Goal: Task Accomplishment & Management: Manage account settings

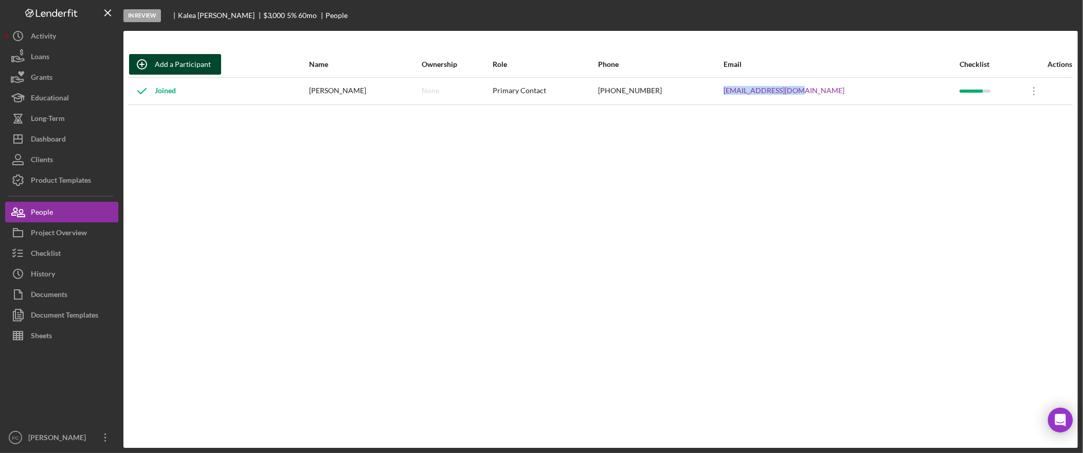
click at [197, 64] on div "Add a Participant" at bounding box center [183, 64] width 56 height 21
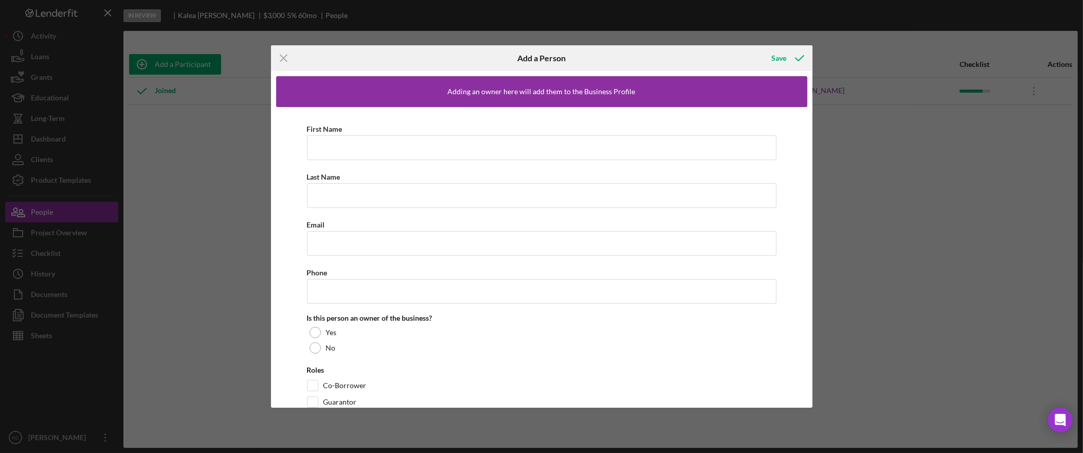
click at [78, 85] on div "Icon/Menu Close Add a Person Save Adding an owner here will add them to the Bus…" at bounding box center [541, 226] width 1083 height 453
click at [78, 135] on div "Icon/Menu Close Add a Person Save Adding an owner here will add them to the Bus…" at bounding box center [541, 226] width 1083 height 453
click at [62, 137] on div "Icon/Menu Close Add a Person Save Adding an owner here will add them to the Bus…" at bounding box center [541, 226] width 1083 height 453
click at [284, 57] on icon "Icon/Menu Close" at bounding box center [284, 58] width 26 height 26
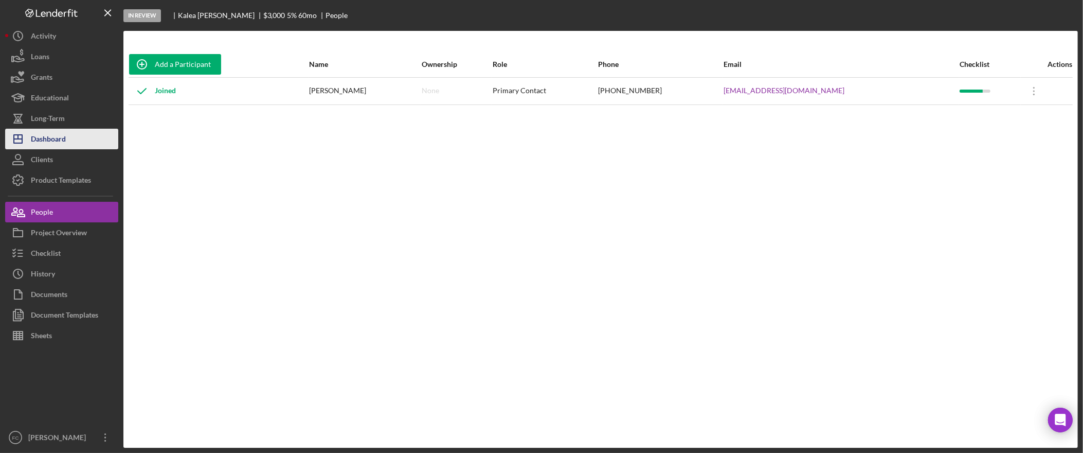
click at [48, 141] on div "Dashboard" at bounding box center [48, 140] width 35 height 23
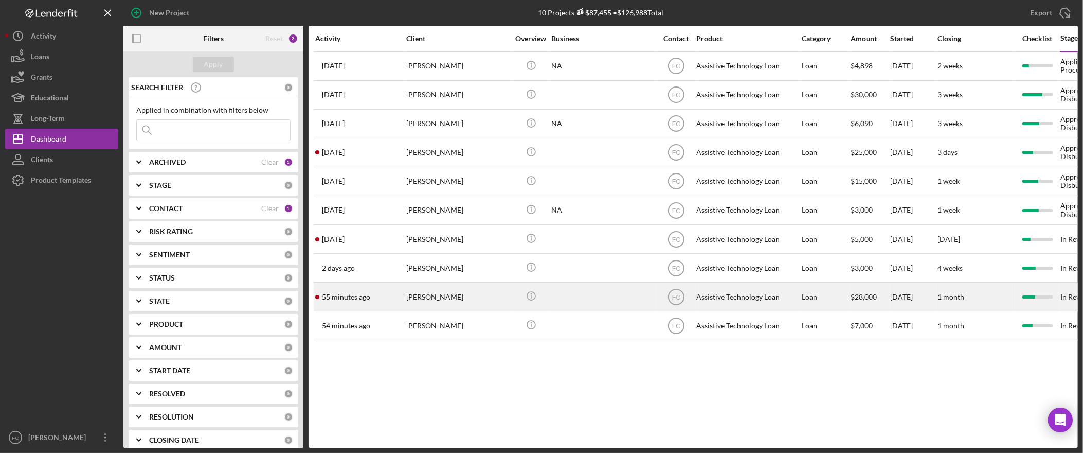
click at [429, 296] on div "Andrew Williams" at bounding box center [457, 296] width 103 height 27
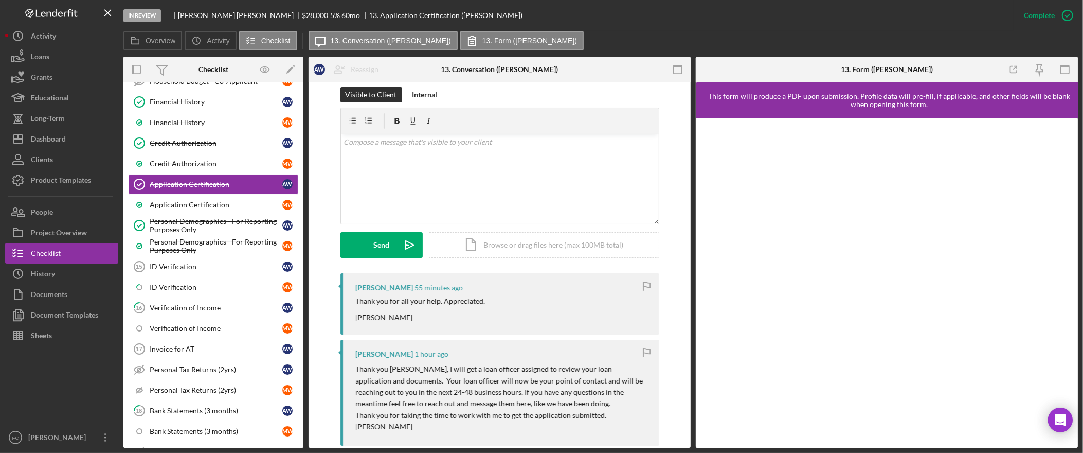
scroll to position [535, 0]
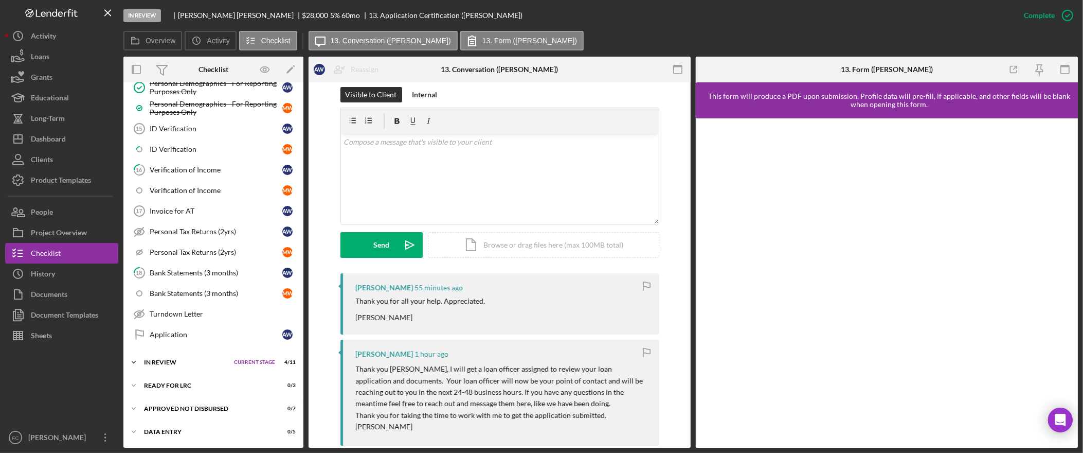
click at [186, 363] on div "In Review" at bounding box center [186, 362] width 85 height 6
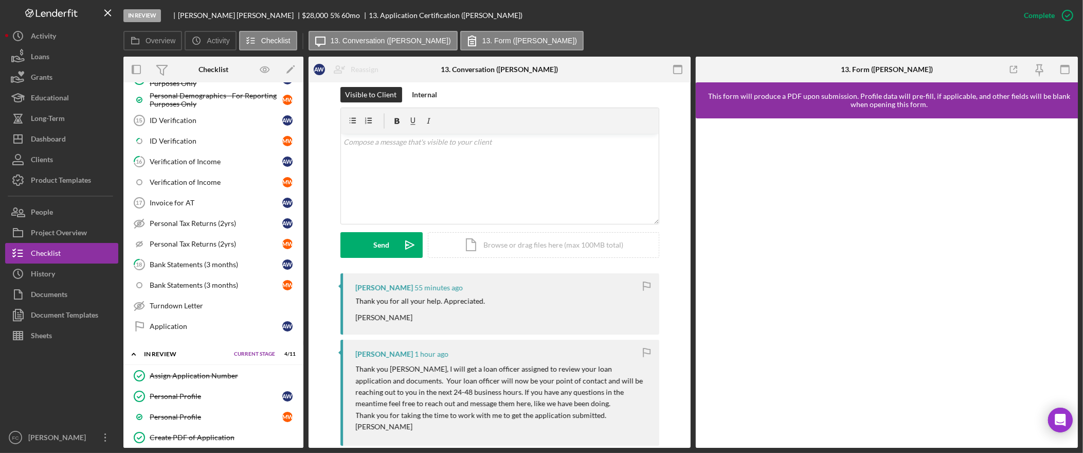
scroll to position [694, 0]
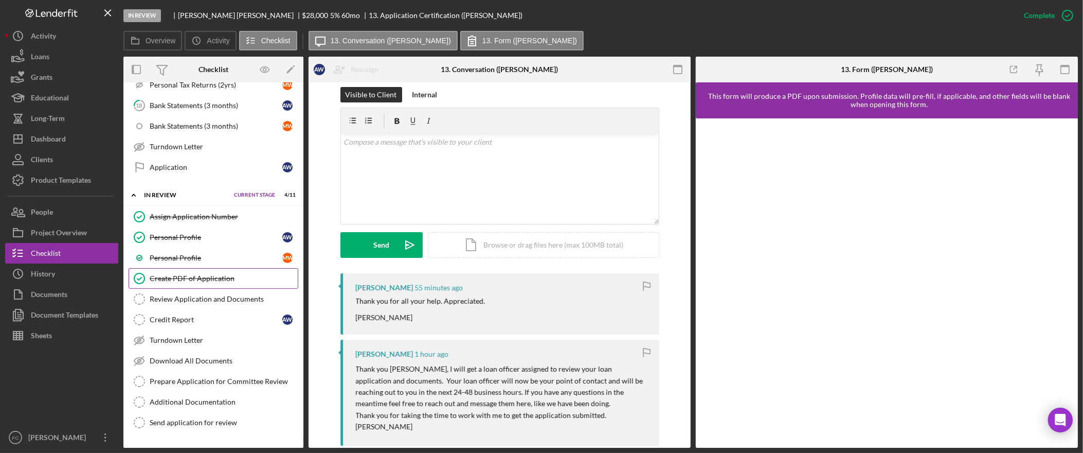
click at [216, 282] on div "Create PDF of Application" at bounding box center [224, 278] width 148 height 8
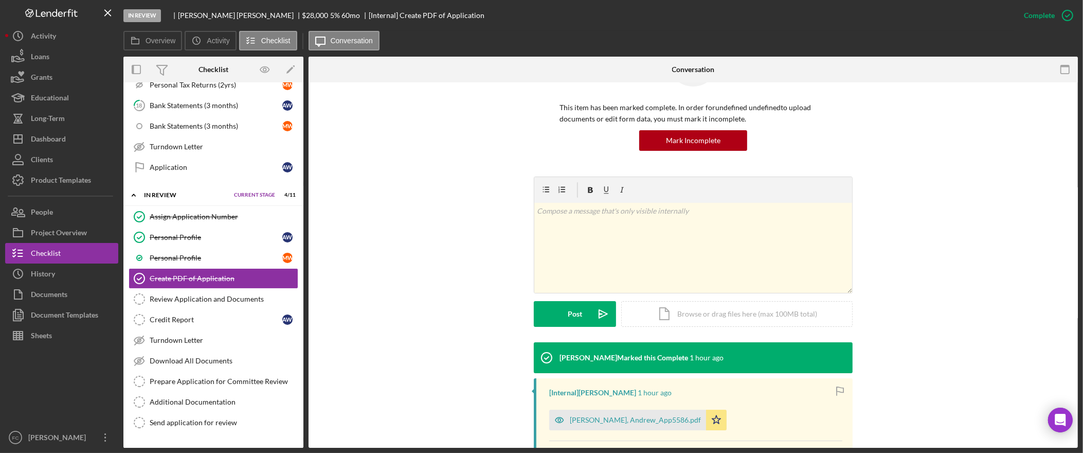
scroll to position [137, 0]
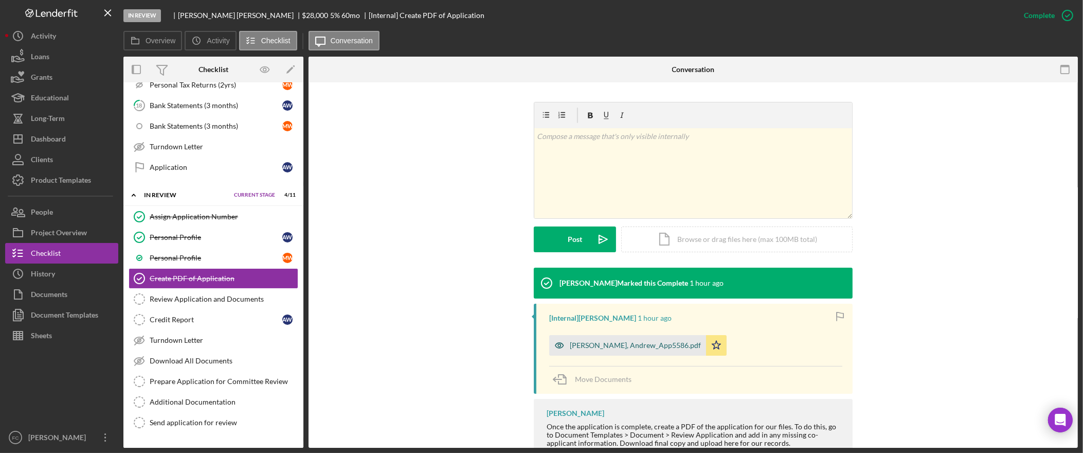
click at [606, 343] on div "Williams, Andrew_App5586.pdf" at bounding box center [635, 345] width 131 height 8
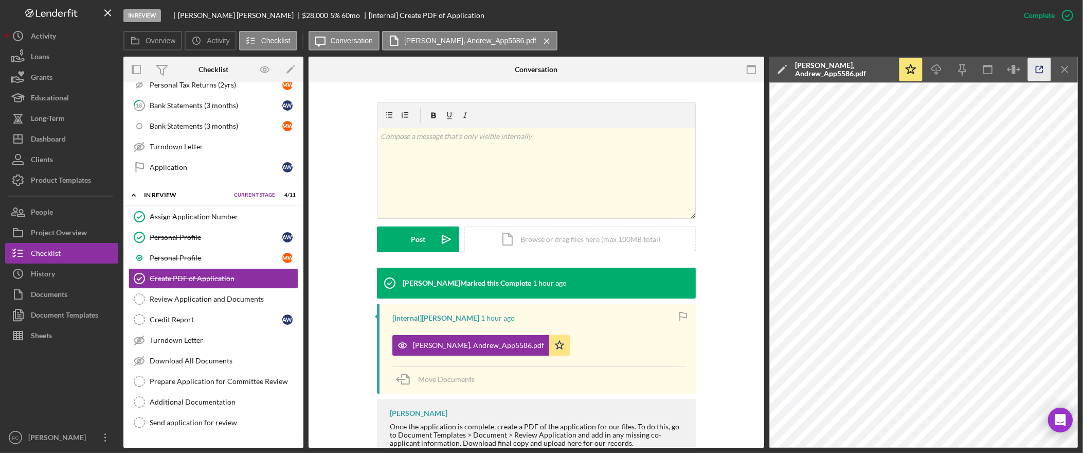
click at [1043, 68] on icon "button" at bounding box center [1039, 69] width 23 height 23
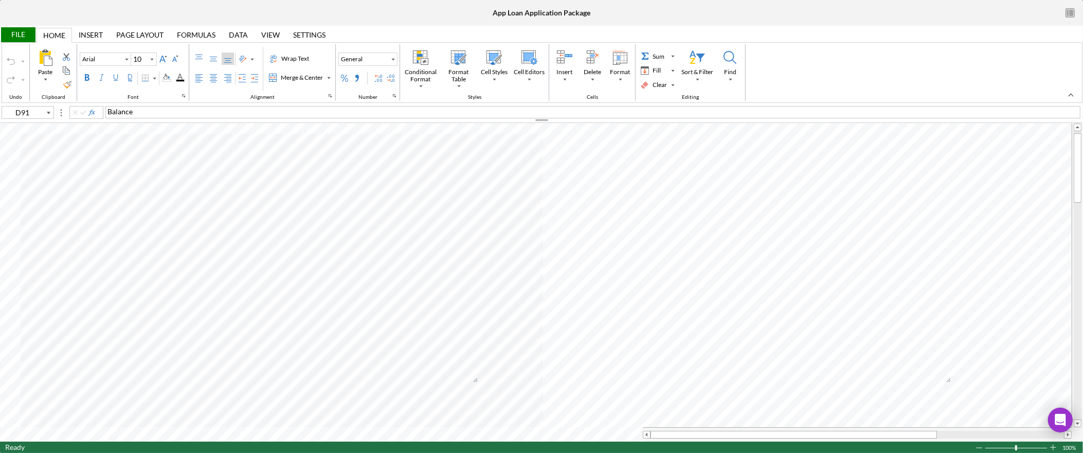
click at [20, 37] on div "File" at bounding box center [17, 34] width 35 height 15
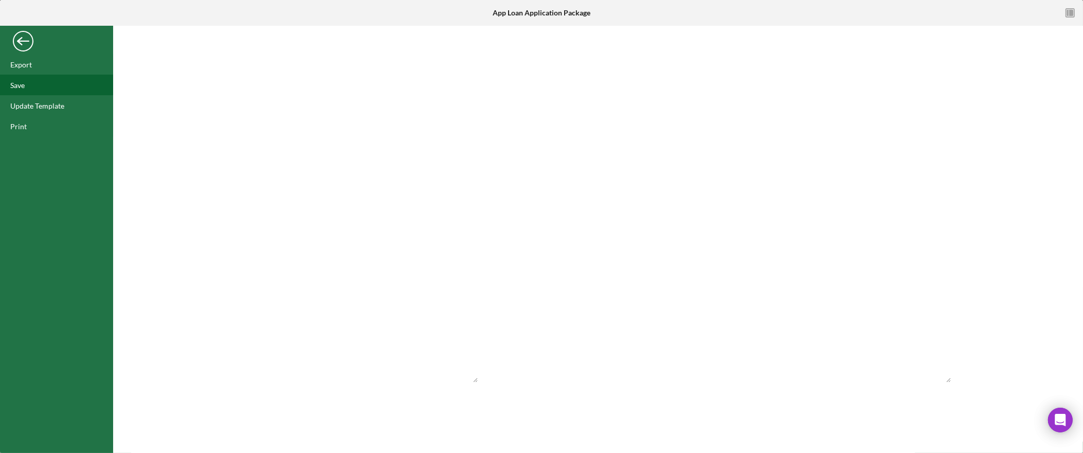
click at [30, 85] on div "Save" at bounding box center [56, 85] width 113 height 21
click at [25, 40] on div "Back" at bounding box center [23, 38] width 21 height 21
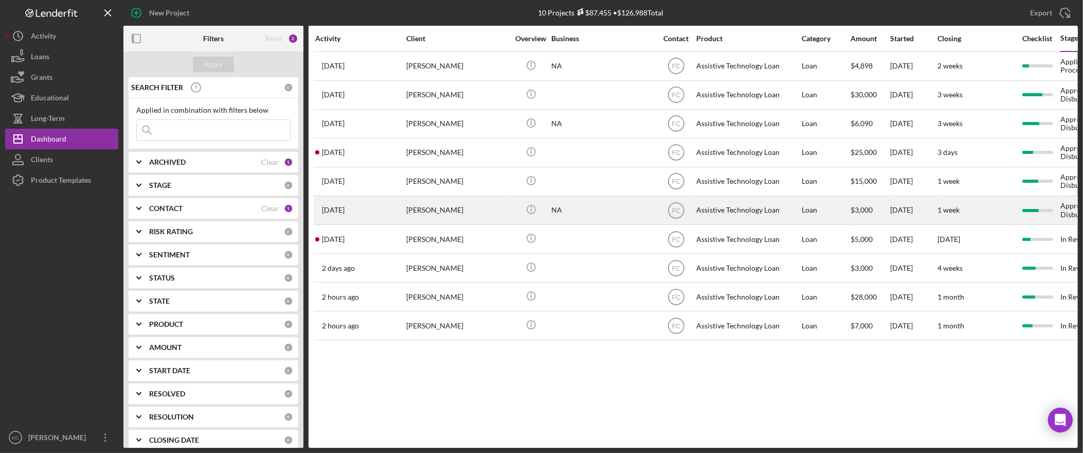
click at [446, 213] on div "[PERSON_NAME]" at bounding box center [457, 209] width 103 height 27
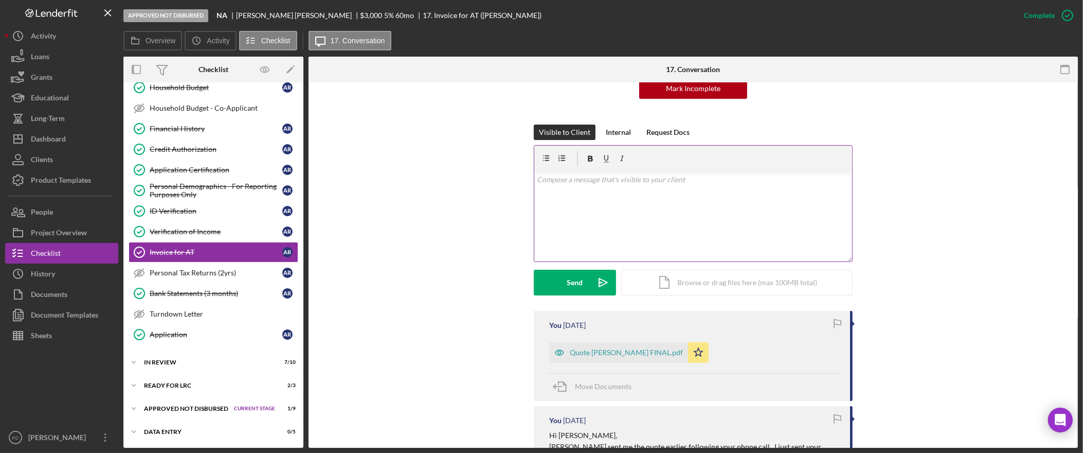
scroll to position [170, 0]
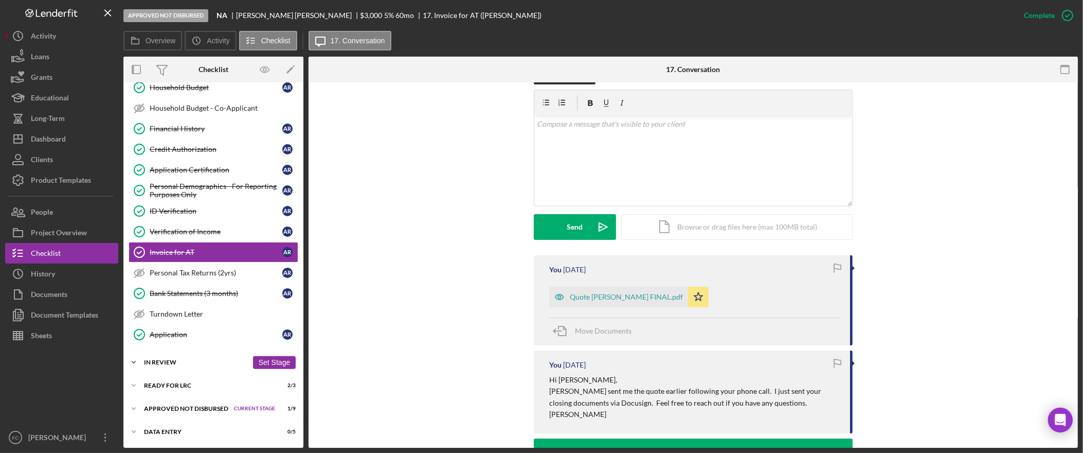
click at [196, 356] on div "Icon/Expander In Review 7 / 10 Set Stage" at bounding box center [213, 362] width 180 height 21
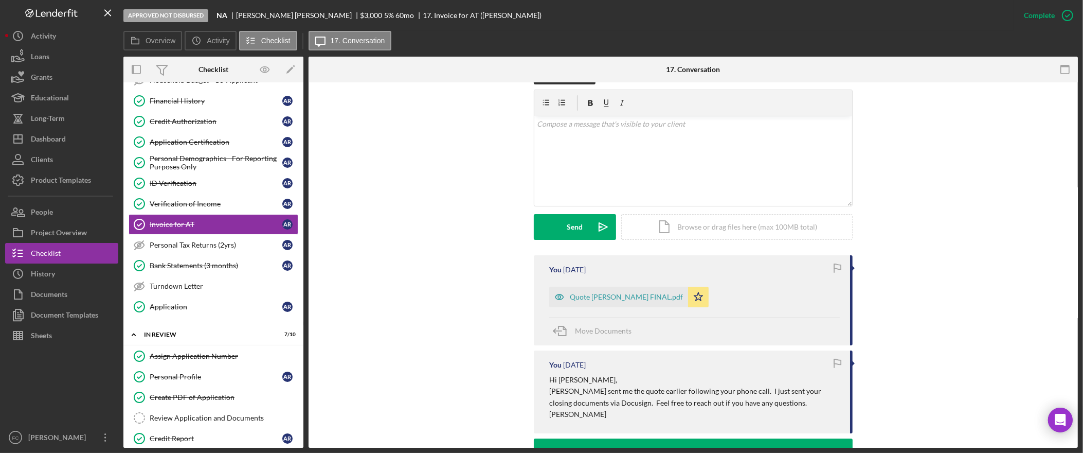
scroll to position [423, 0]
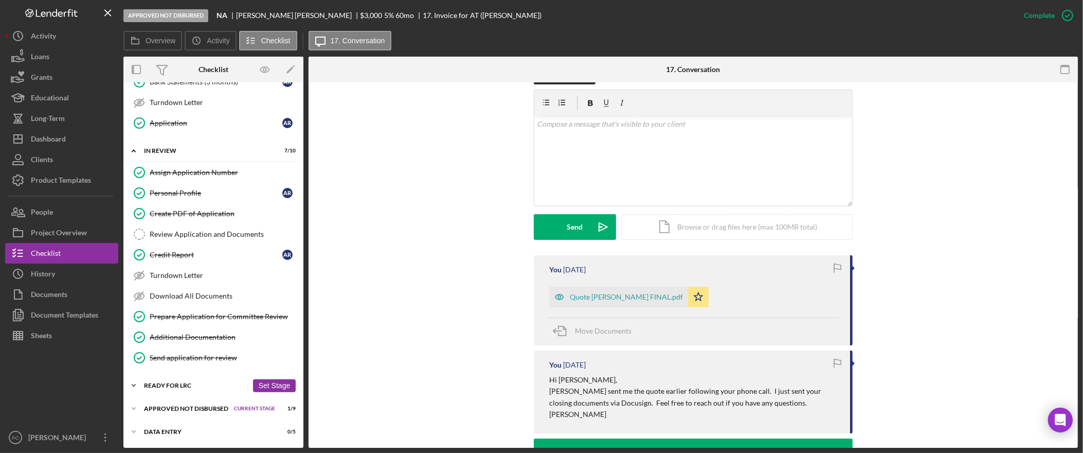
click at [191, 384] on div "Ready for LRC" at bounding box center [196, 385] width 104 height 6
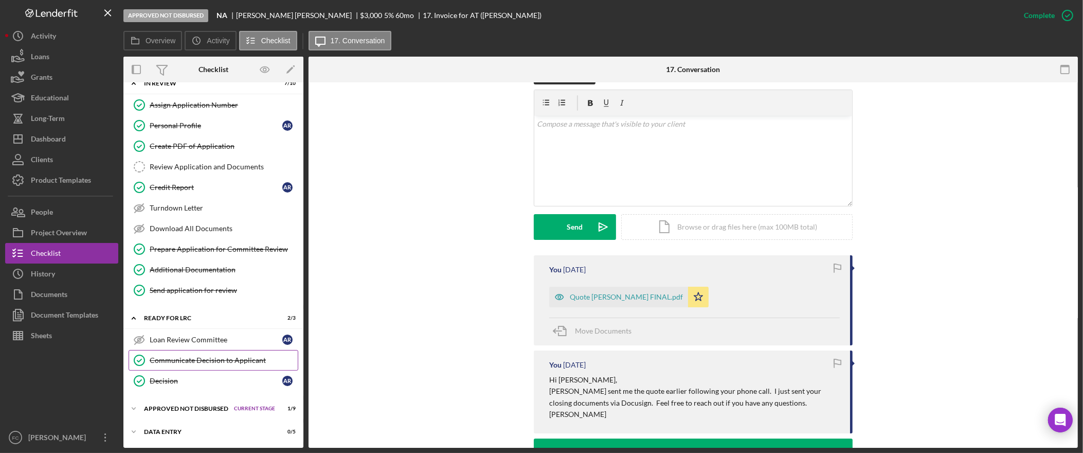
scroll to position [567, 0]
click at [182, 405] on div "Approved Not Disbursed" at bounding box center [186, 408] width 85 height 6
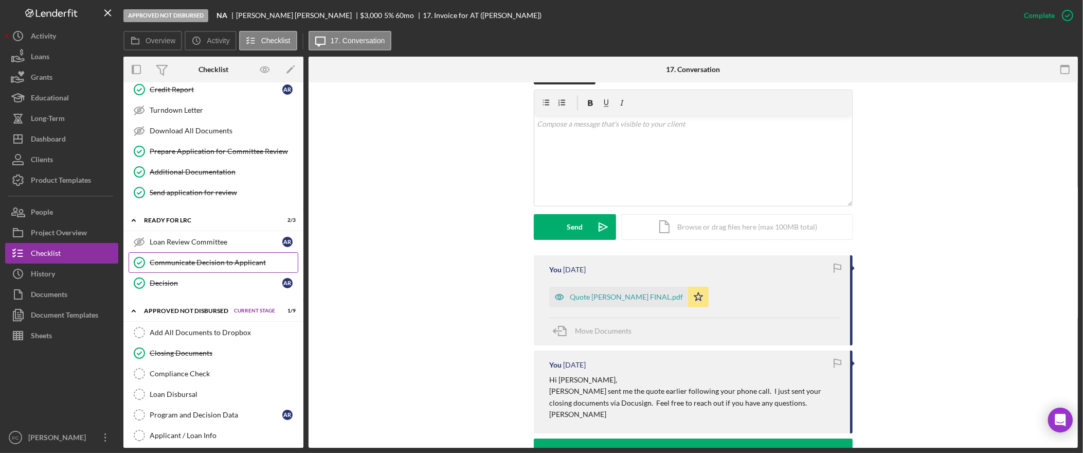
scroll to position [653, 0]
click at [236, 198] on div "Send application for review" at bounding box center [224, 194] width 148 height 8
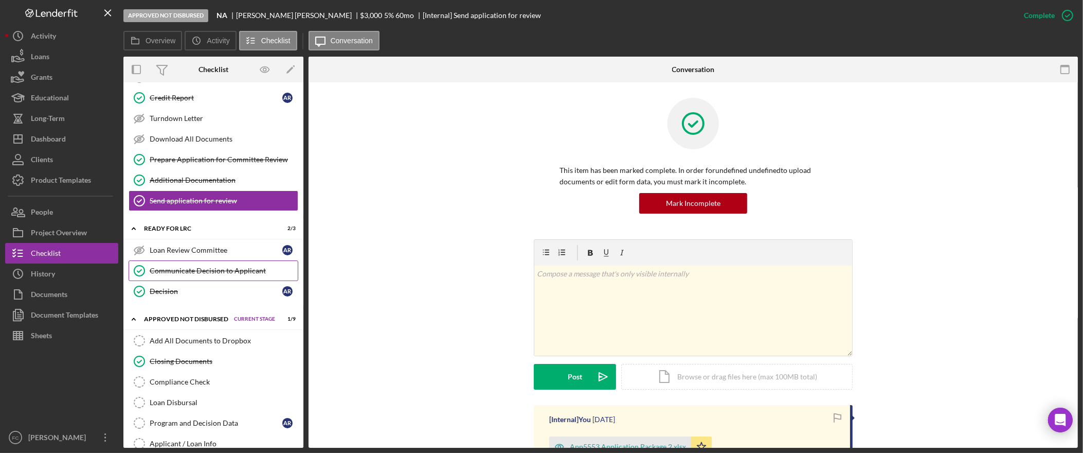
scroll to position [649, 0]
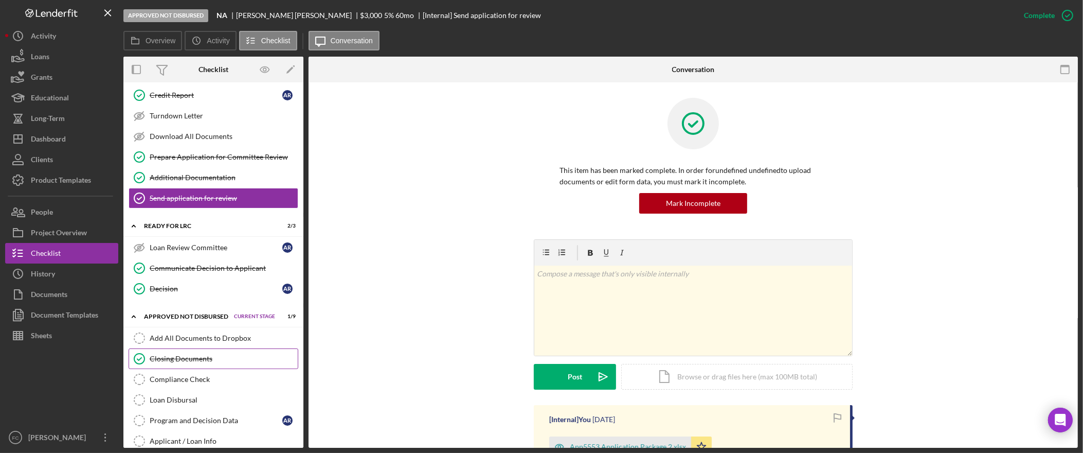
click at [218, 364] on link "Closing Documents Closing Documents" at bounding box center [214, 358] width 170 height 21
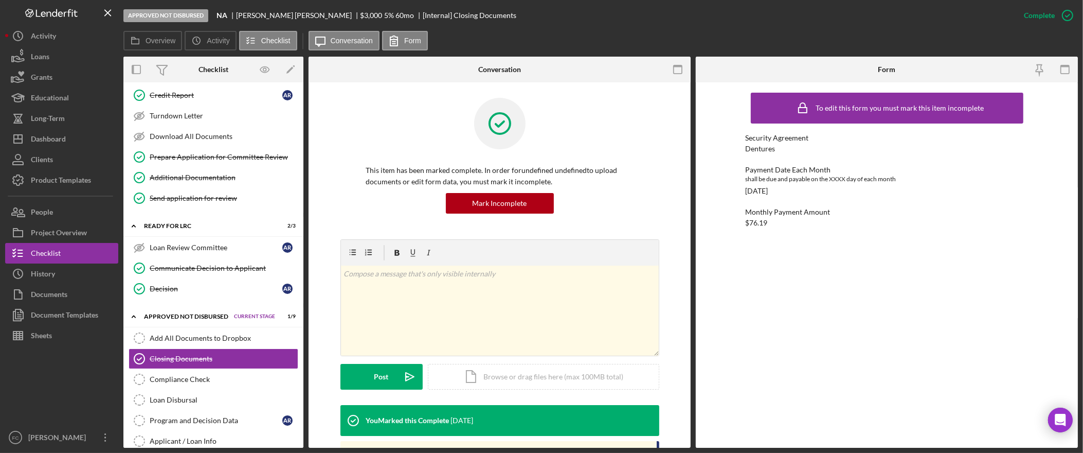
click at [870, 203] on div "Security Agreement Dentures Payment Date Each Month shall be due and payable on…" at bounding box center [887, 181] width 283 height 94
click at [1060, 14] on icon "button" at bounding box center [1068, 16] width 26 height 26
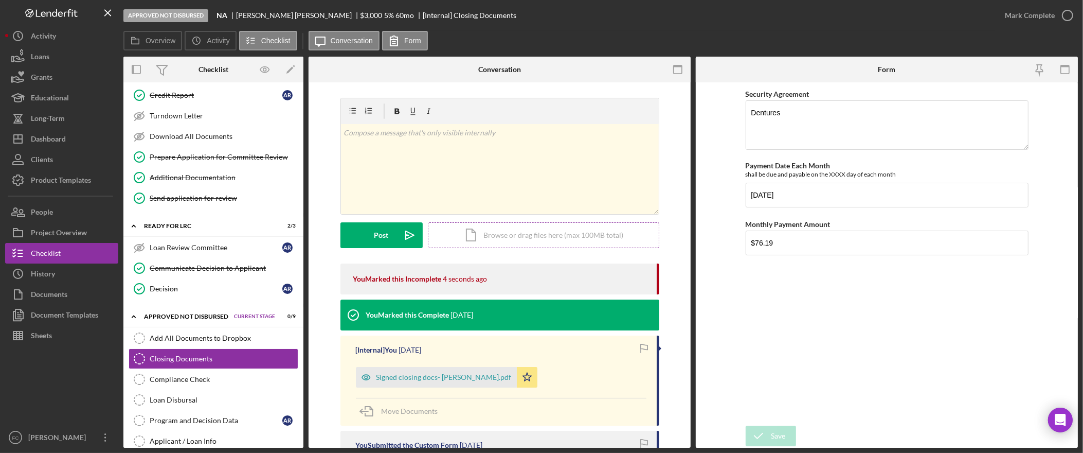
click at [472, 236] on div "Icon/Document Browse or drag files here (max 100MB total) Tap to choose files o…" at bounding box center [543, 235] width 231 height 26
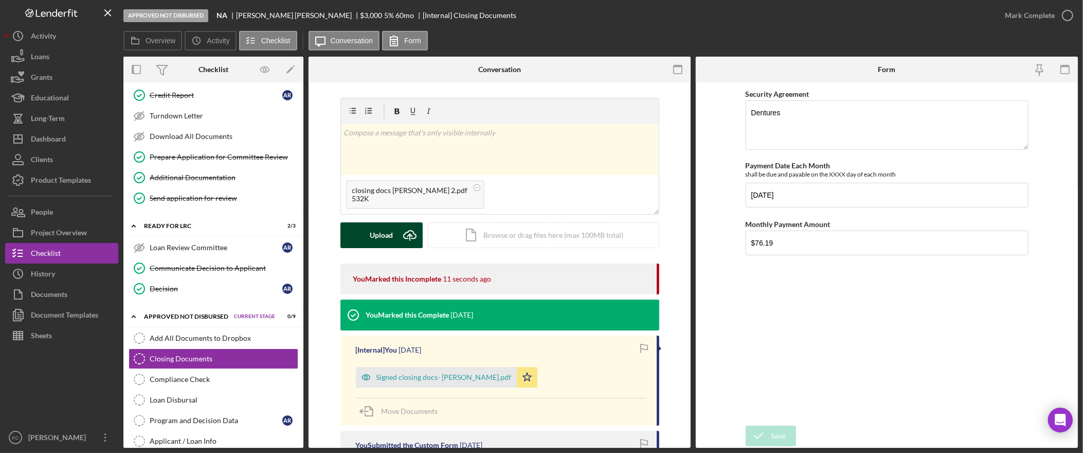
click at [391, 233] on button "Upload Icon/Upload" at bounding box center [381, 235] width 82 height 26
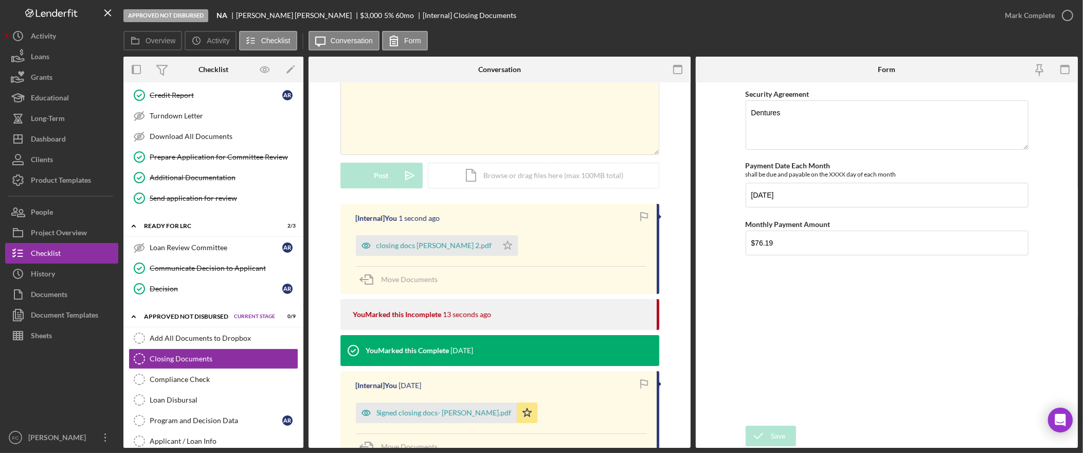
scroll to position [62, 0]
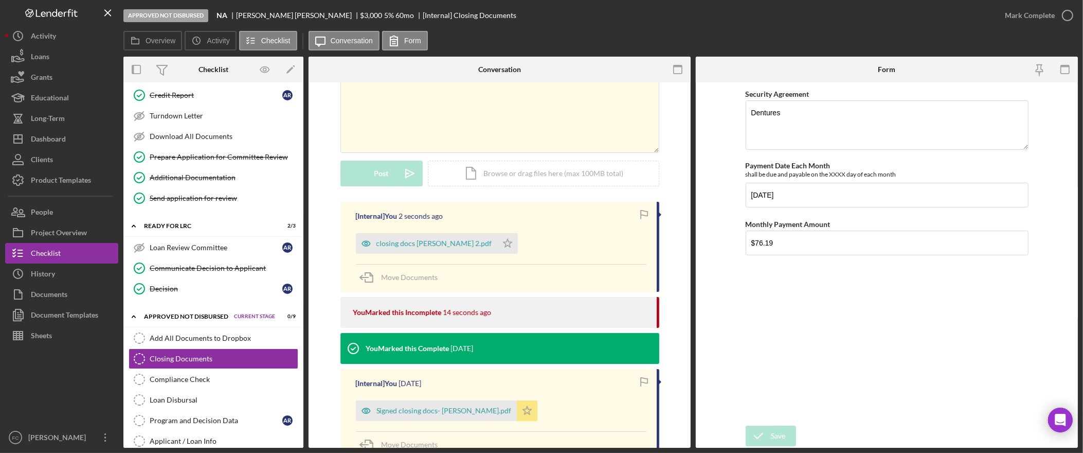
click at [517, 413] on icon "Icon/Star" at bounding box center [527, 410] width 21 height 21
click at [497, 246] on icon "Icon/Star" at bounding box center [507, 243] width 21 height 21
click at [427, 244] on div "closing docs rojas 2.pdf" at bounding box center [434, 243] width 116 height 8
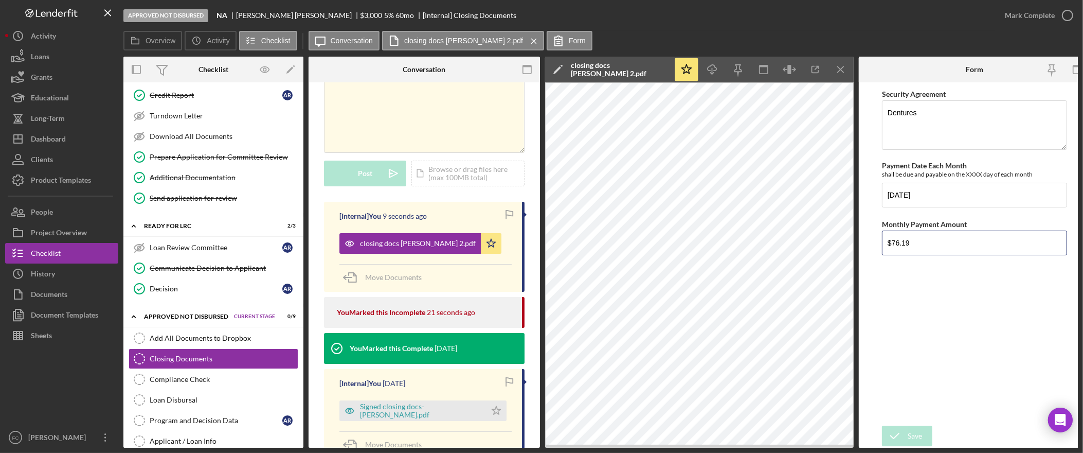
drag, startPoint x: 934, startPoint y: 244, endPoint x: 854, endPoint y: 245, distance: 79.7
click at [304, 127] on div "Overview Internal Workflow Stage Approved Not Disbursed Icon/Dropdown Arrow Arc…" at bounding box center [600, 252] width 954 height 391
type input "$93.27"
click at [919, 429] on div "Save" at bounding box center [915, 435] width 14 height 21
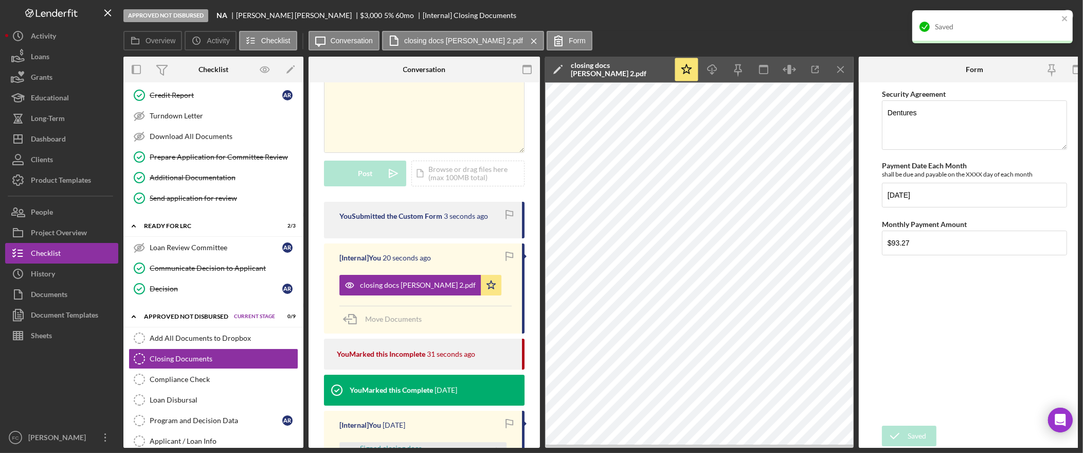
drag, startPoint x: 994, startPoint y: 306, endPoint x: 995, endPoint y: 293, distance: 12.9
click at [994, 306] on div "Security Agreement Dentures Payment Date Each Month shall be due and payable on…" at bounding box center [974, 253] width 185 height 333
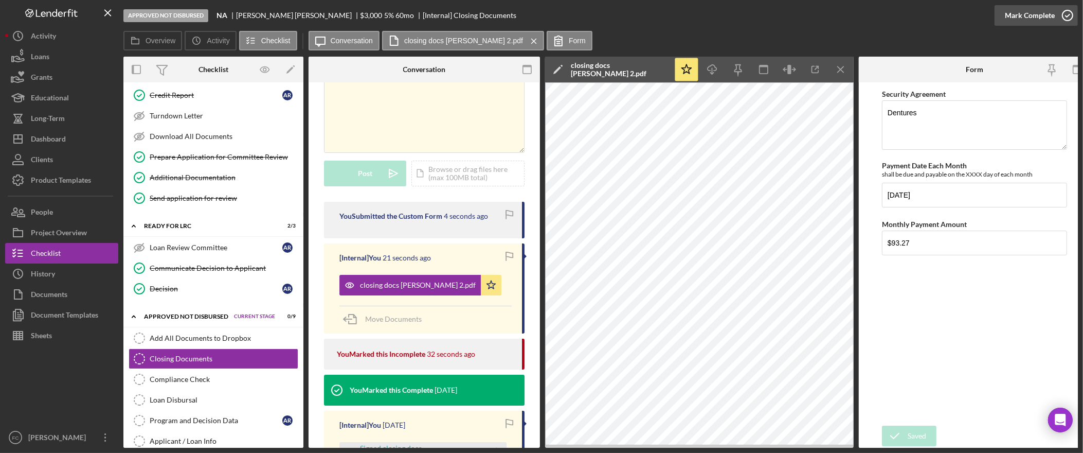
click at [1059, 19] on icon "button" at bounding box center [1068, 16] width 26 height 26
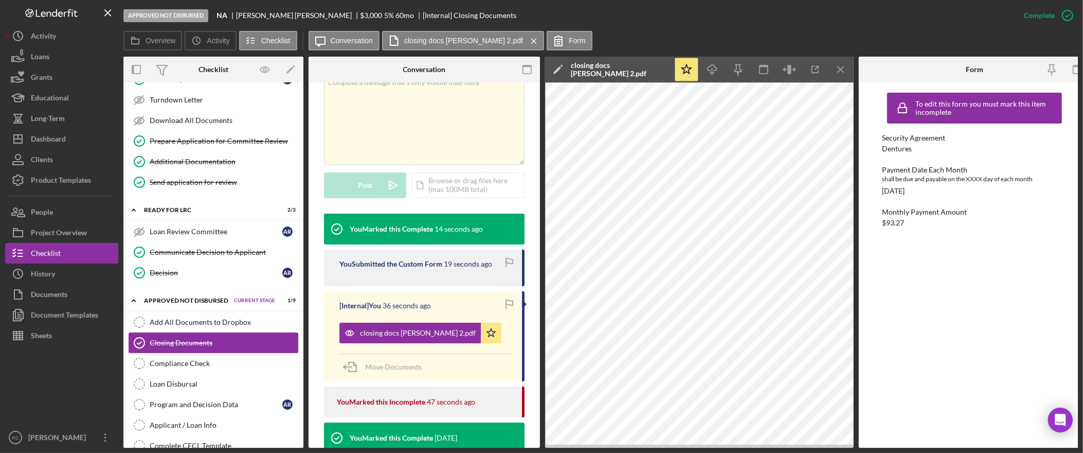
scroll to position [666, 0]
click at [232, 325] on div "Add All Documents to Dropbox" at bounding box center [224, 321] width 148 height 8
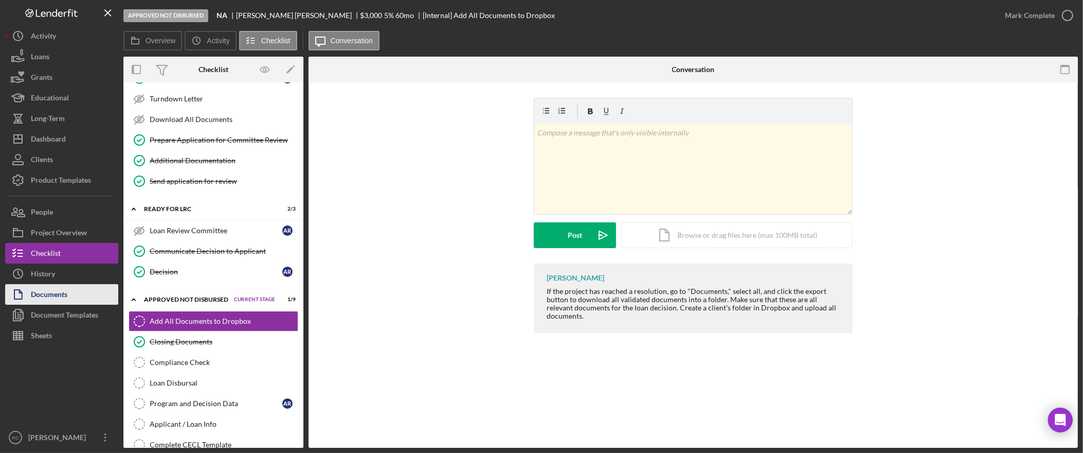
click at [81, 293] on button "Documents" at bounding box center [61, 294] width 113 height 21
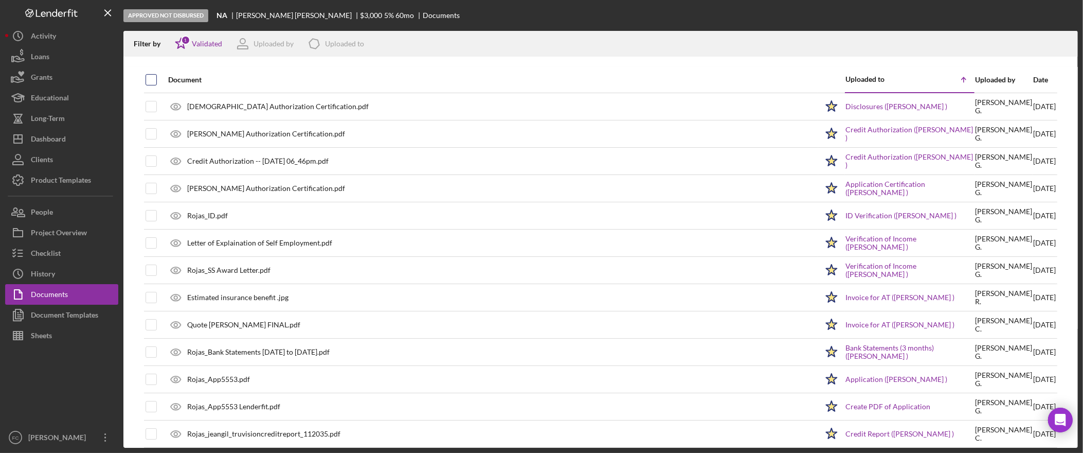
click at [155, 81] on input "checkbox" at bounding box center [151, 80] width 10 height 10
checkbox input "true"
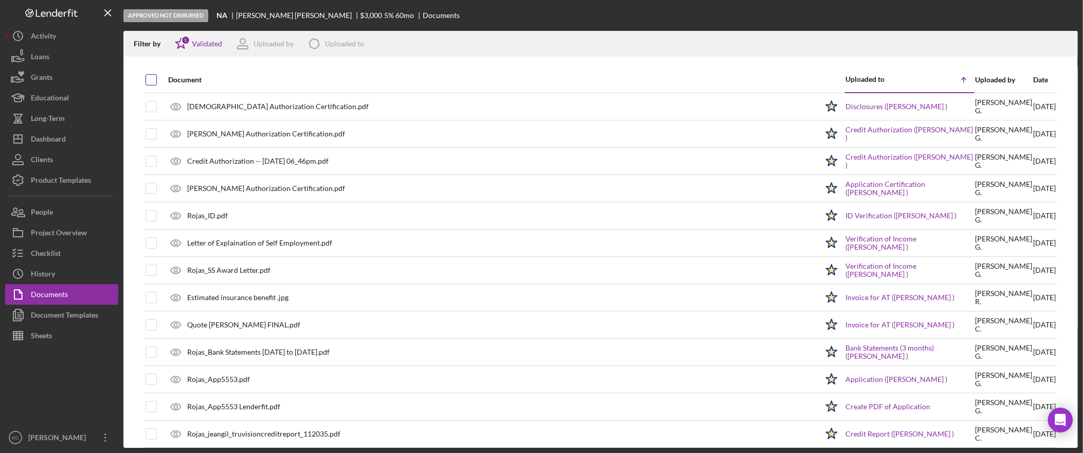
checkbox input "true"
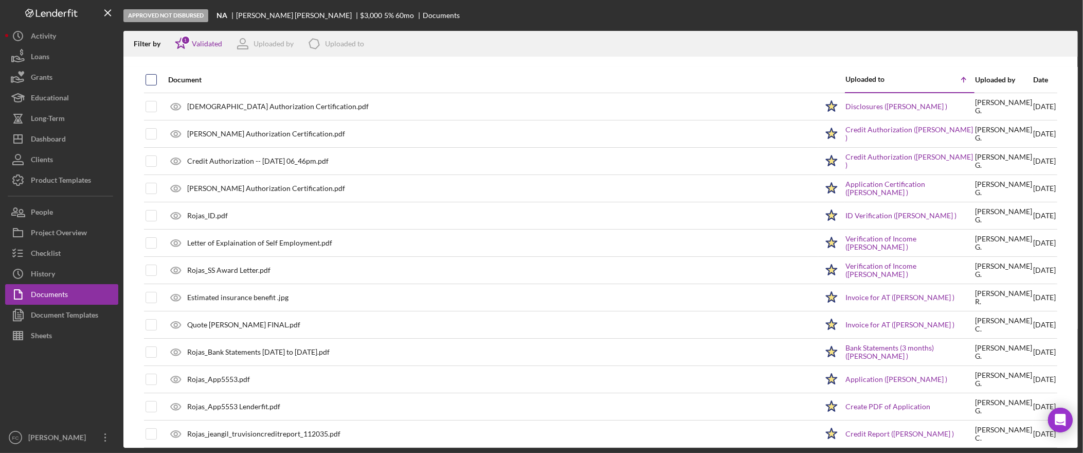
checkbox input "true"
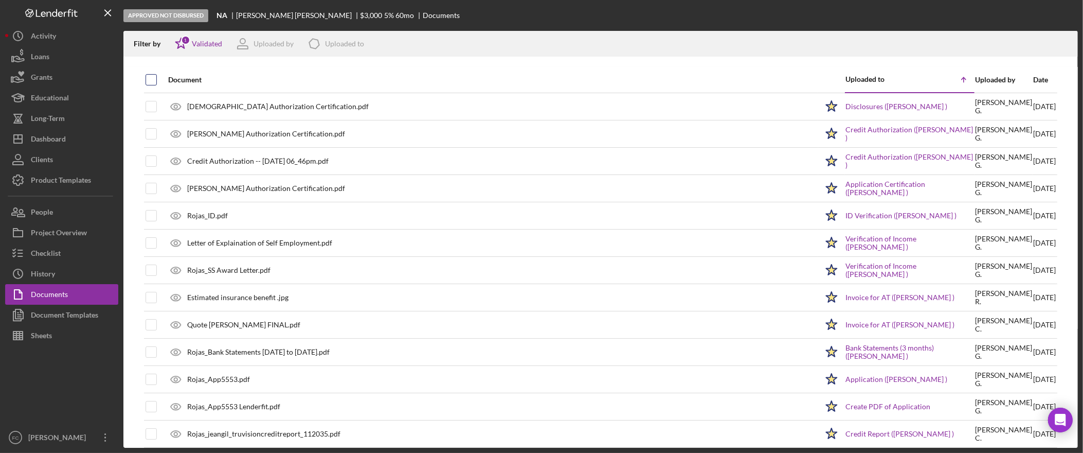
checkbox input "true"
click at [1067, 43] on icon "Icon/Download" at bounding box center [1065, 43] width 23 height 23
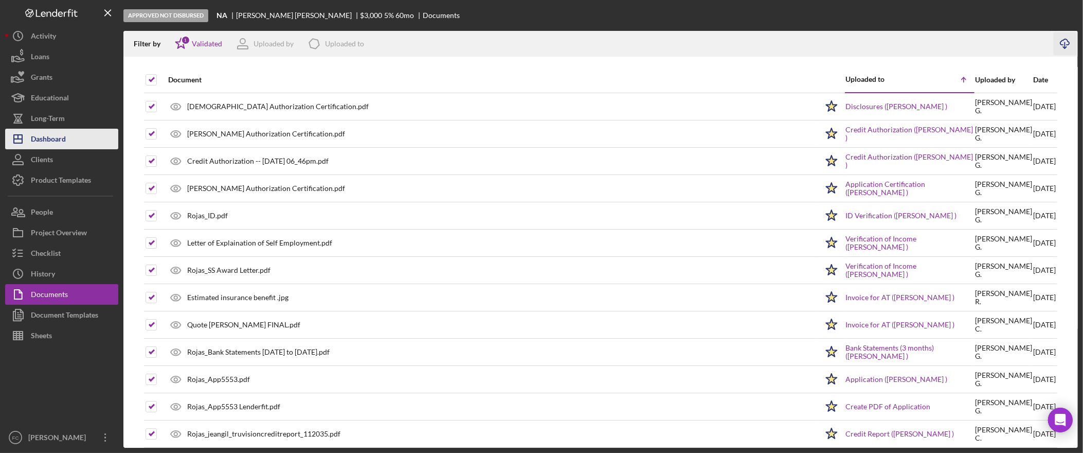
click at [66, 131] on button "Icon/Dashboard Dashboard" at bounding box center [61, 139] width 113 height 21
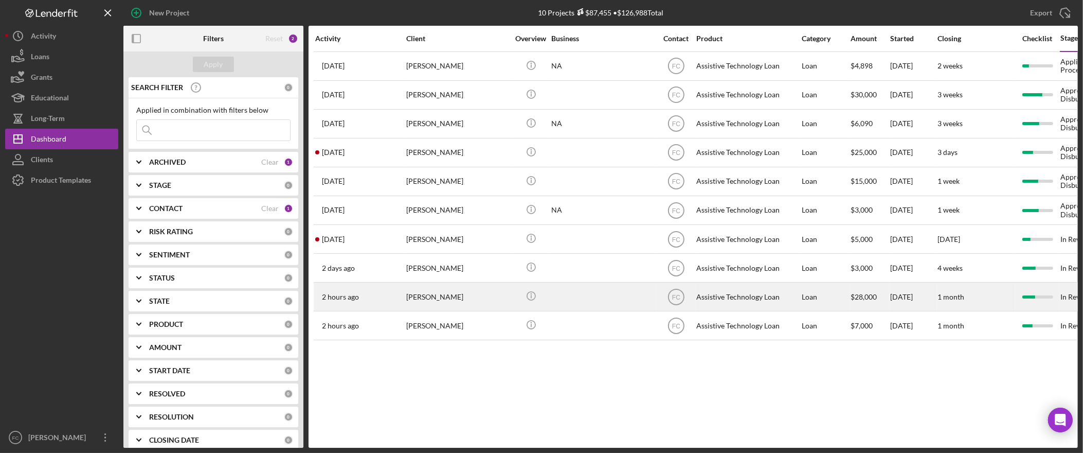
click at [445, 300] on div "Andrew Williams" at bounding box center [457, 296] width 103 height 27
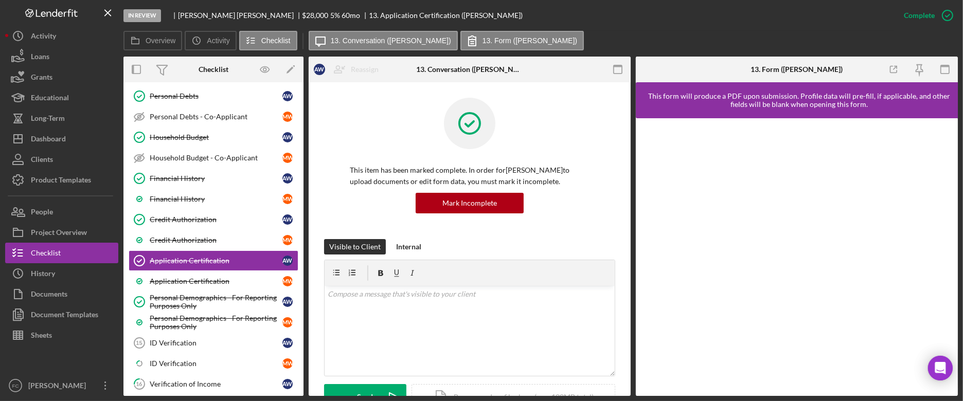
scroll to position [313, 0]
click at [55, 328] on button "Sheets" at bounding box center [61, 335] width 113 height 21
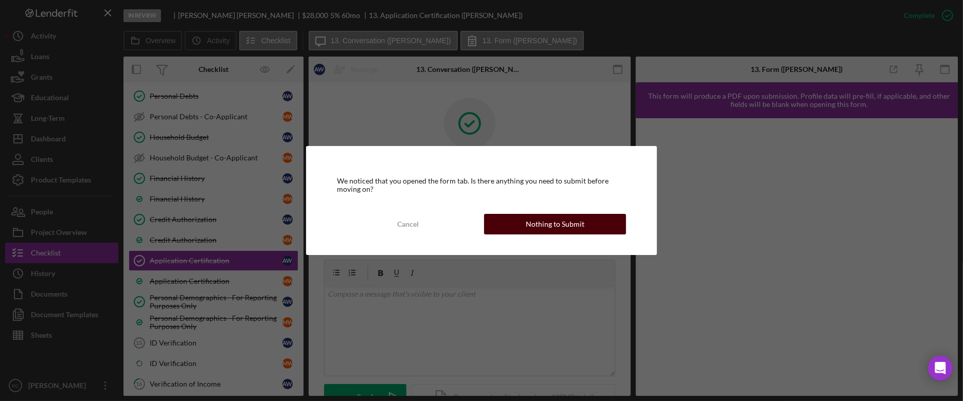
click at [509, 226] on button "Nothing to Submit" at bounding box center [555, 224] width 142 height 21
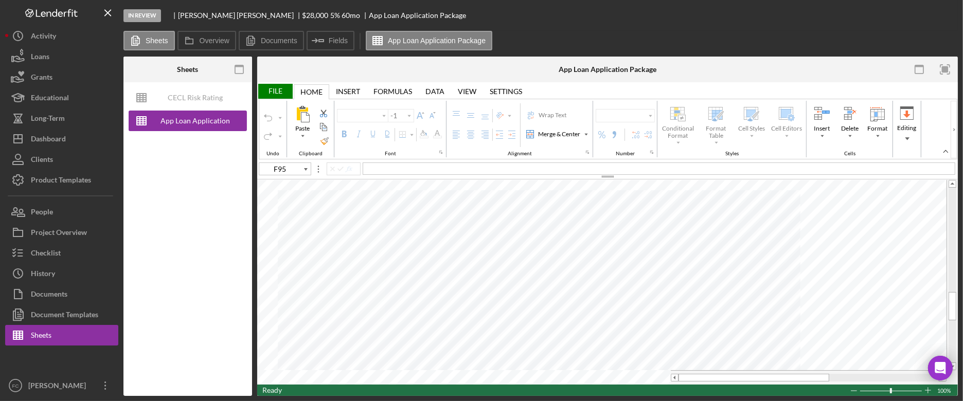
type input "Arial"
type input "10"
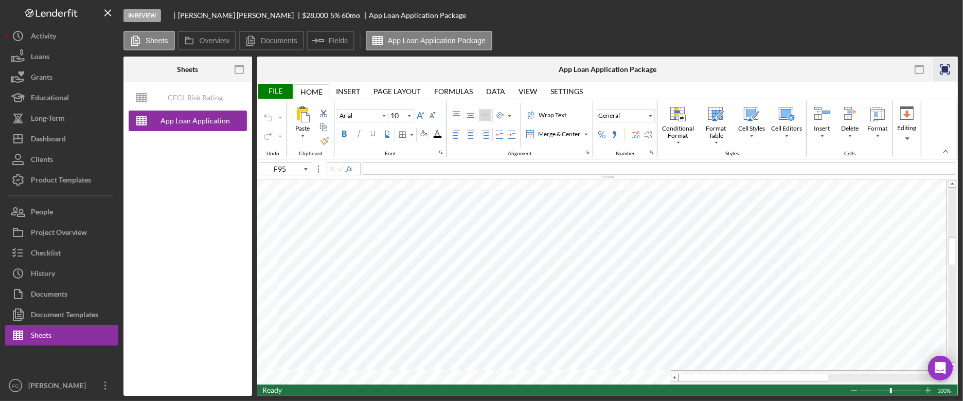
click at [943, 68] on rect "button" at bounding box center [945, 69] width 7 height 7
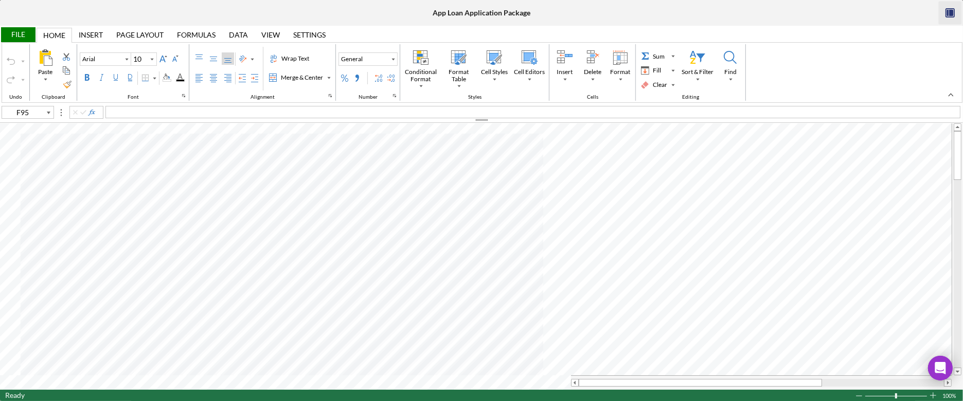
type input "D17"
type input "Calibri"
type input "11"
type input "A1"
type input "A2"
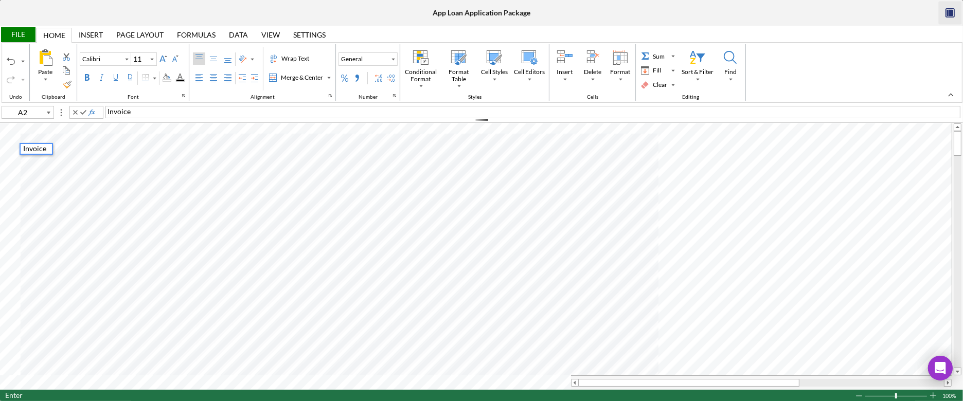
type input "A3"
type input "A4"
type input "A5"
type input "A6"
type input "A7"
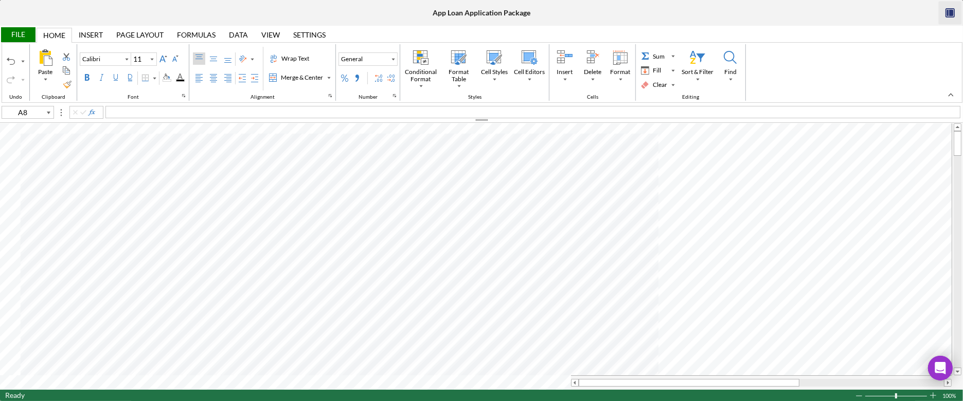
type input "F95"
type input "Arial"
type input "10"
type input "A95"
type input "B95"
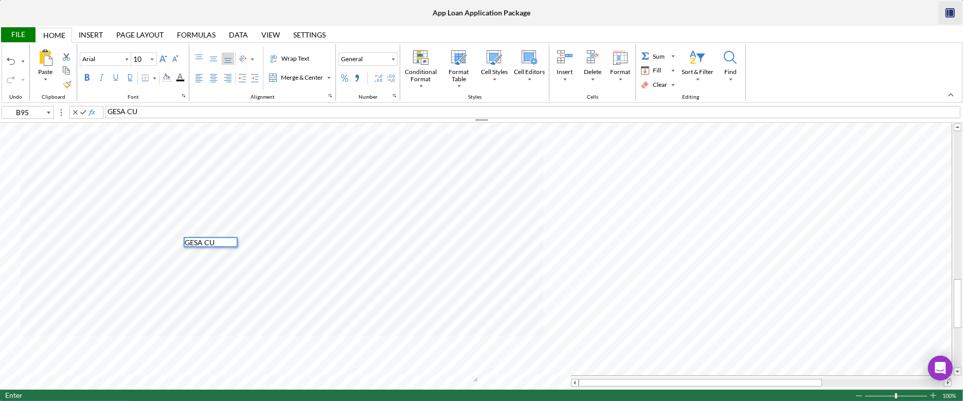
type input "C95"
type input "D95"
type input "E95"
type input "A96"
type input "B96"
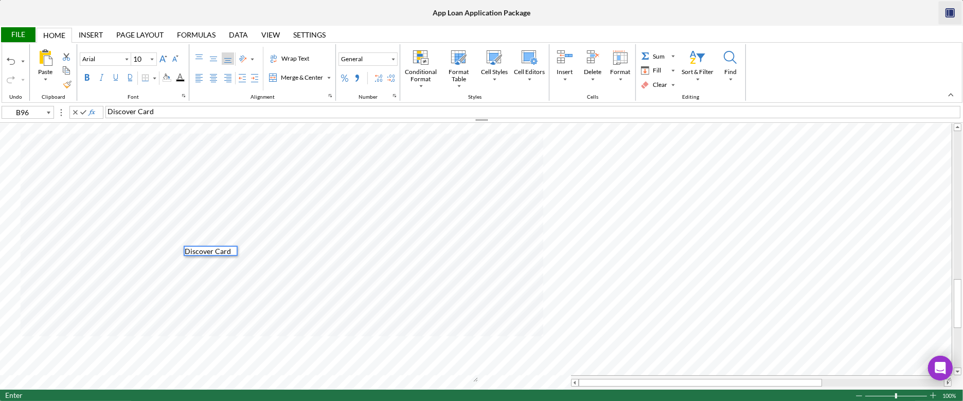
type input "C96"
type input "D96"
type input "E96"
type input "A97"
type input "B97"
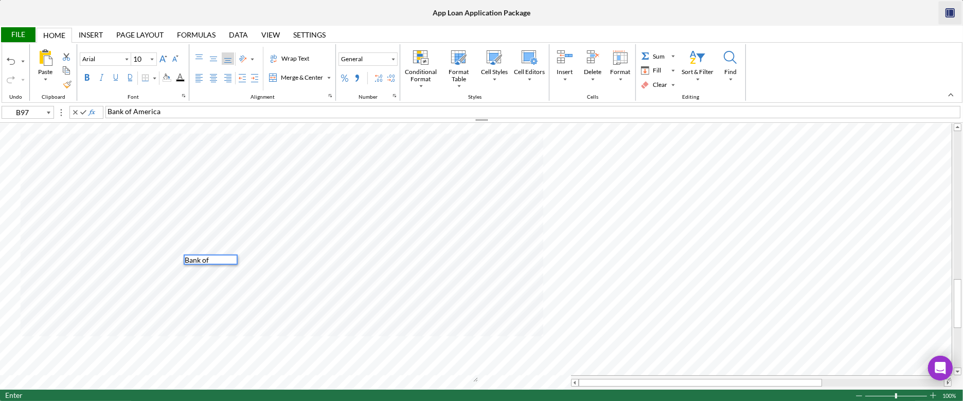
type input "C97"
type input "D97"
type input "E97"
type input "B92"
type input "C92"
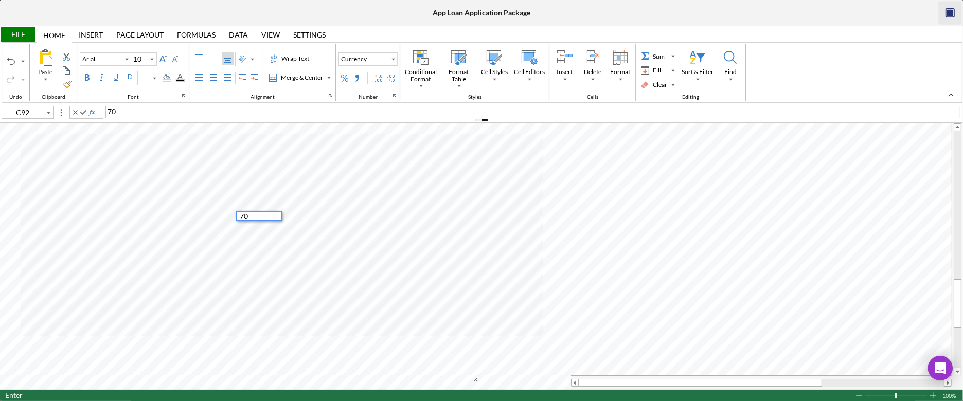
type input "D92"
type input "E92"
type input "A93"
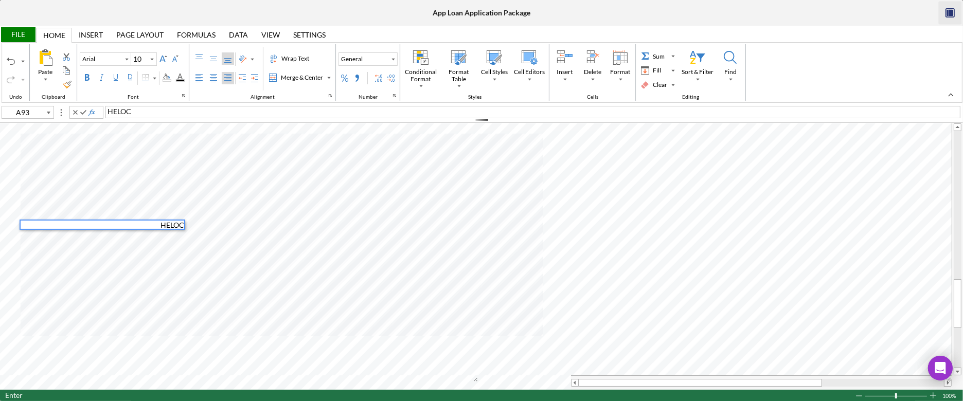
type input "B93"
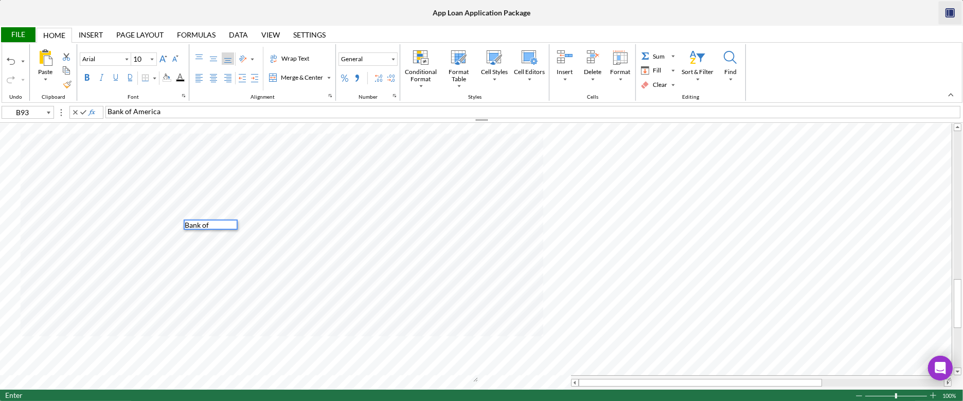
type input "C93"
type input "D93"
type input "E93"
click at [952, 11] on icon "button" at bounding box center [951, 13] width 4 height 7
click at [952, 12] on div "In Review Andrew Williams $28,000 $9,800 5 % 60 mo App Loan Application Package" at bounding box center [540, 15] width 834 height 31
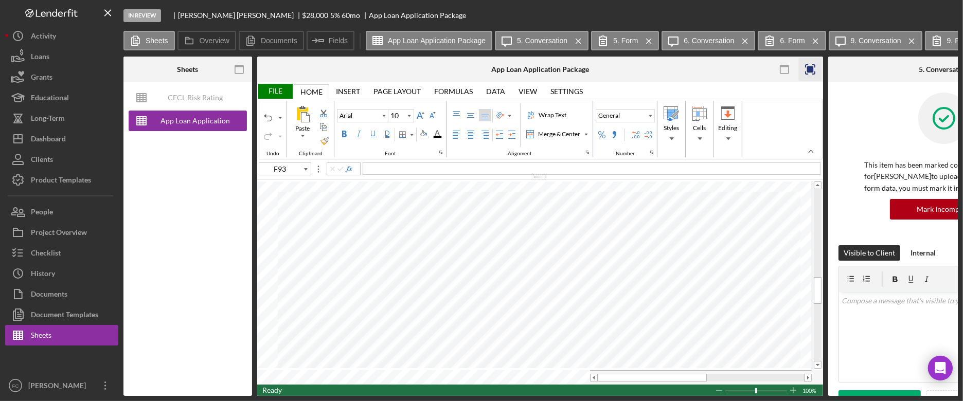
click at [813, 68] on rect "button" at bounding box center [810, 69] width 7 height 7
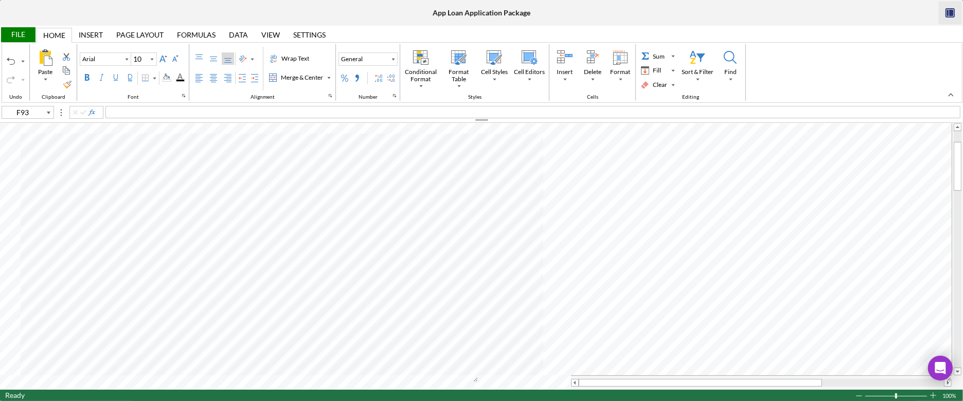
type input "B29"
type input "B36"
type input "E17"
type input "A88"
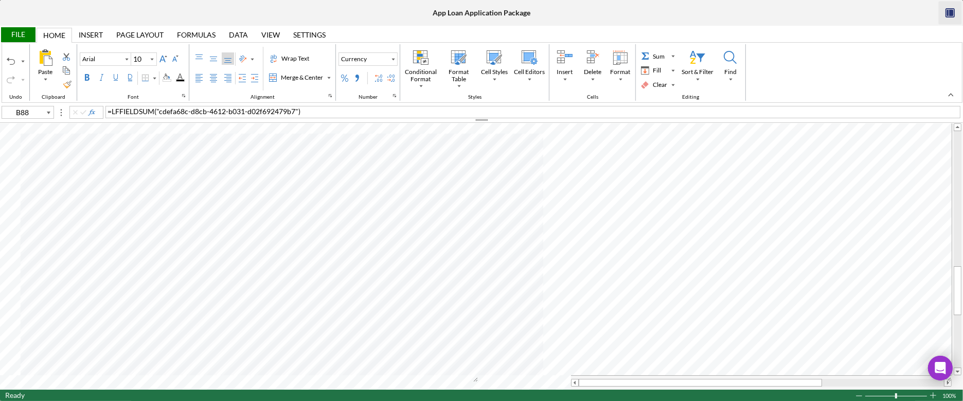
type input "A83"
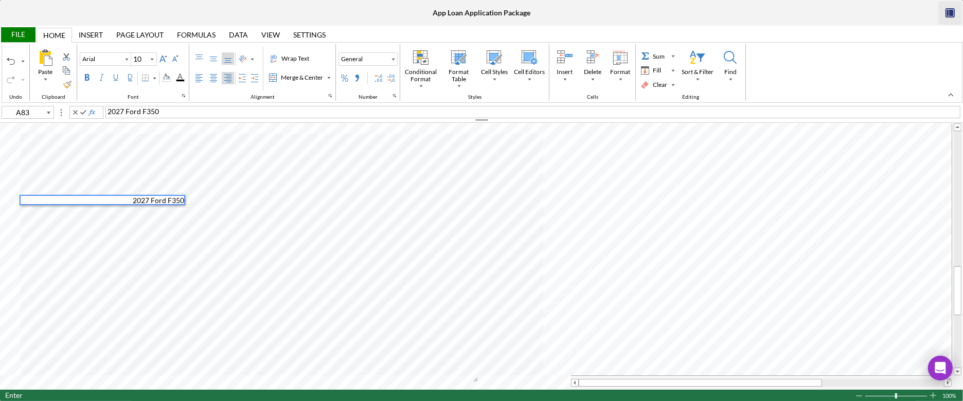
type input "A84"
type input "E84"
click at [171, 77] on div "Background Color" at bounding box center [167, 78] width 8 height 8
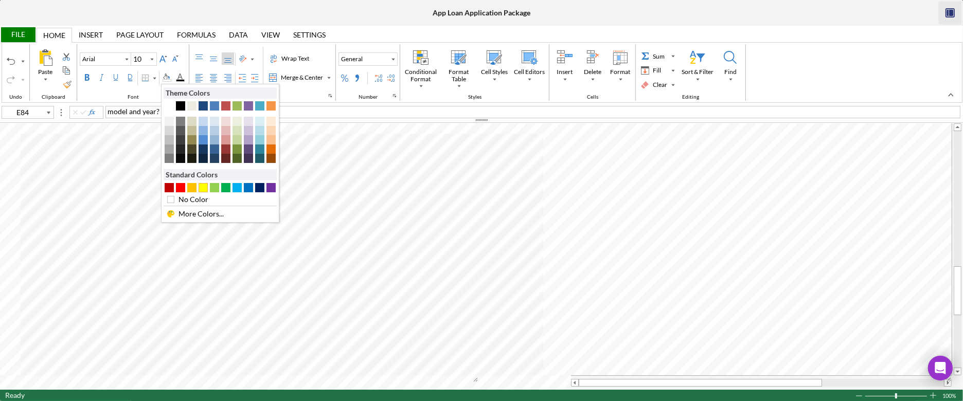
click at [207, 189] on div "#FFFF00" at bounding box center [203, 187] width 9 height 9
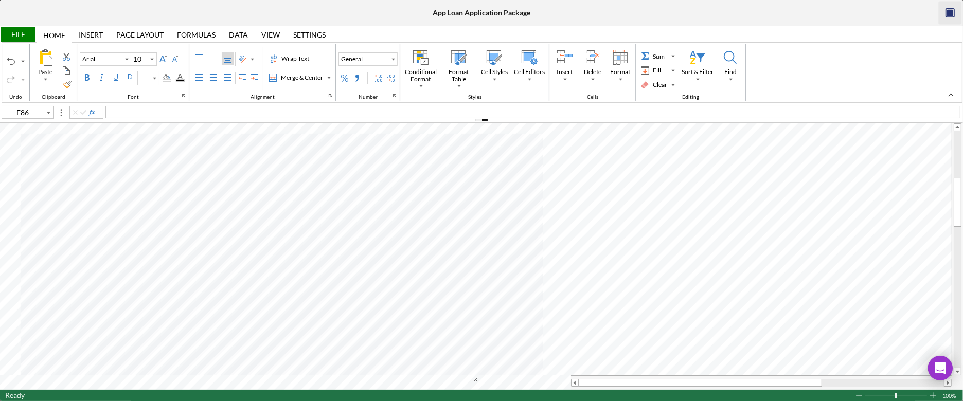
type input "B11"
type input "B10"
type input "C10"
type input "D10"
type input "E10"
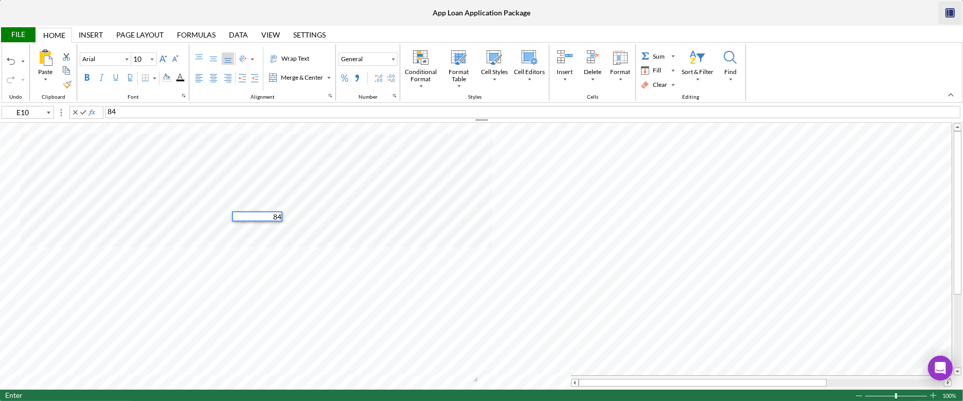
type input "F10"
type input "G10"
type input "H10"
type input "J13"
type input "F7"
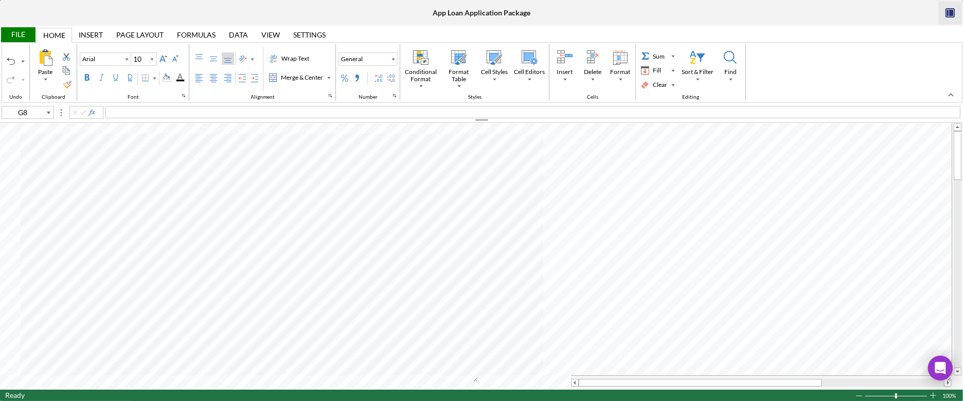
type input "F8"
type input "B11"
type input "B15"
type input "E9"
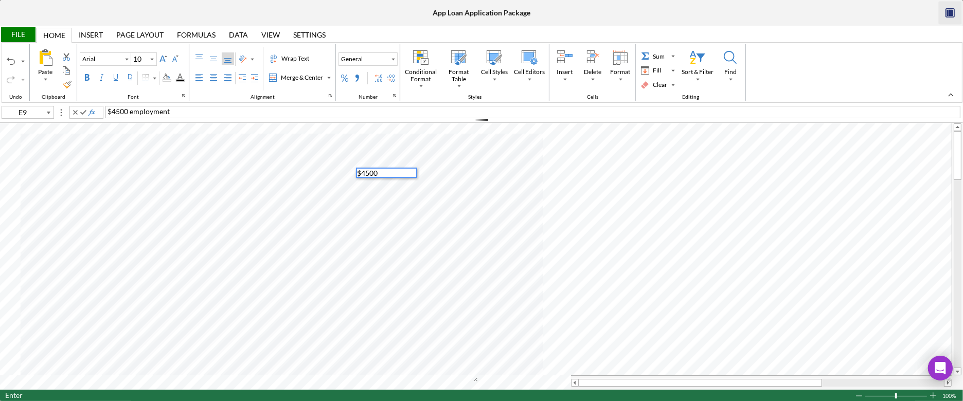
scroll to position [8, 0]
type input "E10"
type input "E11"
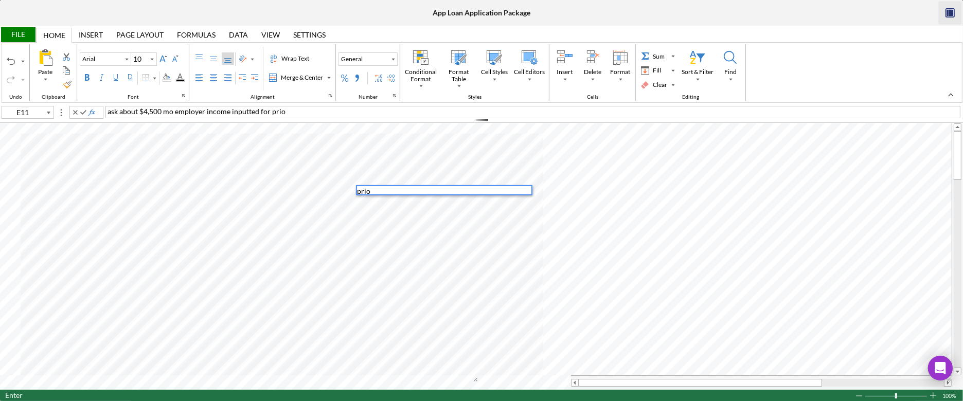
scroll to position [8, 0]
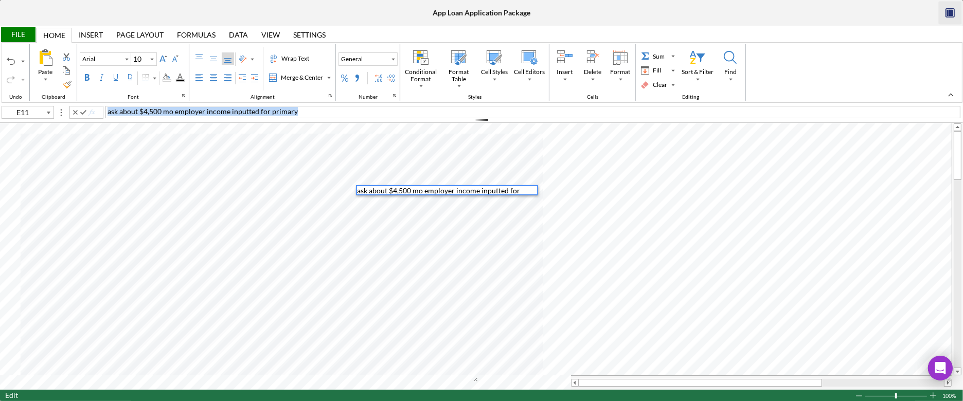
drag, startPoint x: 311, startPoint y: 115, endPoint x: 104, endPoint y: 114, distance: 207.2
click at [104, 114] on div "E11 ask about $4,500 mo employer income inputted for primary" at bounding box center [481, 111] width 963 height 11
copy span "ask about $4,500 mo employer income inputted for primary"
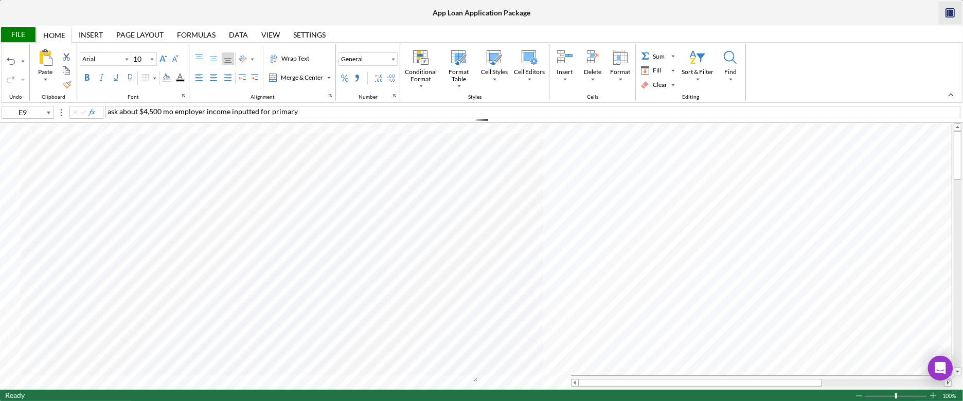
type input "E11"
type input "A8"
type input "Calibri"
type input "11"
type input "E11"
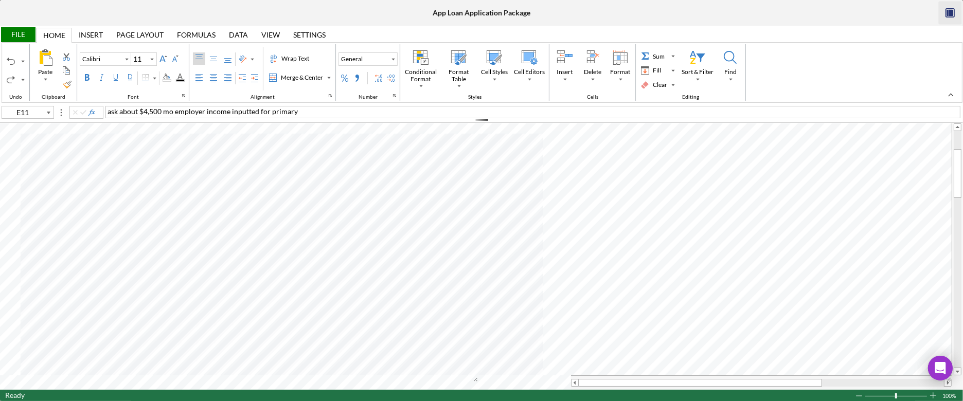
type input "Arial"
type input "10"
type input "A8"
type input "Calibri"
type input "11"
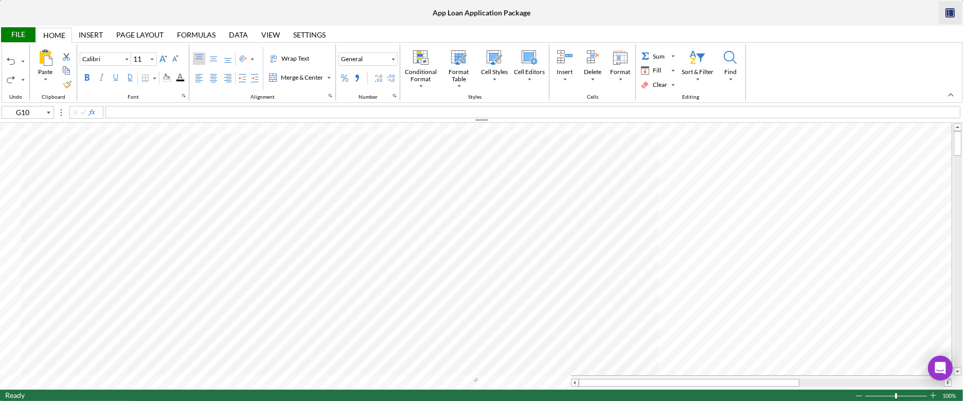
type input "A8"
type input "A10"
type input "A11"
type input "A9"
click at [42, 220] on div at bounding box center [36, 221] width 31 height 10
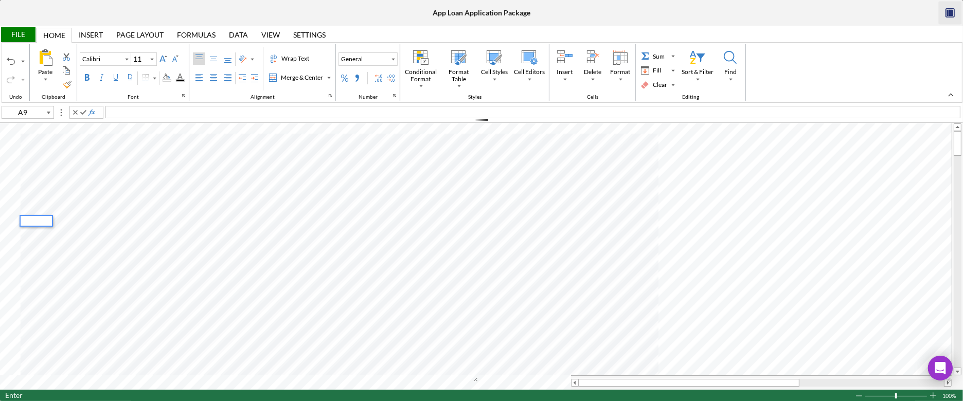
click at [42, 220] on div at bounding box center [36, 221] width 31 height 10
type input "A12"
type input "A1"
type input "Arial"
type input "10"
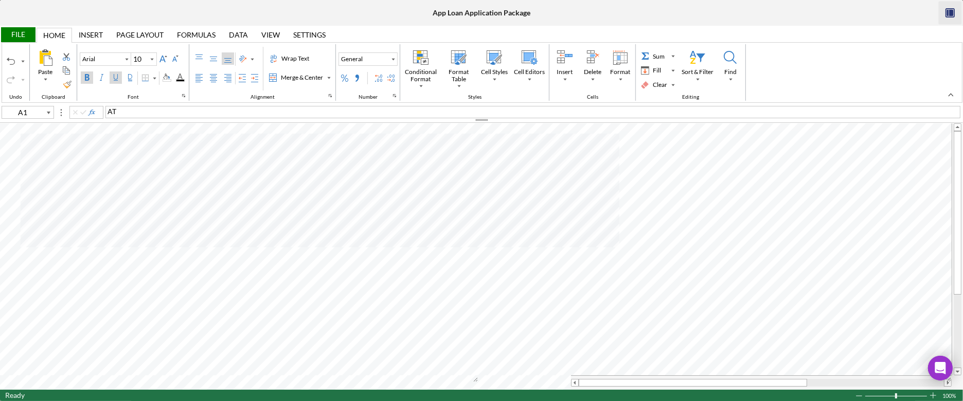
type input "C20"
type input "12"
type input "E11"
type input "10"
type input "B78"
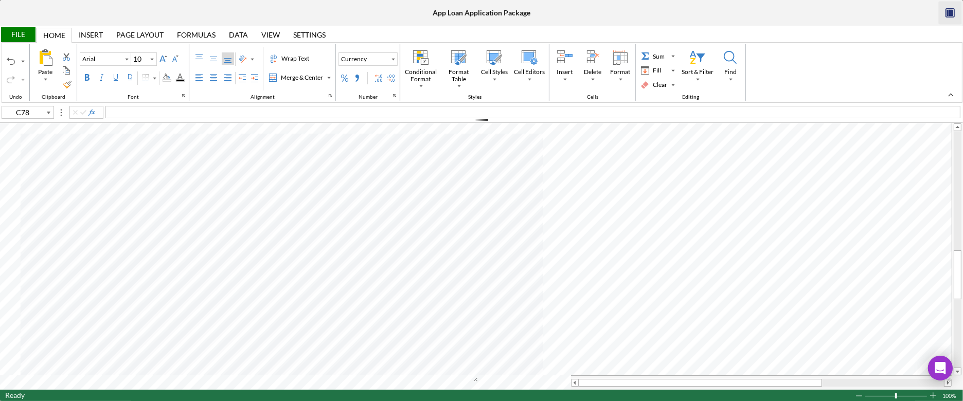
type input "B12"
type input "Calibri"
type input "11"
type input "C20"
type input "Arial"
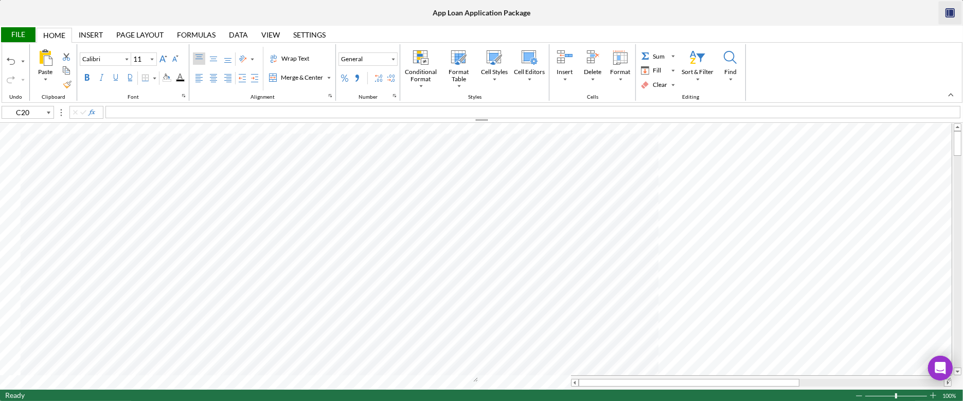
type input "12"
type input "C78"
type input "10"
type input "B79"
type input "E12"
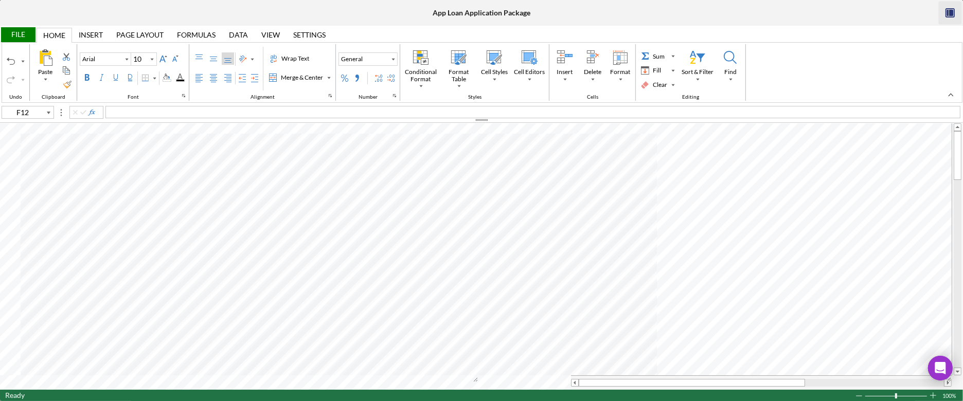
type input "E13"
click at [22, 34] on div "File" at bounding box center [17, 34] width 35 height 15
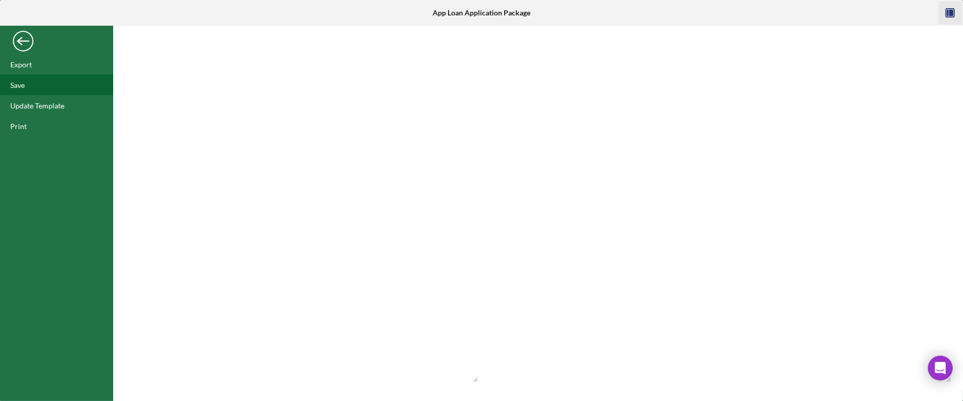
click at [36, 89] on div "Save" at bounding box center [56, 85] width 113 height 21
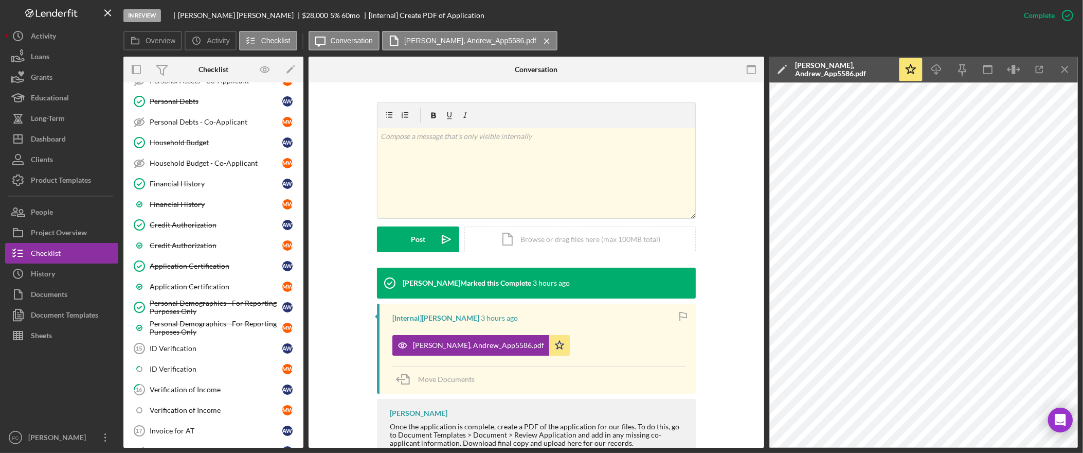
scroll to position [273, 0]
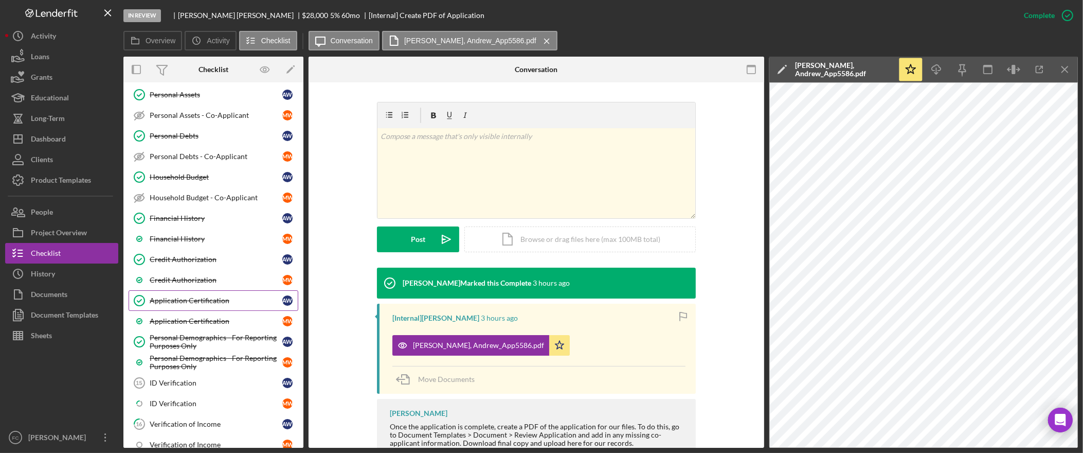
click at [209, 303] on div "Application Certification" at bounding box center [216, 300] width 133 height 8
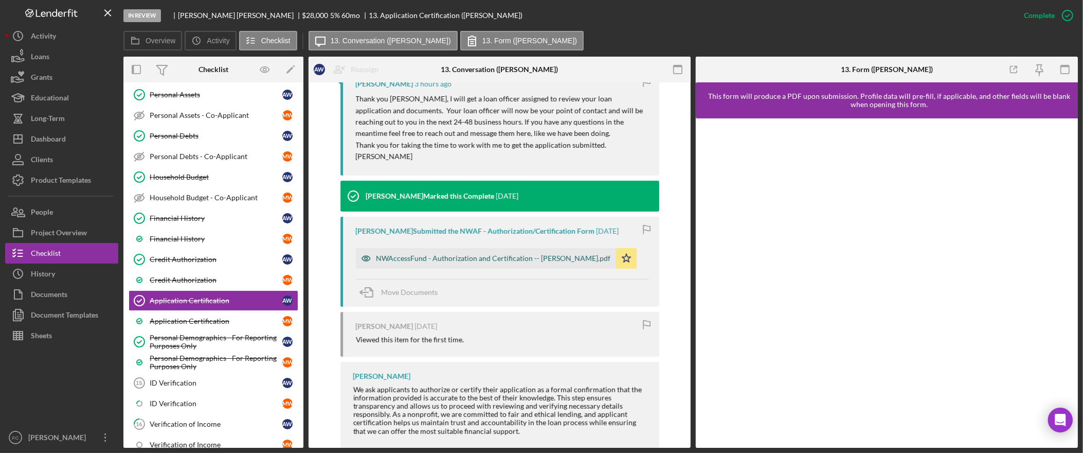
click at [421, 258] on div "NWAccessFund - Authorization and Certification -- Andrew Williams.pdf" at bounding box center [493, 258] width 235 height 8
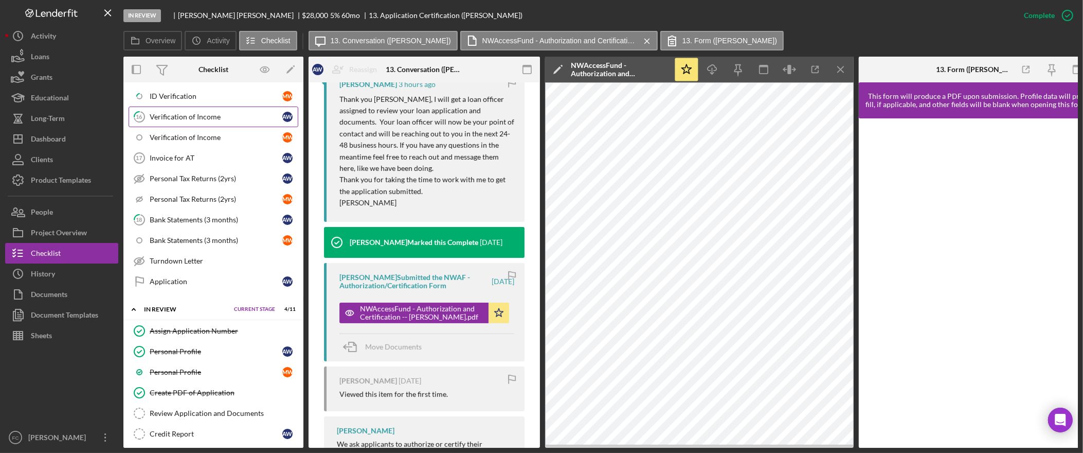
scroll to position [613, 0]
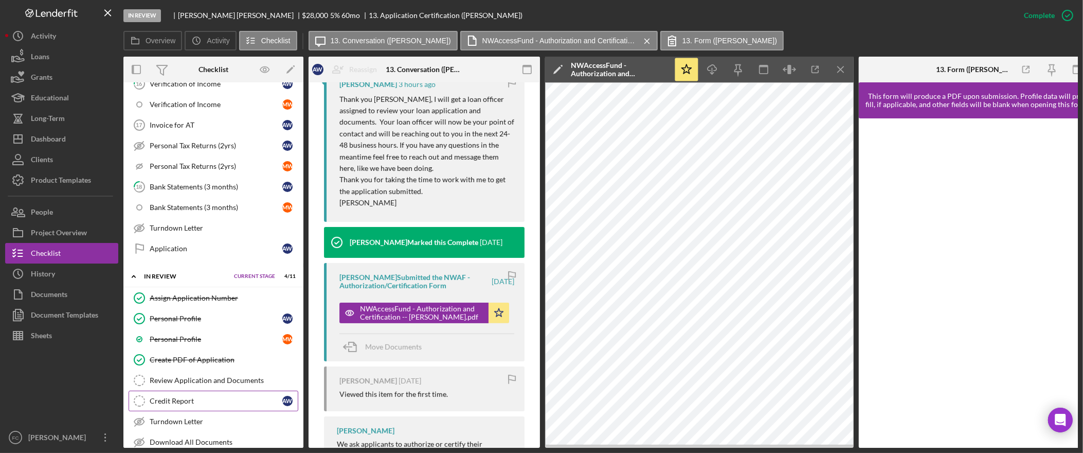
click at [214, 405] on div "Credit Report" at bounding box center [216, 400] width 133 height 8
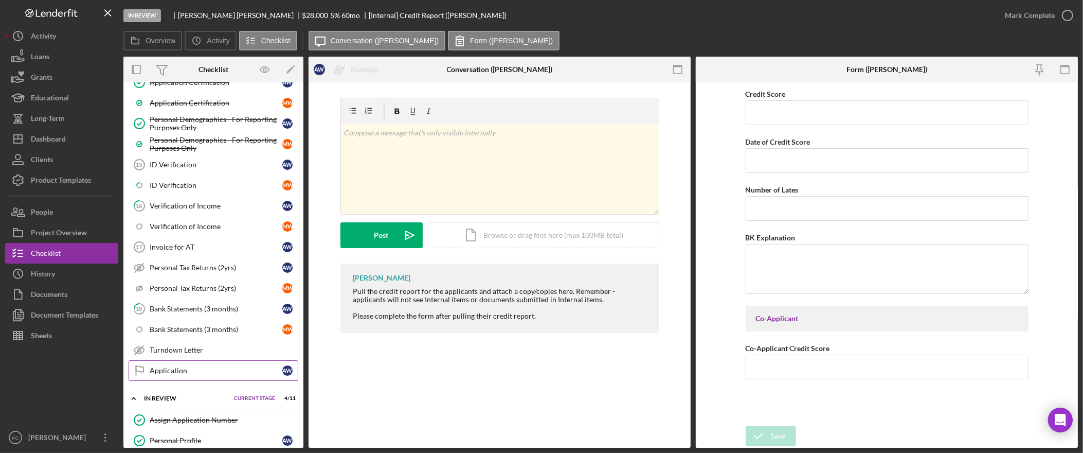
scroll to position [428, 0]
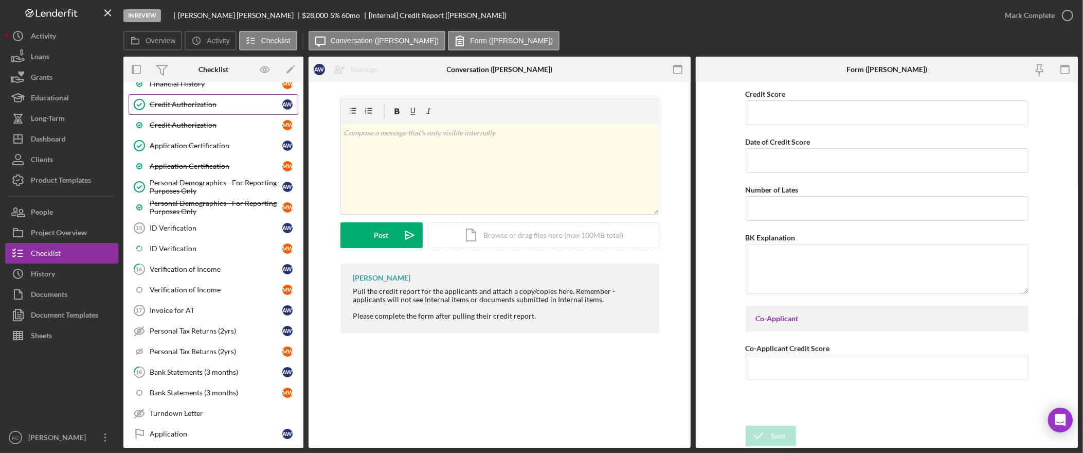
click at [206, 109] on div "Credit Authorization" at bounding box center [216, 104] width 133 height 8
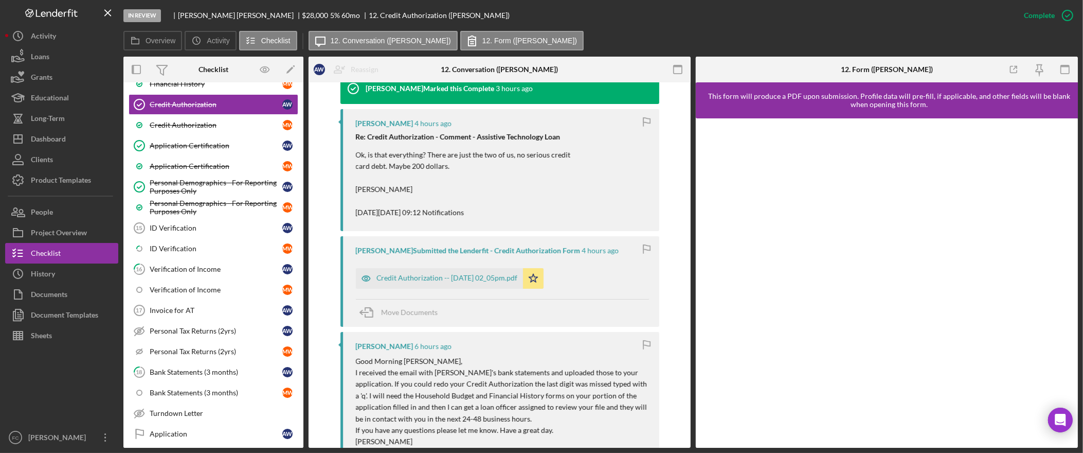
scroll to position [354, 0]
drag, startPoint x: 419, startPoint y: 277, endPoint x: 467, endPoint y: 299, distance: 53.2
click at [420, 277] on div "Credit Authorization -- 2025-10-15 02_05pm.pdf" at bounding box center [446, 276] width 141 height 8
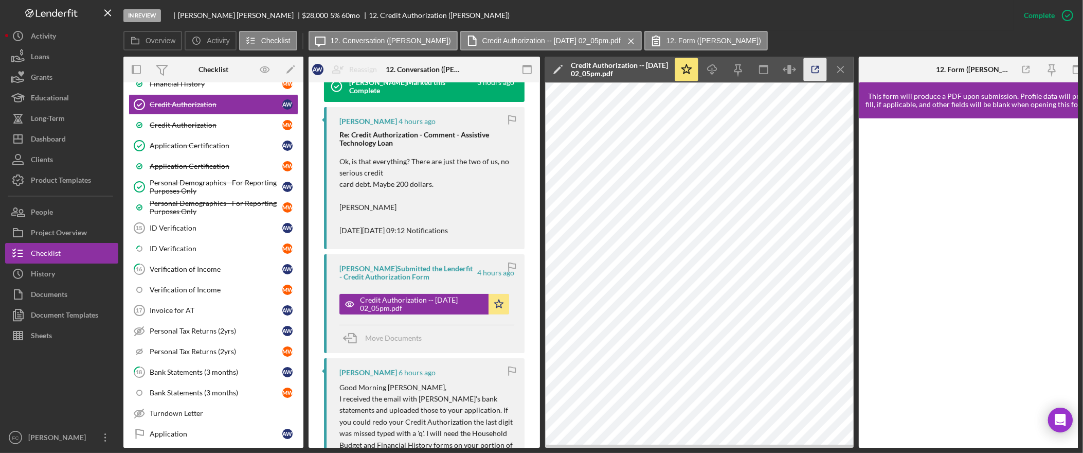
click at [819, 65] on icon "button" at bounding box center [815, 69] width 23 height 23
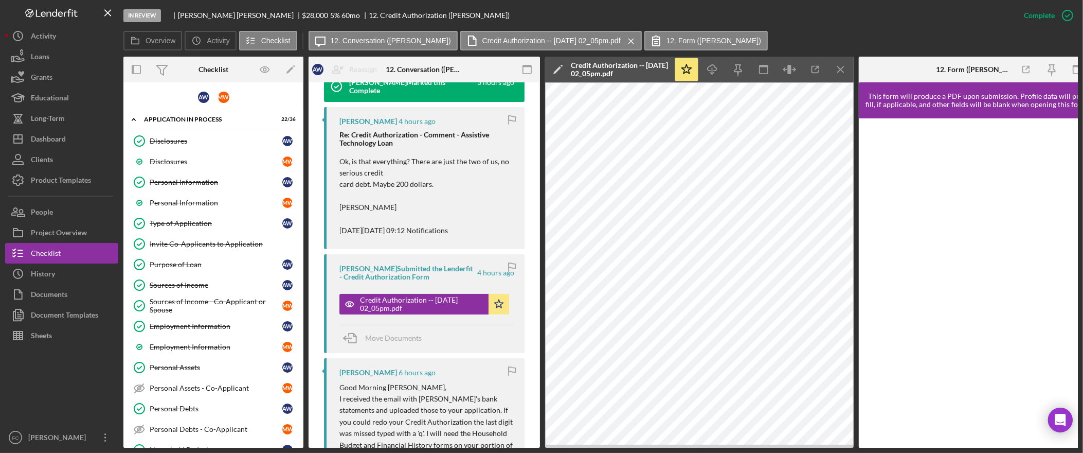
scroll to position [0, 0]
click at [201, 186] on div "Personal Information" at bounding box center [216, 182] width 133 height 8
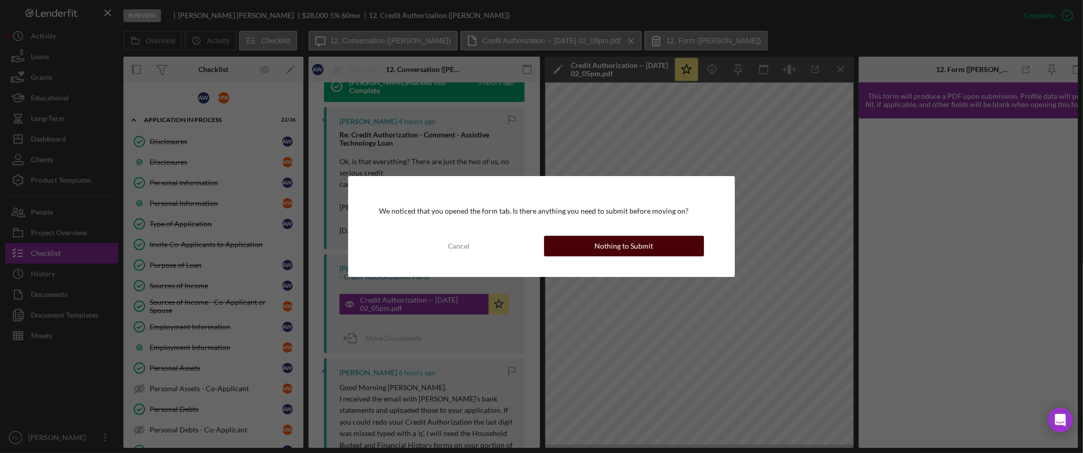
click at [627, 248] on div "Nothing to Submit" at bounding box center [623, 246] width 59 height 21
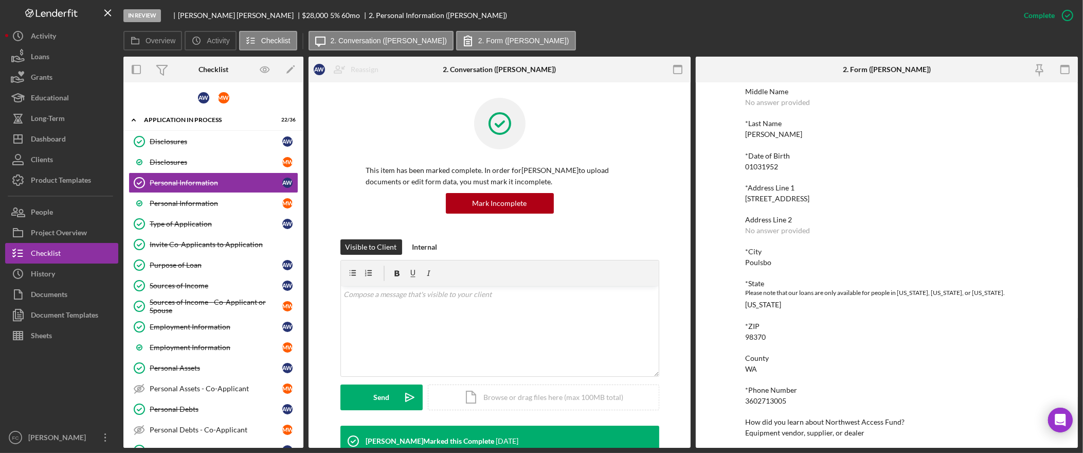
scroll to position [83, 0]
click at [221, 201] on div "Personal Information" at bounding box center [216, 203] width 133 height 8
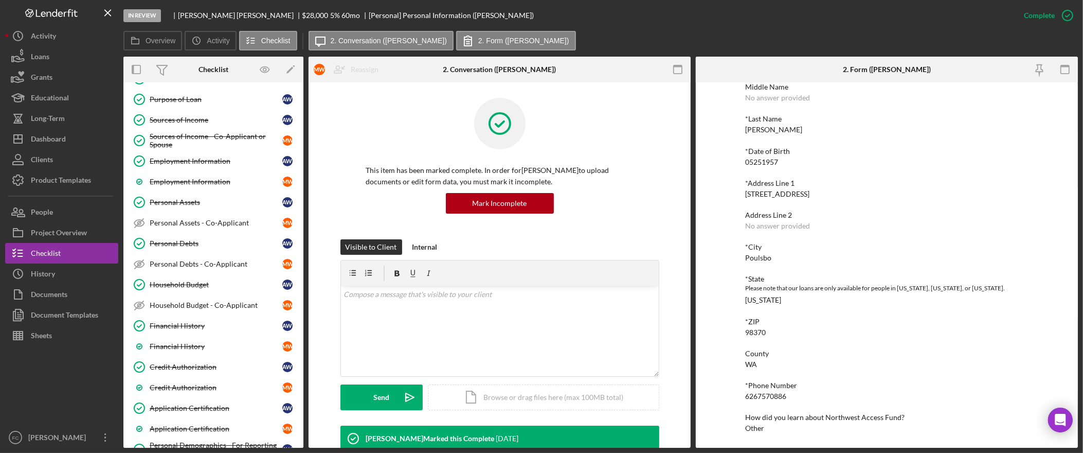
scroll to position [181, 0]
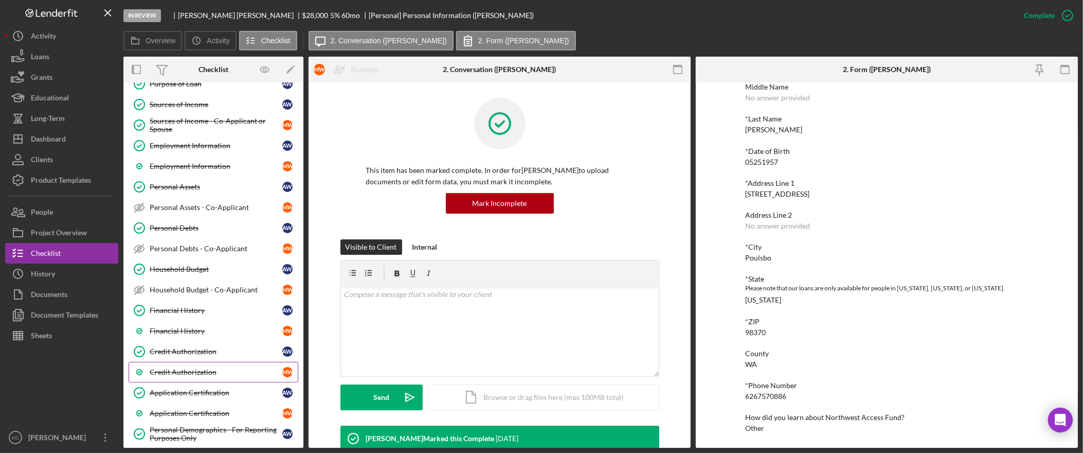
click at [209, 376] on div "Credit Authorization" at bounding box center [216, 372] width 133 height 8
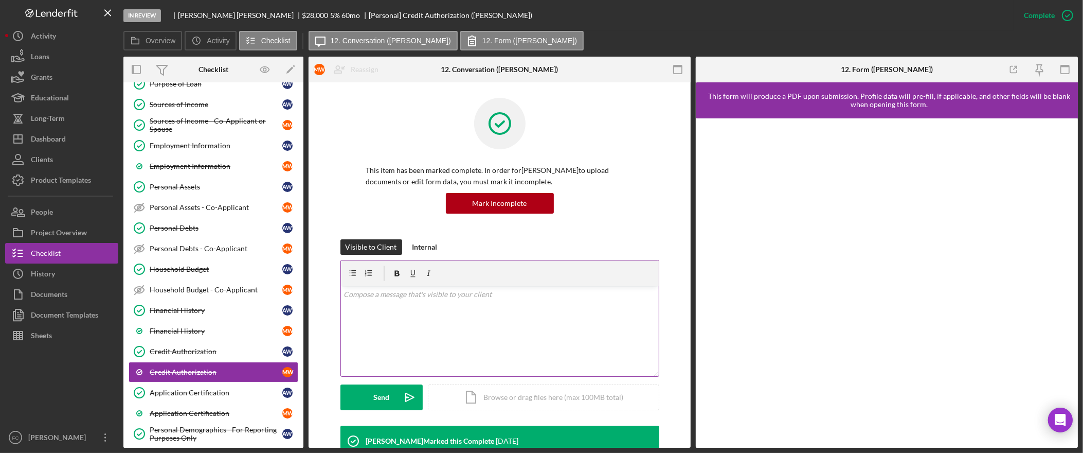
scroll to position [153, 0]
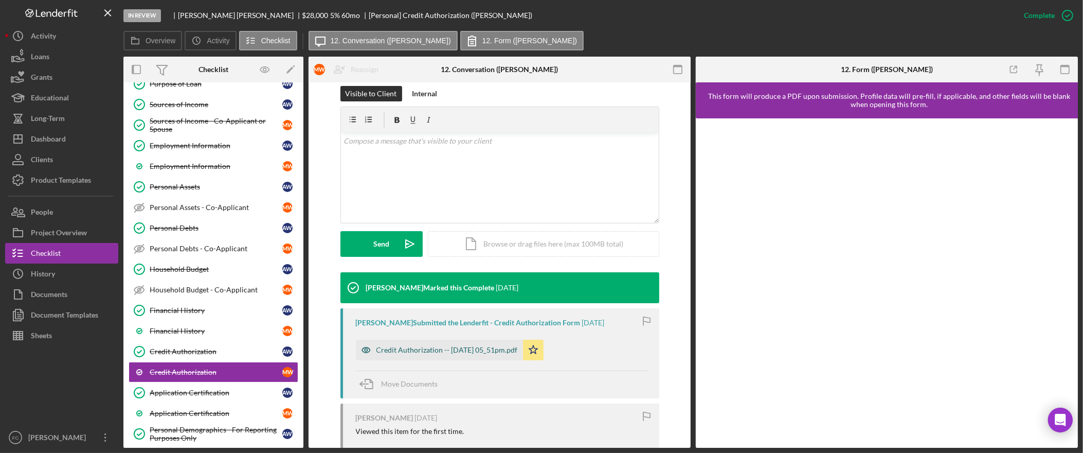
click at [489, 348] on div "Credit Authorization -- 2025-10-08 05_51pm.pdf" at bounding box center [446, 350] width 141 height 8
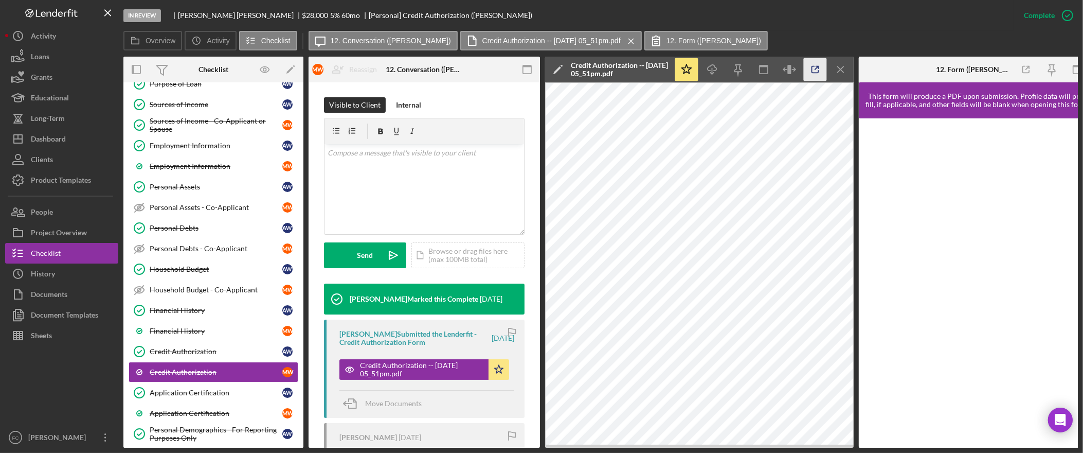
click at [818, 70] on icon "button" at bounding box center [815, 69] width 23 height 23
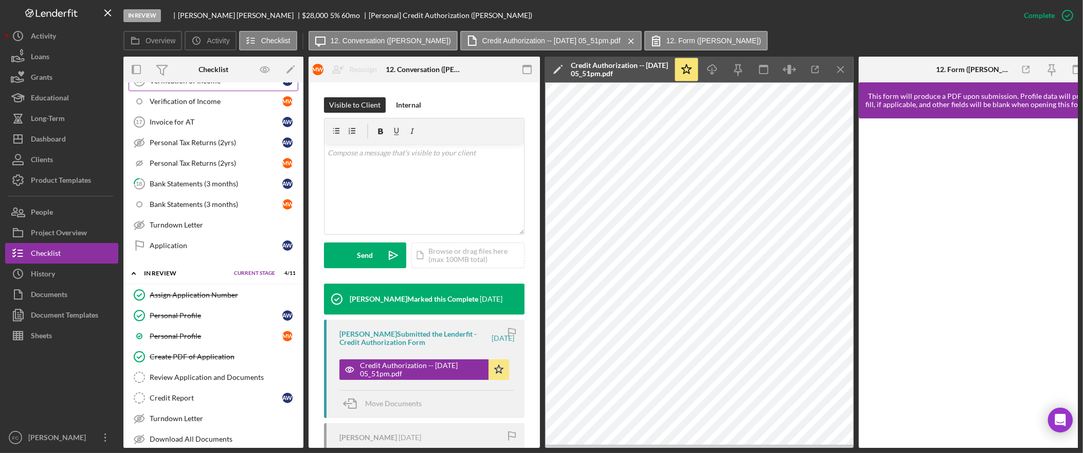
scroll to position [619, 0]
click at [213, 398] on link "Credit Report Credit Report A W" at bounding box center [214, 395] width 170 height 21
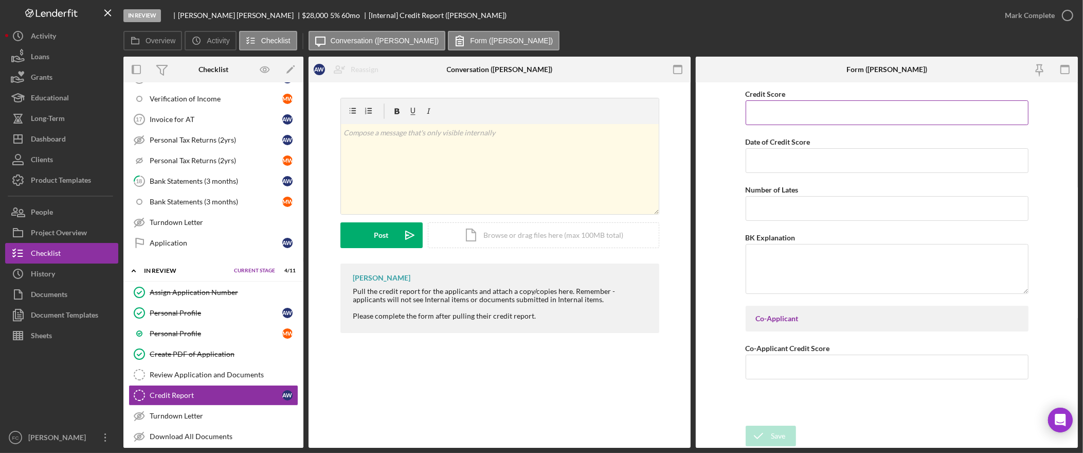
click at [803, 111] on input "Credit Score" at bounding box center [887, 112] width 283 height 25
type input "850"
click at [807, 167] on input "Date of Credit Score" at bounding box center [887, 160] width 283 height 25
type input "10/15/2025"
click at [788, 367] on input "Co-Applicant Credit Score" at bounding box center [887, 366] width 283 height 25
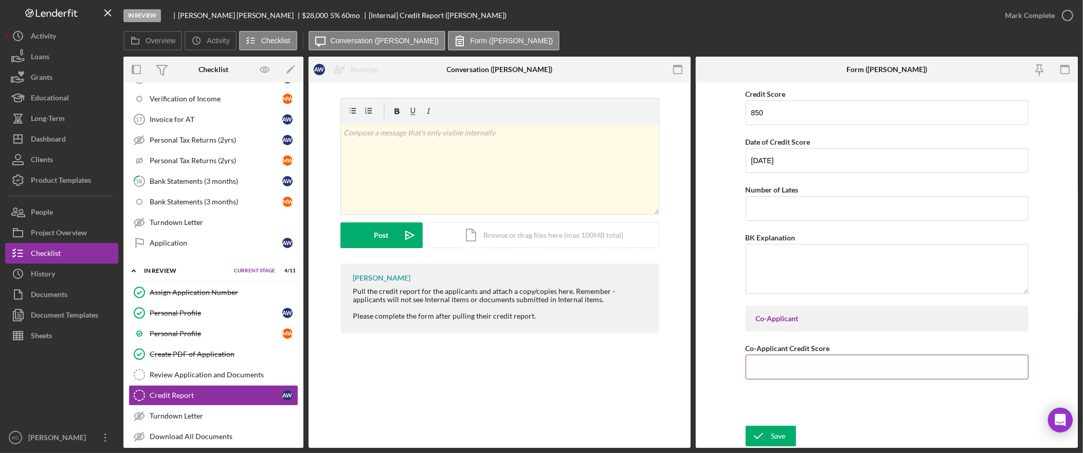
click at [828, 370] on input "Co-Applicant Credit Score" at bounding box center [887, 366] width 283 height 25
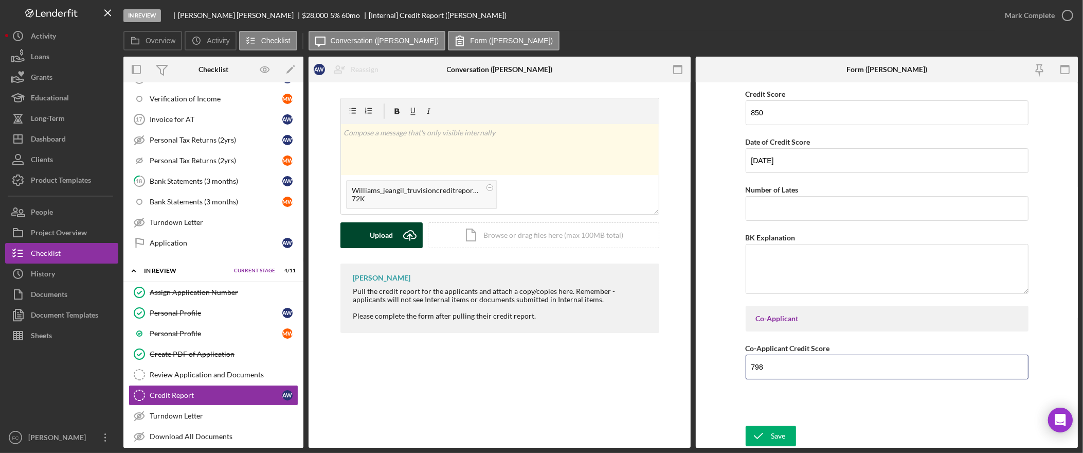
type input "798"
click at [384, 239] on div "Upload" at bounding box center [381, 235] width 23 height 26
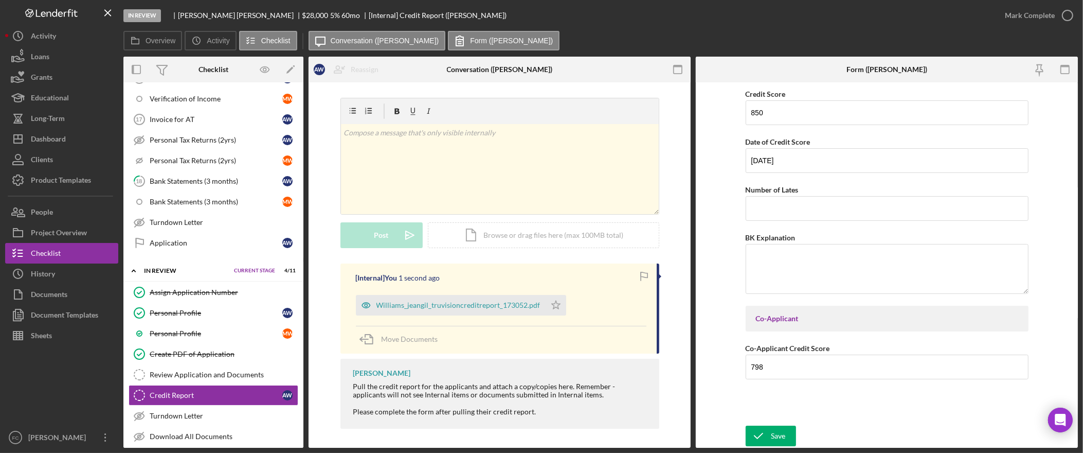
drag, startPoint x: 552, startPoint y: 305, endPoint x: 690, endPoint y: 386, distance: 159.3
click at [552, 305] on icon "Icon/Star" at bounding box center [556, 305] width 21 height 21
click at [783, 439] on div "Save" at bounding box center [778, 435] width 14 height 21
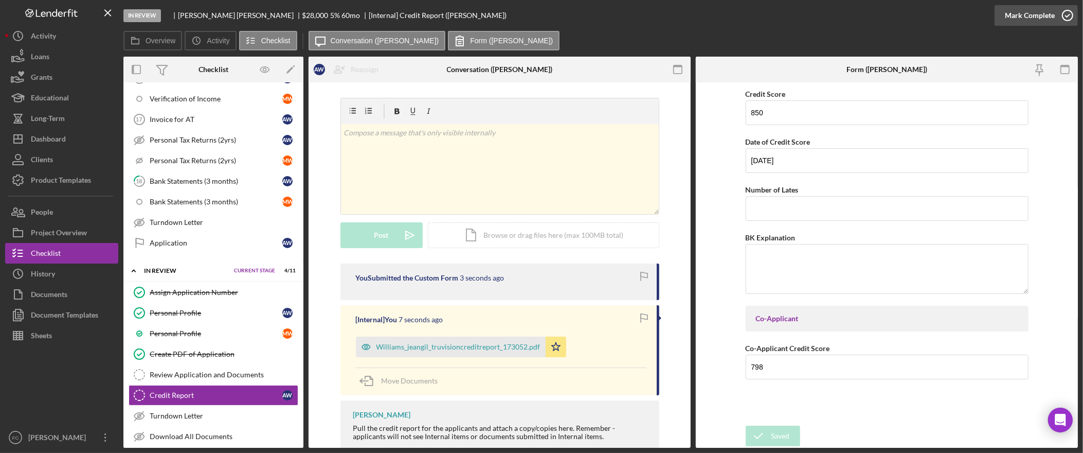
click at [1037, 14] on div "Mark Complete" at bounding box center [1030, 15] width 50 height 21
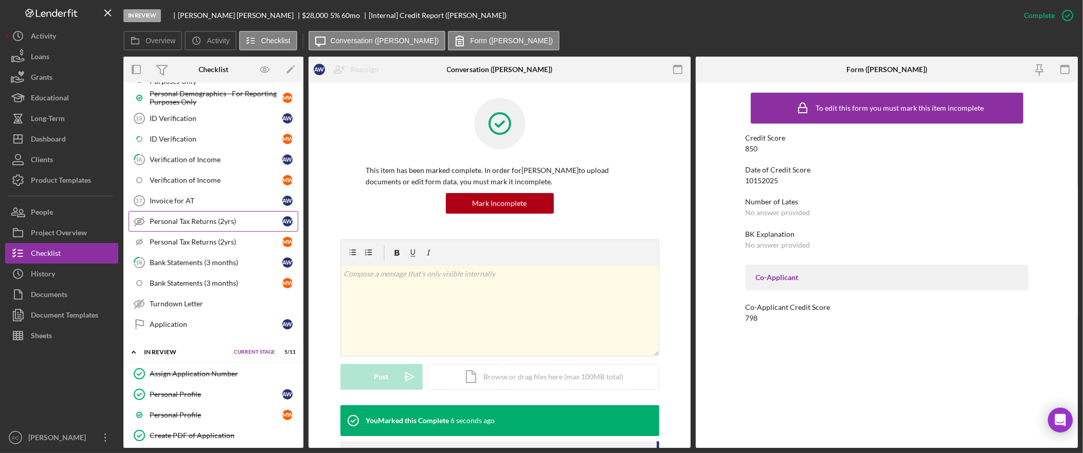
scroll to position [531, 0]
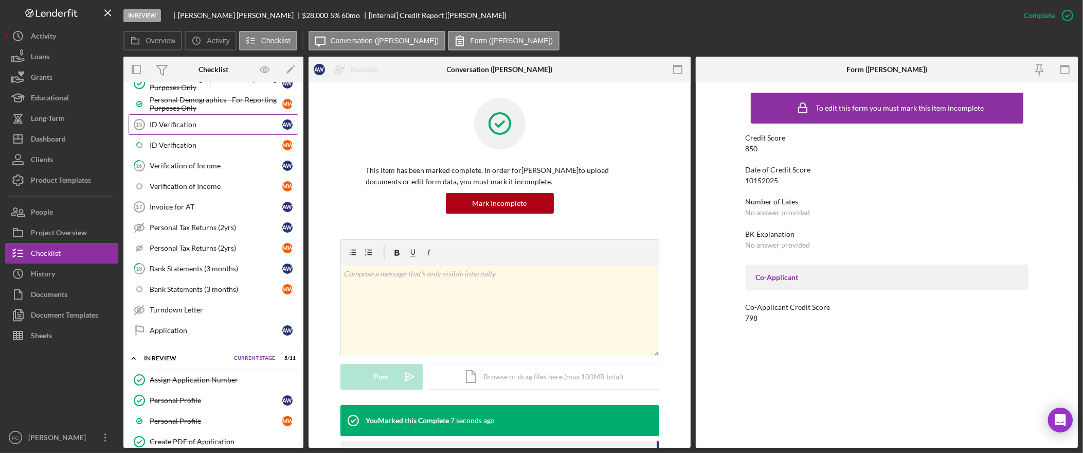
click at [211, 129] on div "ID Verification" at bounding box center [216, 124] width 133 height 8
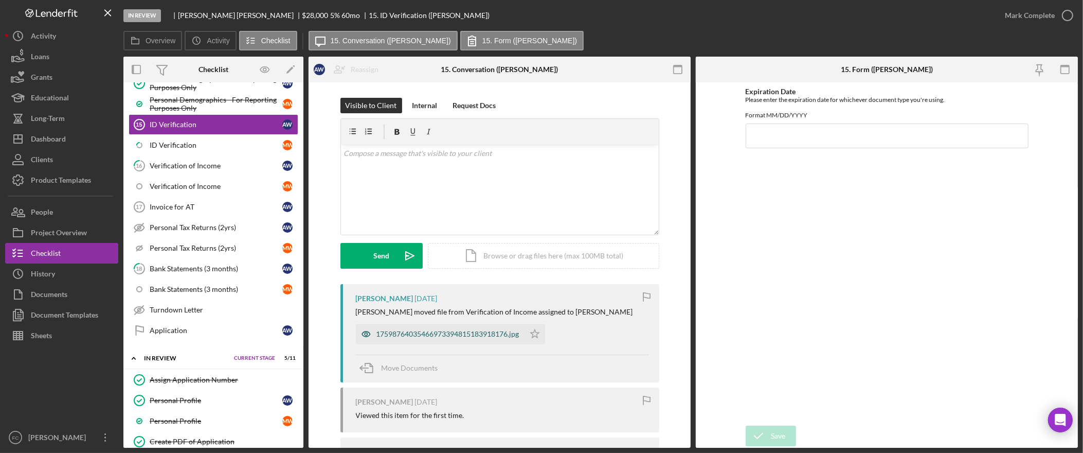
click at [495, 332] on div "17598764035466973394815183918176.jpg" at bounding box center [447, 334] width 143 height 8
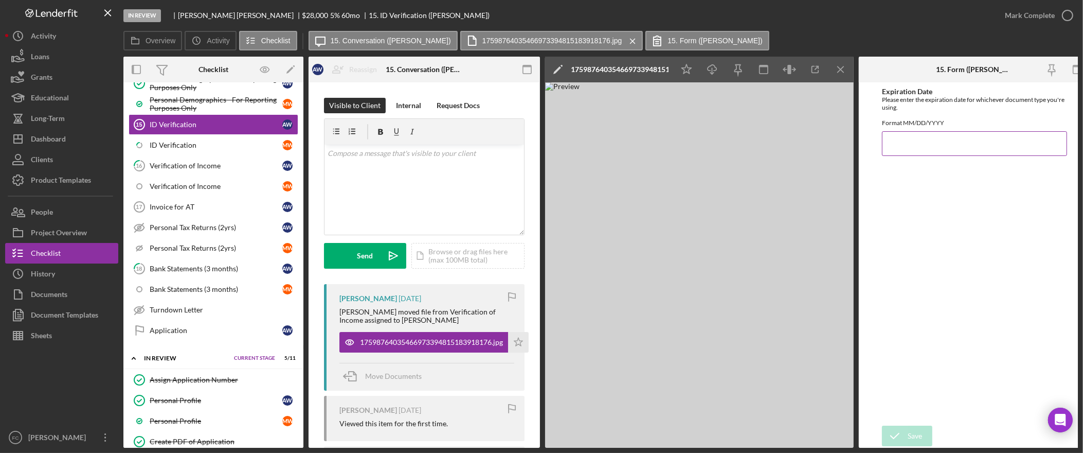
click at [921, 147] on input "Expiration Date" at bounding box center [974, 143] width 185 height 25
type input "01/03/2033"
click at [815, 70] on icon "button" at bounding box center [815, 69] width 23 height 23
click at [893, 431] on icon "submit" at bounding box center [895, 436] width 26 height 26
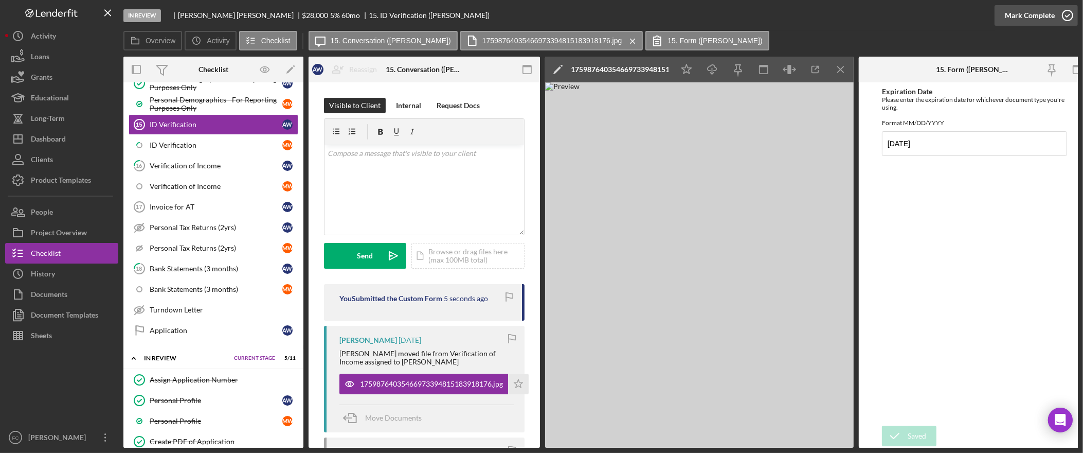
click at [1058, 13] on icon "button" at bounding box center [1068, 16] width 26 height 26
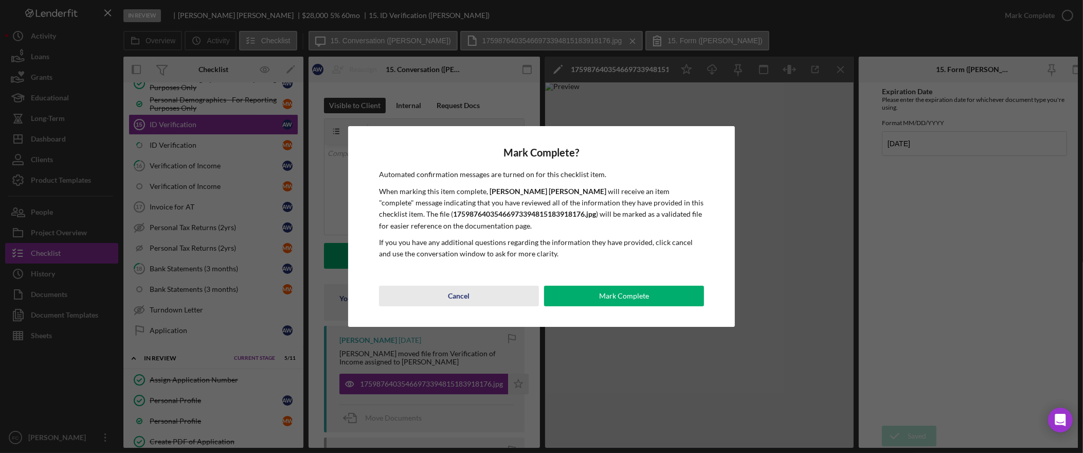
click at [480, 295] on button "Cancel" at bounding box center [459, 295] width 160 height 21
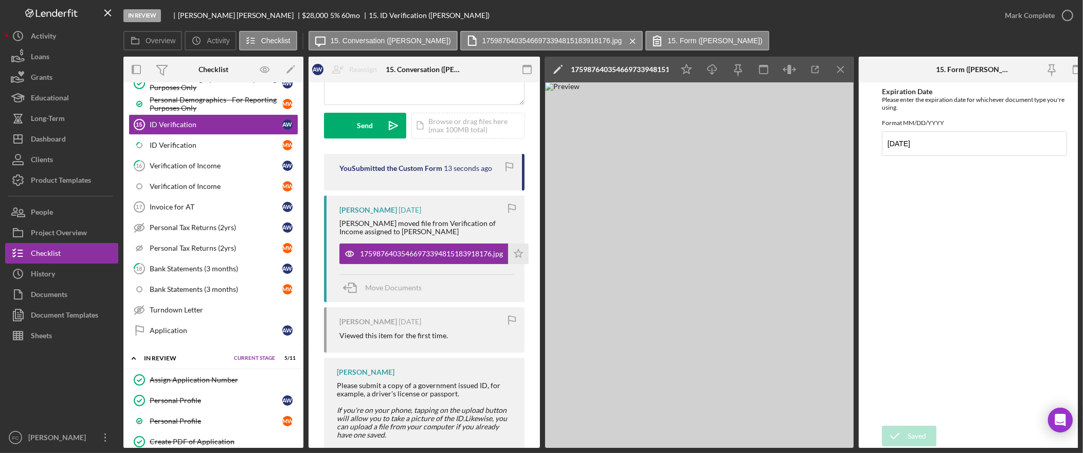
scroll to position [134, 0]
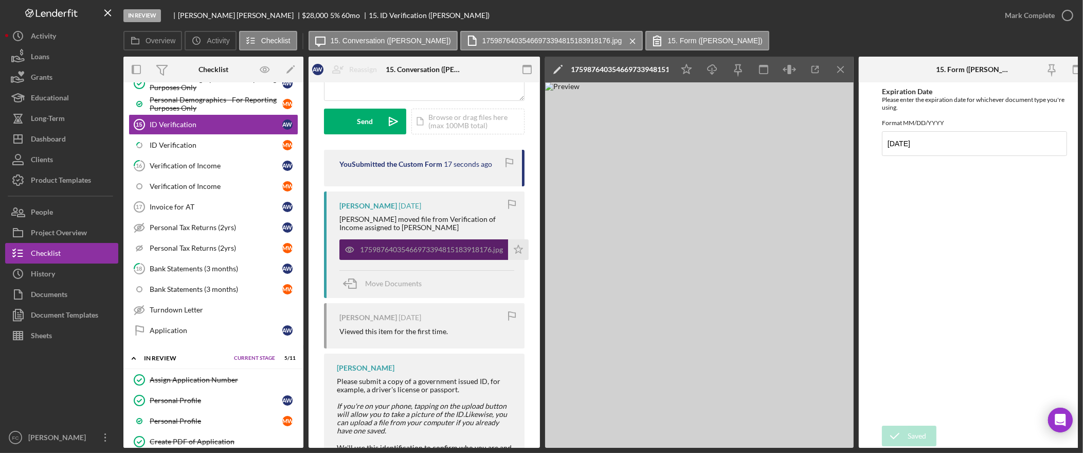
click at [445, 249] on div "17598764035466973394815183918176.jpg" at bounding box center [431, 249] width 143 height 8
click at [604, 70] on div "17598764035466973394815183918176.jpg" at bounding box center [620, 69] width 98 height 8
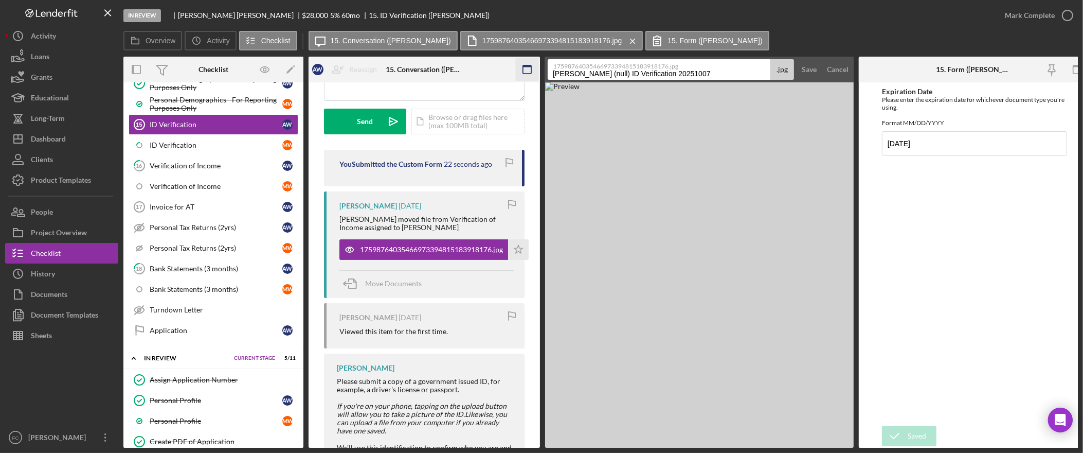
drag, startPoint x: 743, startPoint y: 73, endPoint x: 528, endPoint y: 73, distance: 214.4
click at [528, 73] on div "Overview Internal Workflow Stage In Review Icon/Dropdown Arrow Archive (can una…" at bounding box center [600, 252] width 954 height 391
type input "Î"
type input "DL copy- Andrew Williams"
click at [797, 59] on button "Save" at bounding box center [809, 69] width 25 height 21
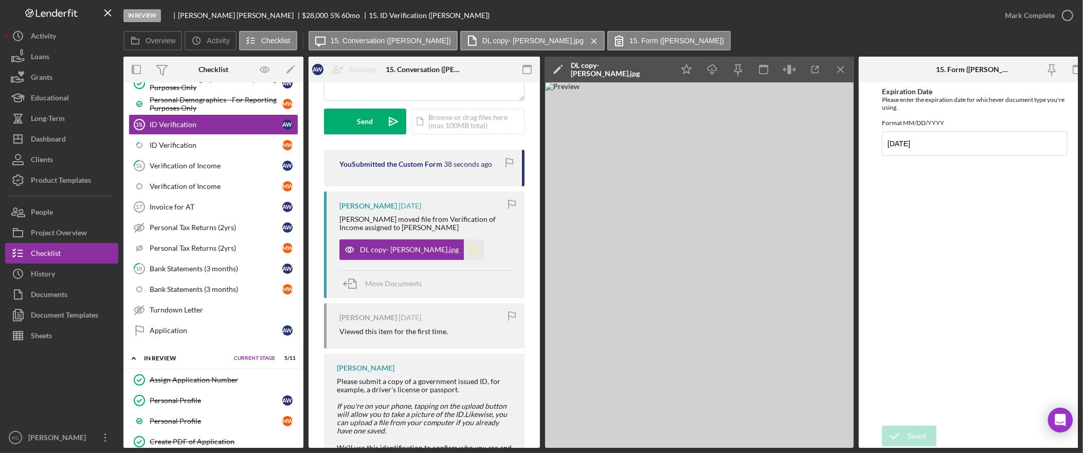
click at [470, 250] on polygon "button" at bounding box center [474, 249] width 9 height 8
click at [1041, 15] on div "Mark Complete" at bounding box center [1030, 15] width 50 height 21
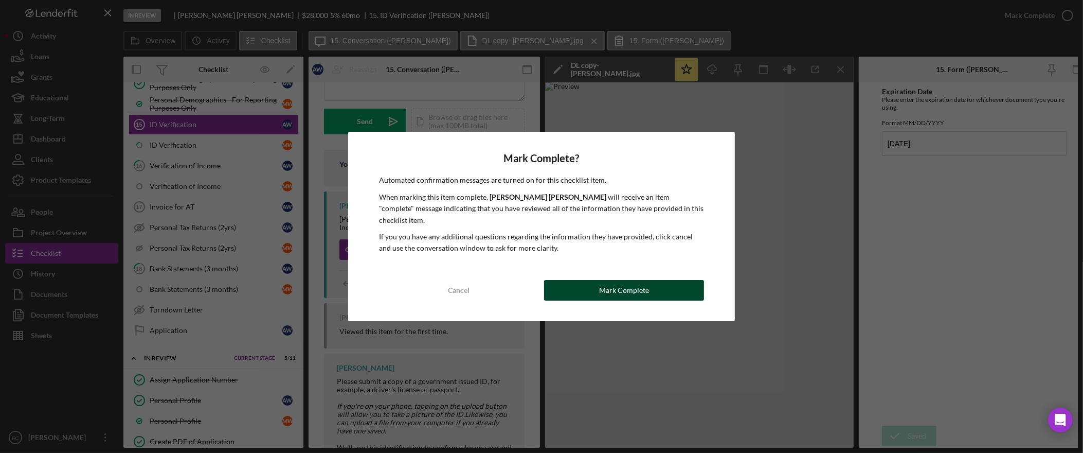
click at [651, 288] on button "Mark Complete" at bounding box center [624, 290] width 160 height 21
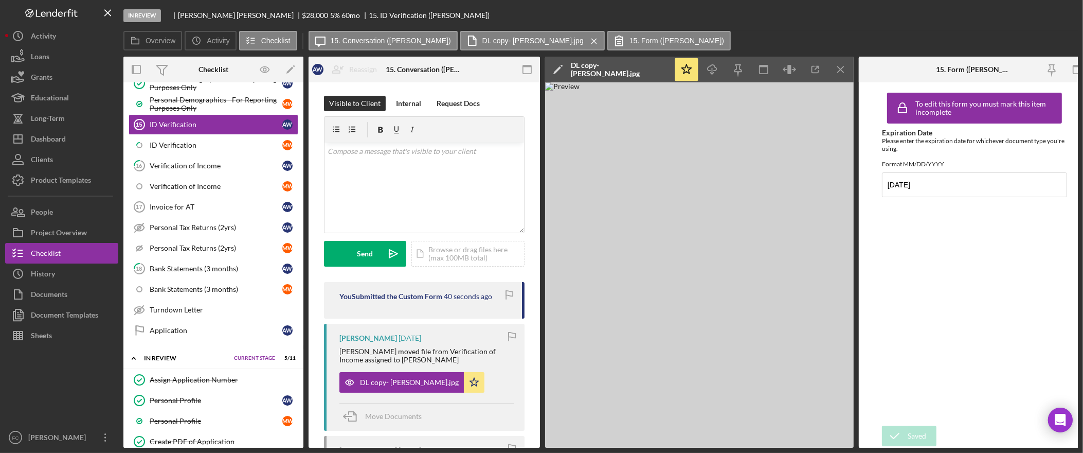
scroll to position [287, 0]
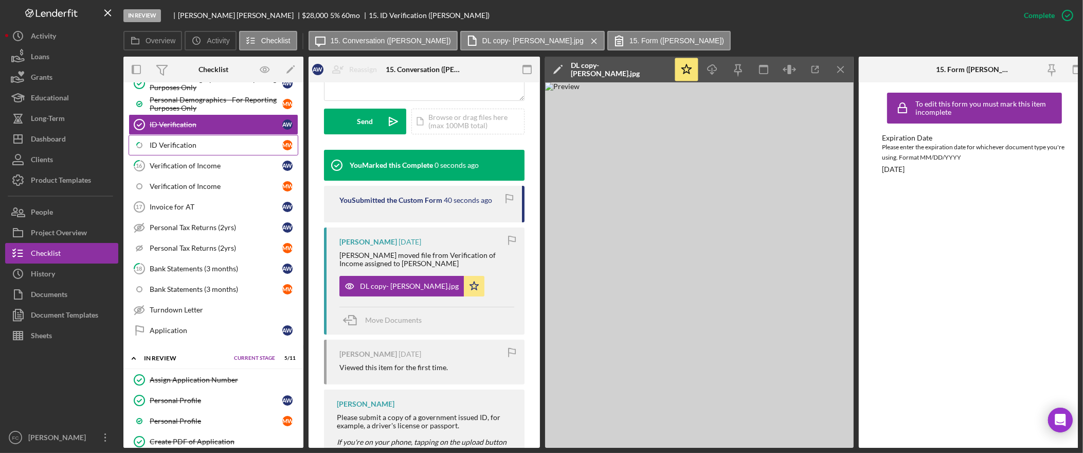
click at [185, 149] on div "ID Verification" at bounding box center [216, 145] width 133 height 8
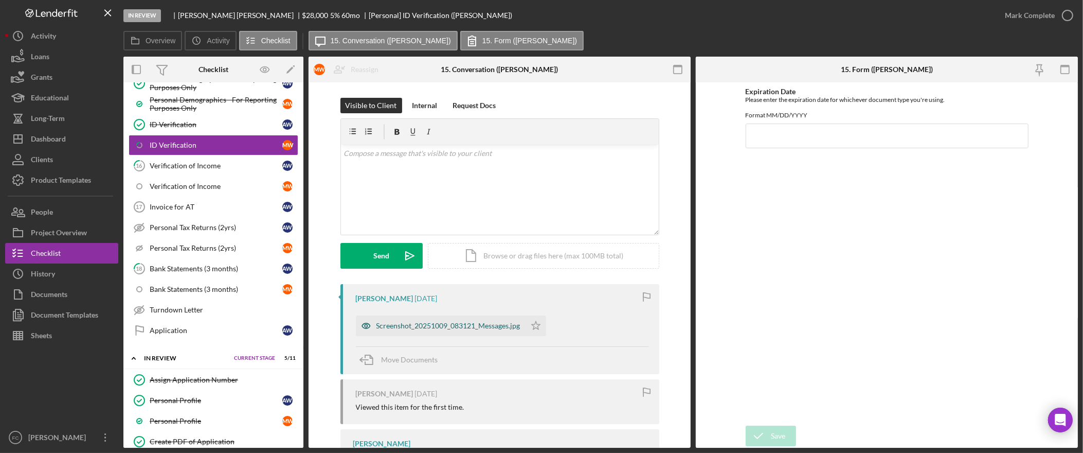
click at [452, 326] on div "Screenshot_20251009_083121_Messages.jpg" at bounding box center [448, 325] width 144 height 8
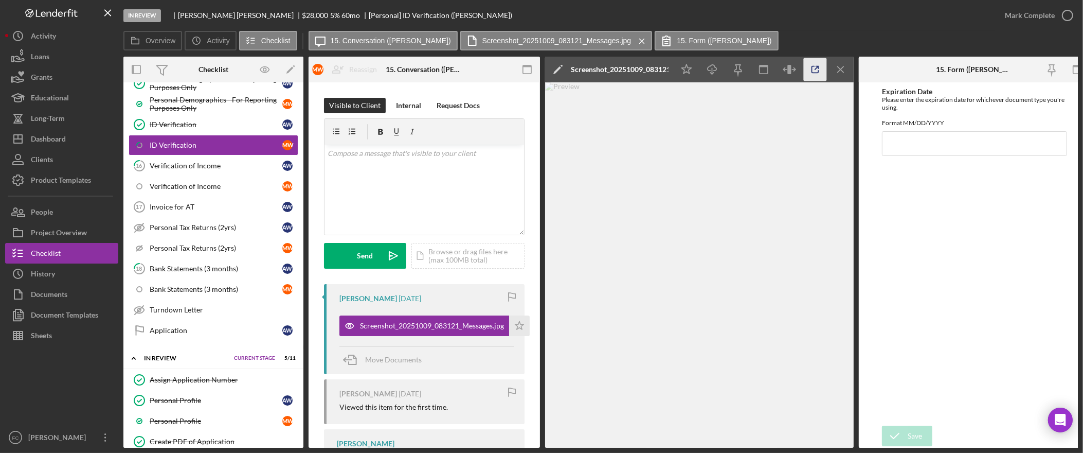
click at [813, 70] on icon "button" at bounding box center [815, 69] width 23 height 23
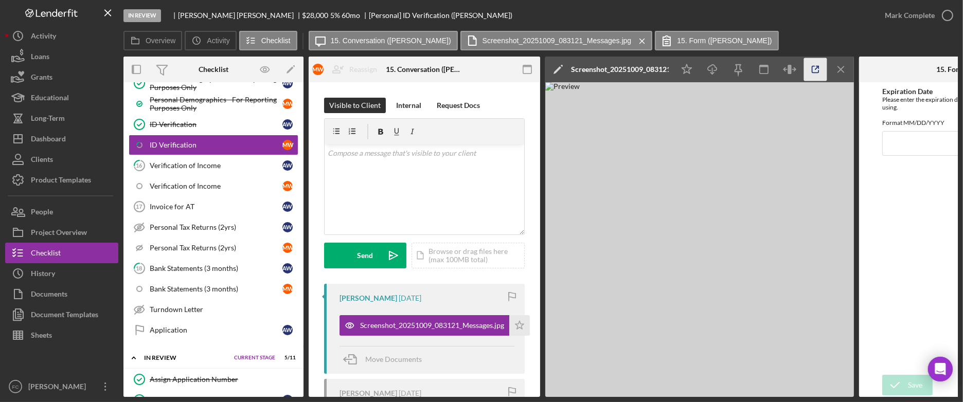
scroll to position [531, 0]
click at [894, 148] on input "Expiration Date" at bounding box center [974, 143] width 185 height 25
type input "05/26/2033"
click at [904, 379] on icon "submit" at bounding box center [895, 385] width 26 height 26
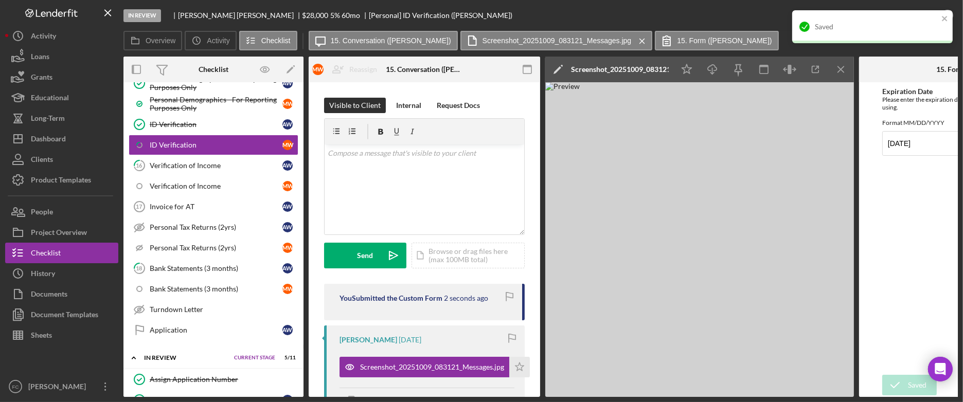
click at [641, 66] on div "Screenshot_20251009_083121_Messages.jpg" at bounding box center [620, 69] width 98 height 8
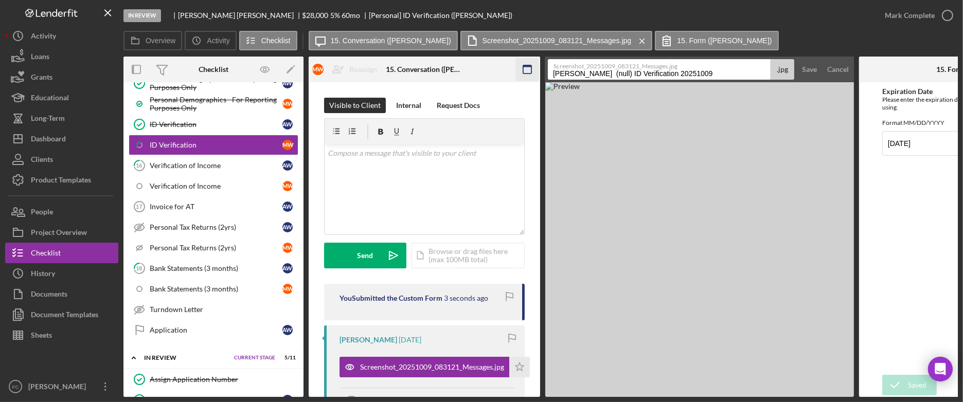
drag, startPoint x: 720, startPoint y: 73, endPoint x: 533, endPoint y: 71, distance: 186.7
click at [533, 71] on div "Overview Internal Workflow Stage In Review Icon/Dropdown Arrow Archive (can una…" at bounding box center [540, 227] width 834 height 340
type input "DL- Michelle Wang"
click at [797, 59] on button "Save" at bounding box center [809, 69] width 25 height 21
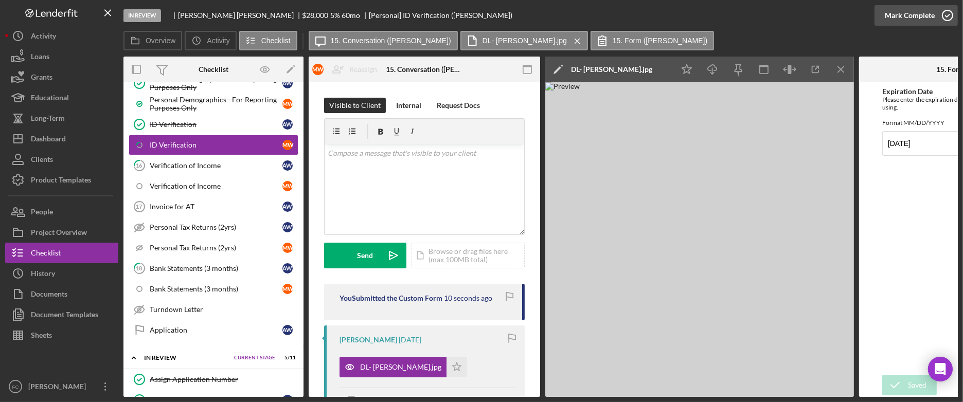
click at [922, 16] on div "Mark Complete" at bounding box center [910, 15] width 50 height 21
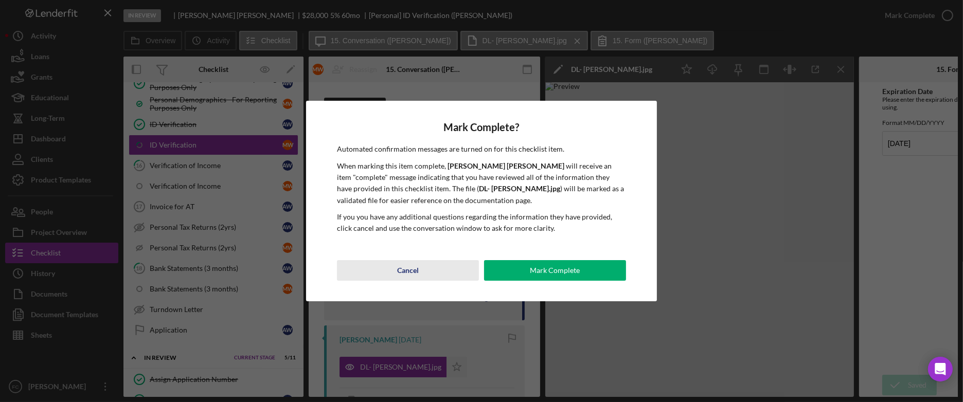
click at [409, 274] on div "Cancel" at bounding box center [408, 270] width 22 height 21
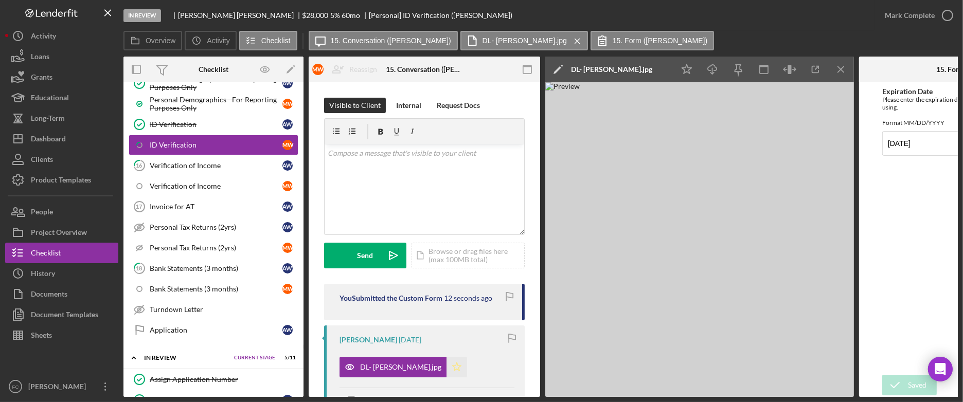
click at [446, 369] on icon "Icon/Star" at bounding box center [456, 367] width 21 height 21
click at [925, 11] on div "Mark Complete" at bounding box center [910, 15] width 50 height 21
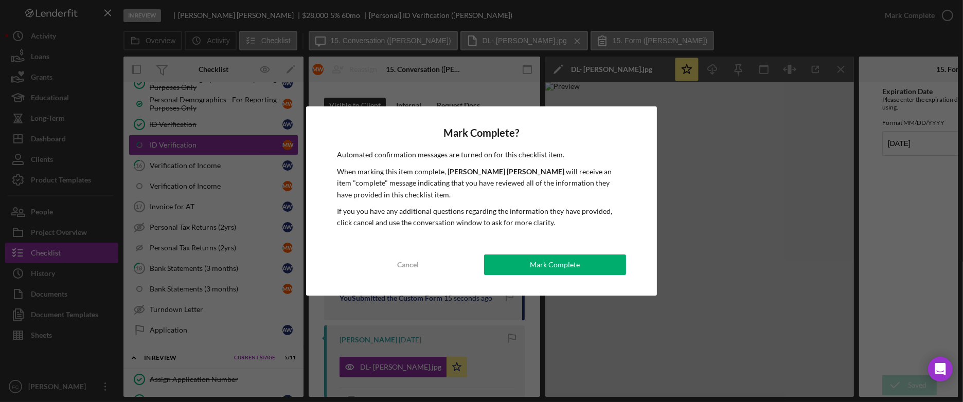
click at [525, 266] on button "Mark Complete" at bounding box center [555, 265] width 142 height 21
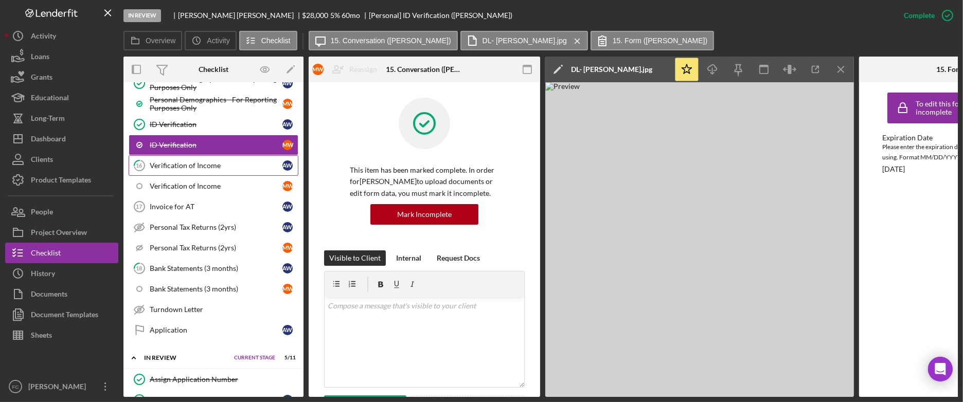
click at [193, 170] on div "Verification of Income" at bounding box center [216, 165] width 133 height 8
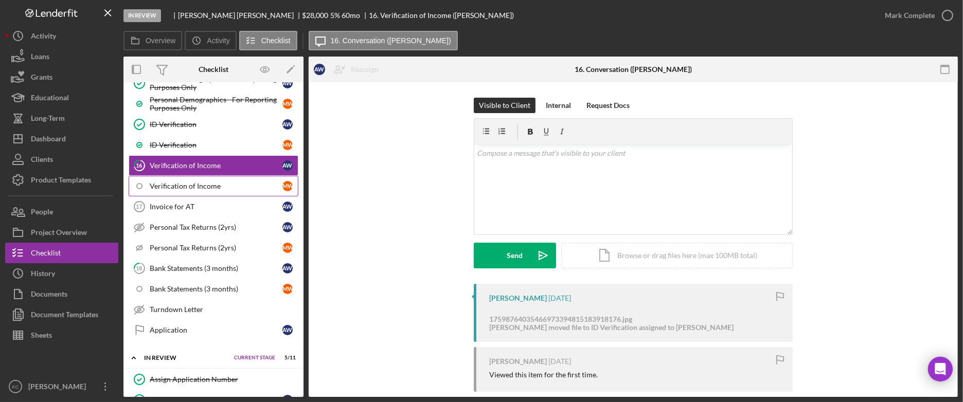
click at [202, 188] on div "Verification of Income" at bounding box center [216, 186] width 133 height 8
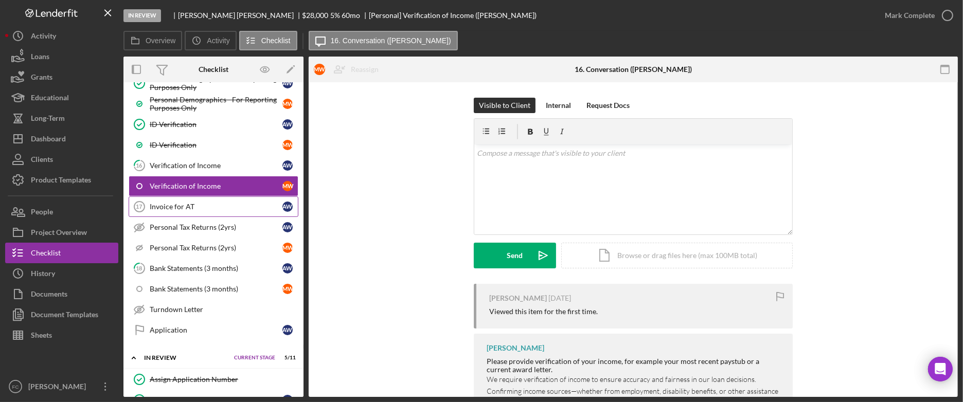
click at [201, 207] on div "Invoice for AT" at bounding box center [216, 207] width 133 height 8
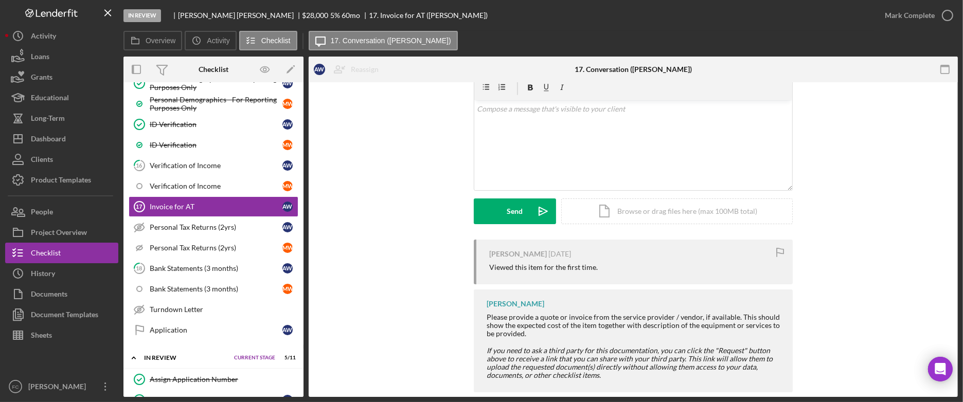
scroll to position [60, 0]
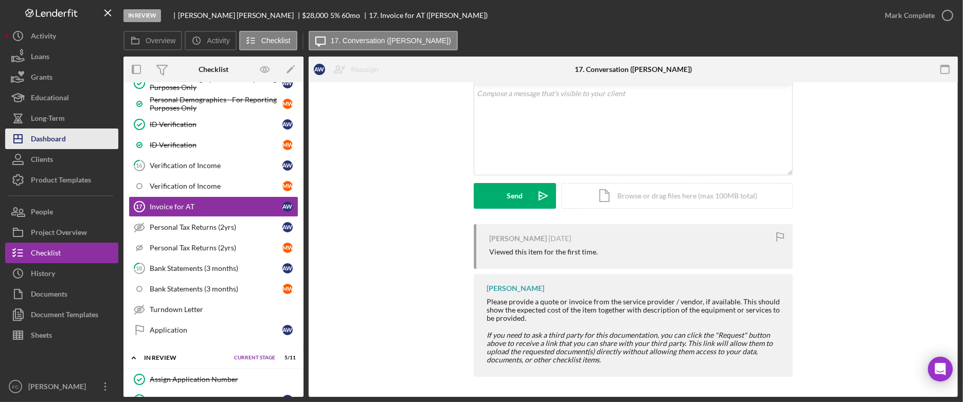
click at [64, 139] on div "Dashboard" at bounding box center [48, 140] width 35 height 23
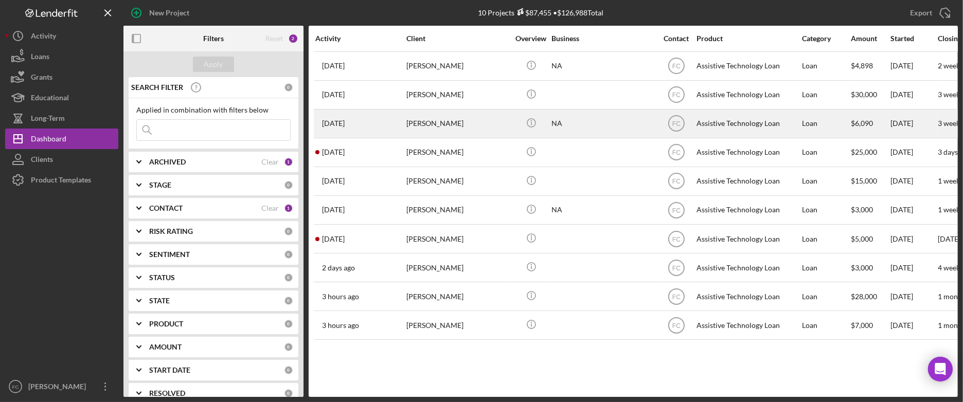
click at [452, 125] on div "Leslie Ransom" at bounding box center [457, 123] width 103 height 27
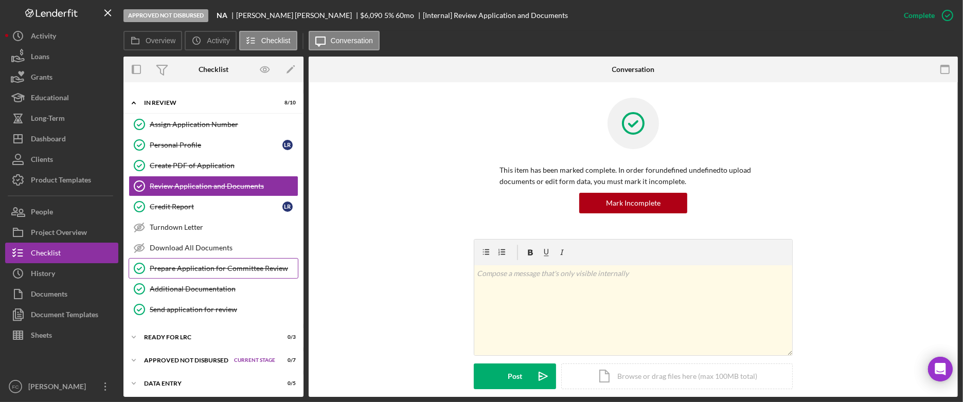
scroll to position [21, 0]
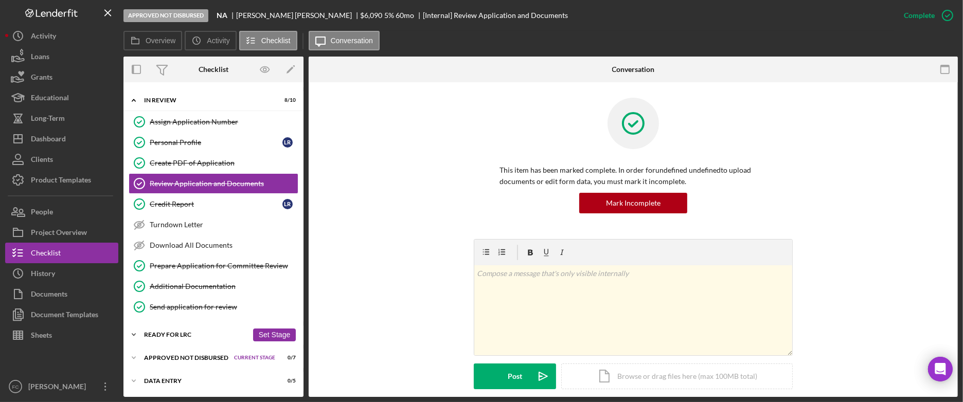
click at [190, 333] on div "Ready for LRC" at bounding box center [196, 335] width 104 height 6
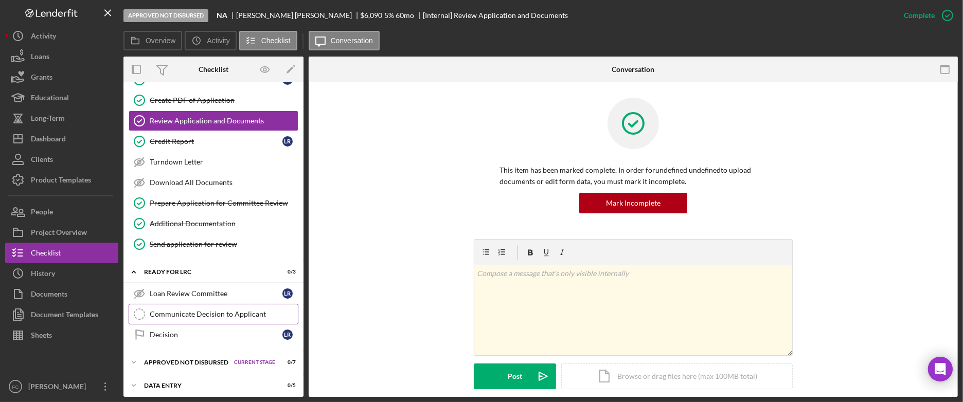
scroll to position [88, 0]
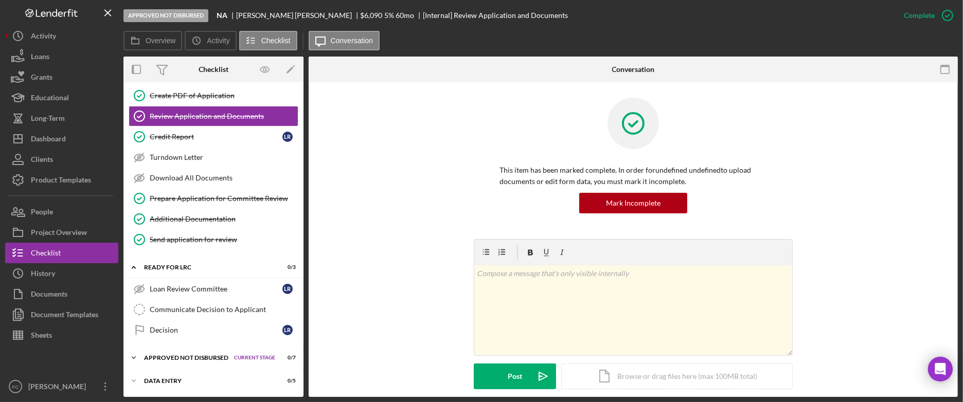
click at [195, 355] on div "Approved Not Disbursed" at bounding box center [186, 358] width 85 height 6
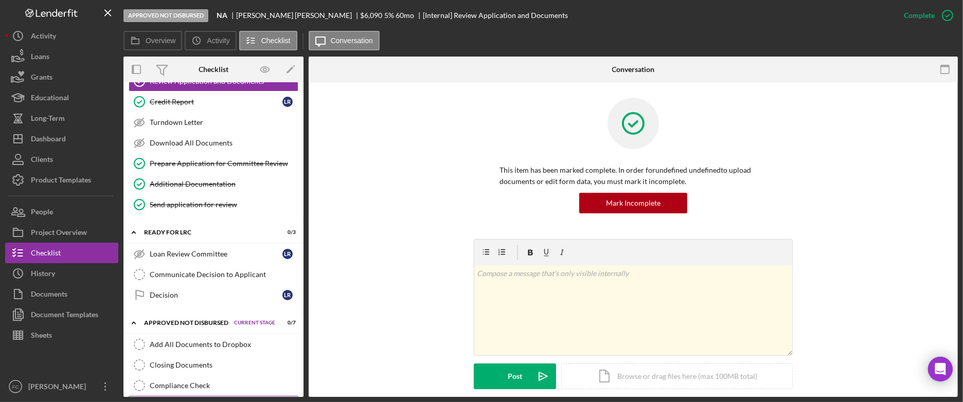
scroll to position [239, 0]
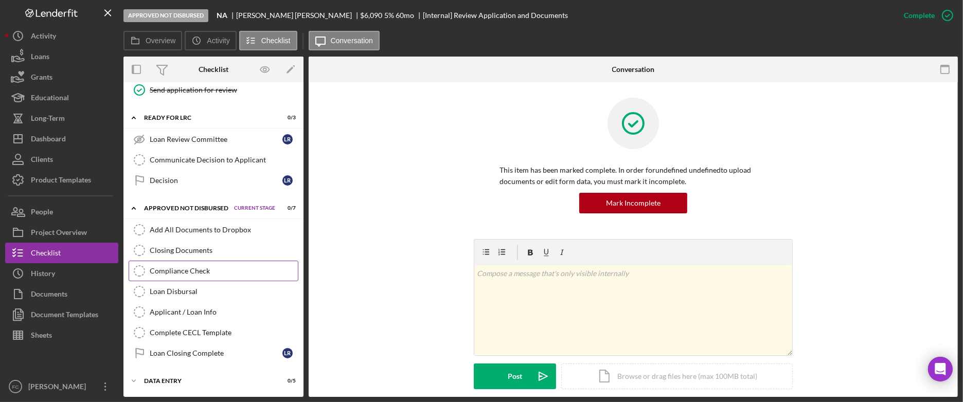
click at [231, 261] on link "Compliance Check Compliance Check" at bounding box center [214, 271] width 170 height 21
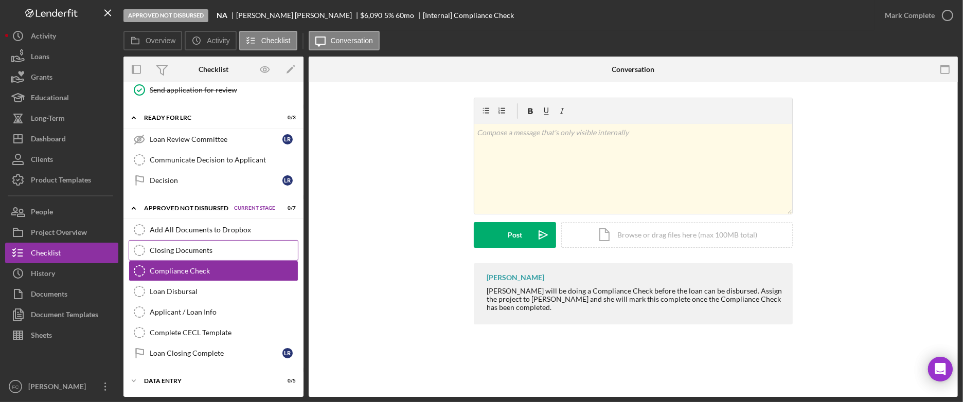
click at [230, 253] on div "Closing Documents" at bounding box center [224, 250] width 148 height 8
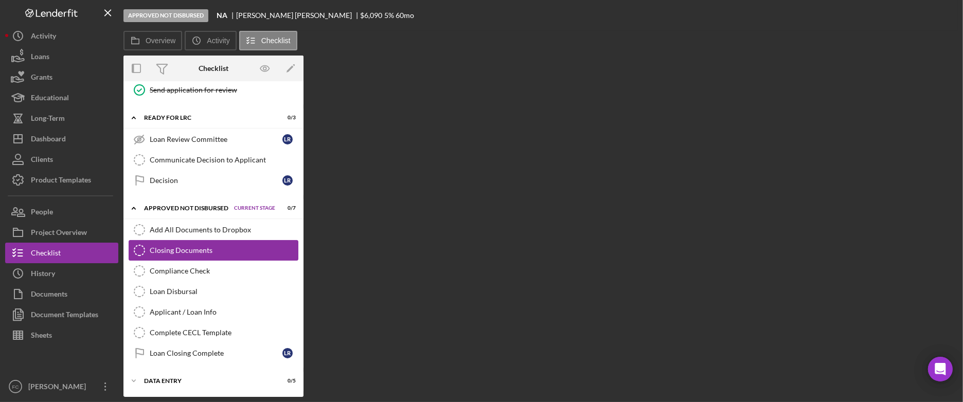
scroll to position [239, 0]
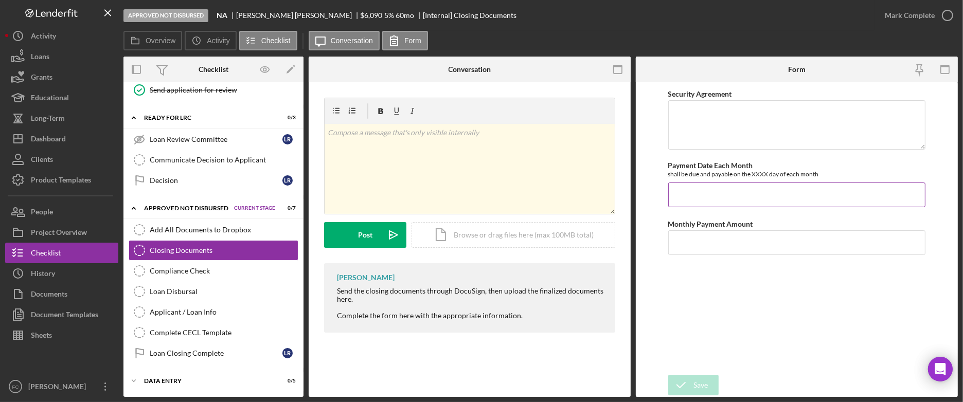
click at [719, 190] on input "Payment Date Each Month" at bounding box center [797, 195] width 258 height 25
type input "11/16/2025"
click at [685, 239] on input "Monthly Payment Amount" at bounding box center [797, 242] width 258 height 25
type input "$114.93"
click at [689, 381] on icon "submit" at bounding box center [681, 385] width 26 height 26
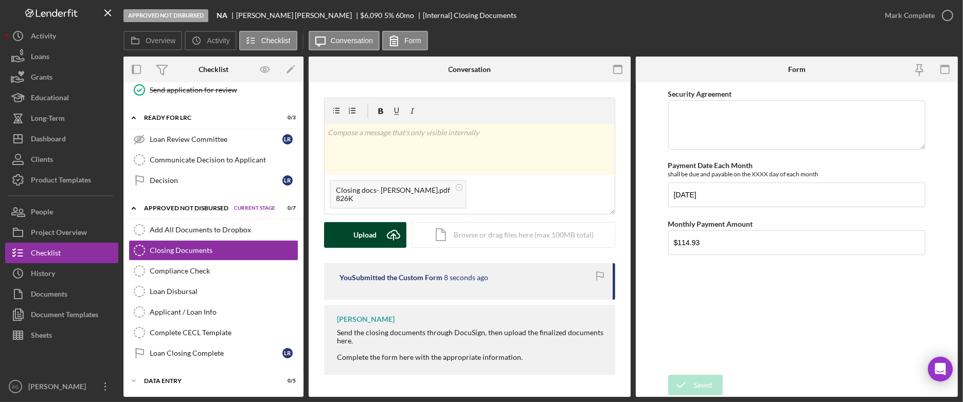
click at [375, 233] on div "Upload" at bounding box center [365, 235] width 23 height 26
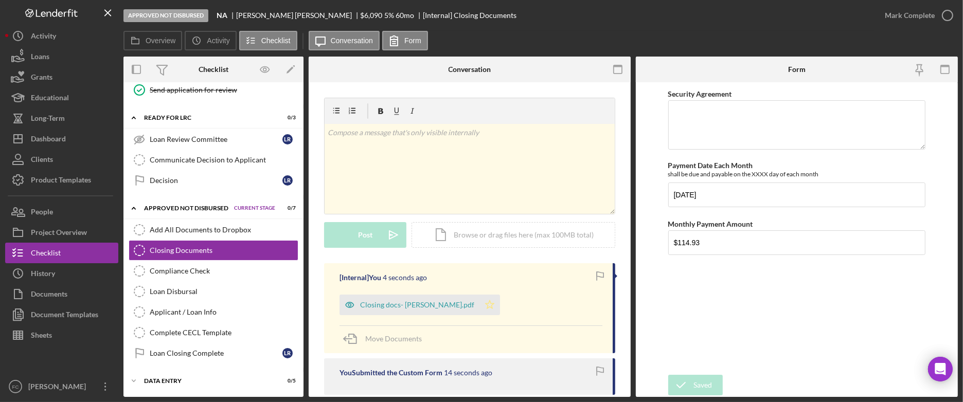
click at [479, 306] on icon "Icon/Star" at bounding box center [489, 305] width 21 height 21
click at [911, 16] on div "Mark Complete" at bounding box center [910, 15] width 50 height 21
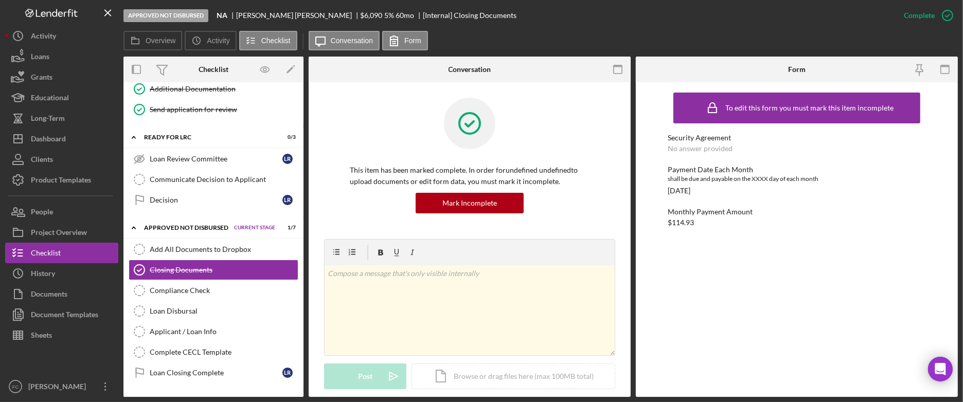
scroll to position [217, 0]
click at [208, 183] on div "Communicate Decision to Applicant" at bounding box center [224, 180] width 148 height 8
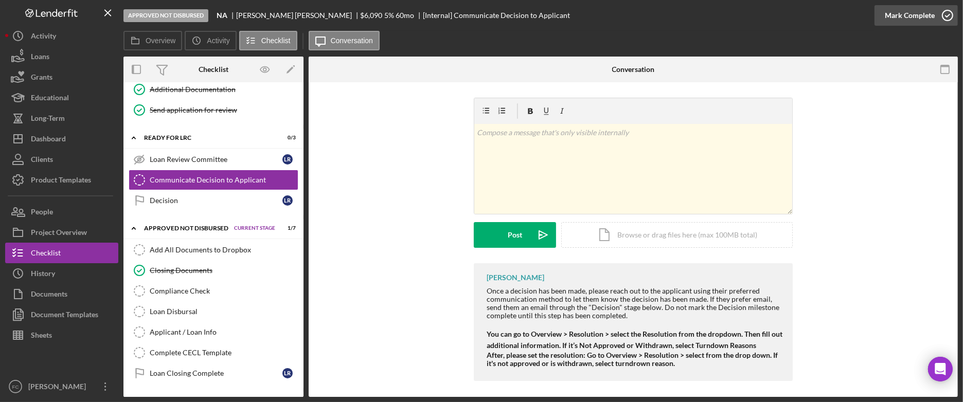
click at [891, 14] on div "Mark Complete" at bounding box center [910, 15] width 50 height 21
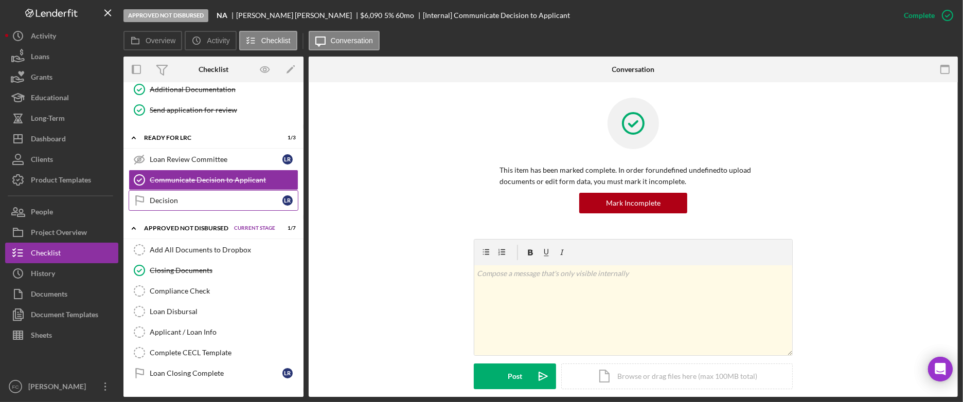
click at [224, 204] on div "Decision" at bounding box center [216, 200] width 133 height 8
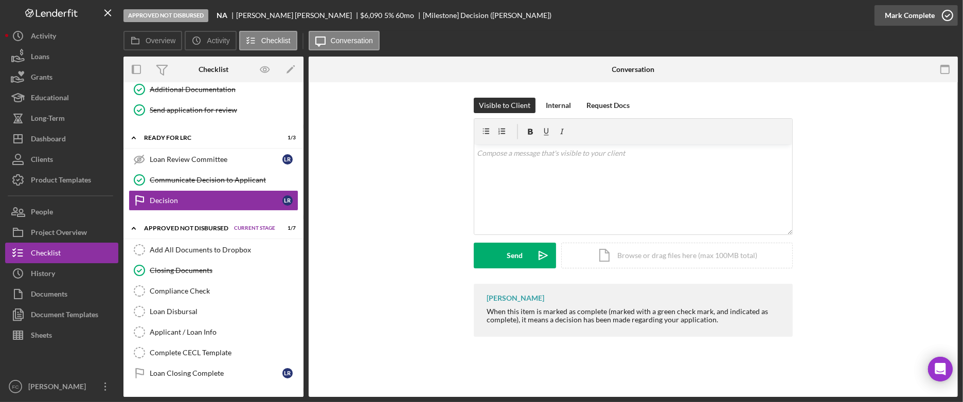
click at [907, 17] on div "Mark Complete" at bounding box center [910, 15] width 50 height 21
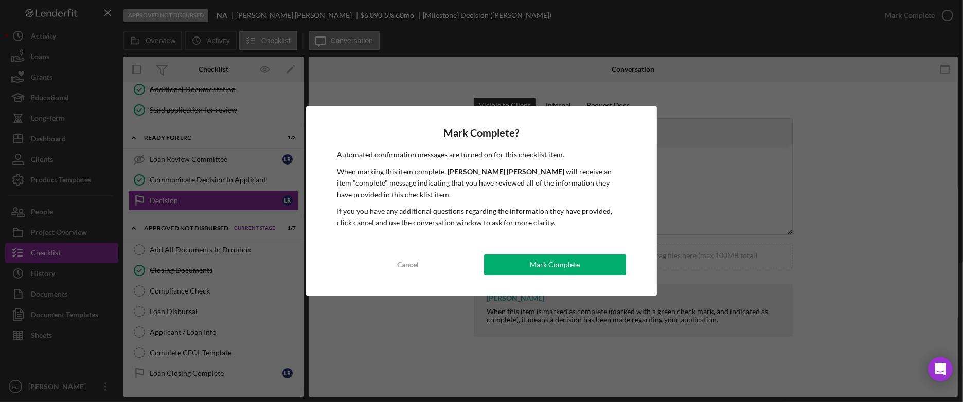
click at [595, 270] on button "Mark Complete" at bounding box center [555, 265] width 142 height 21
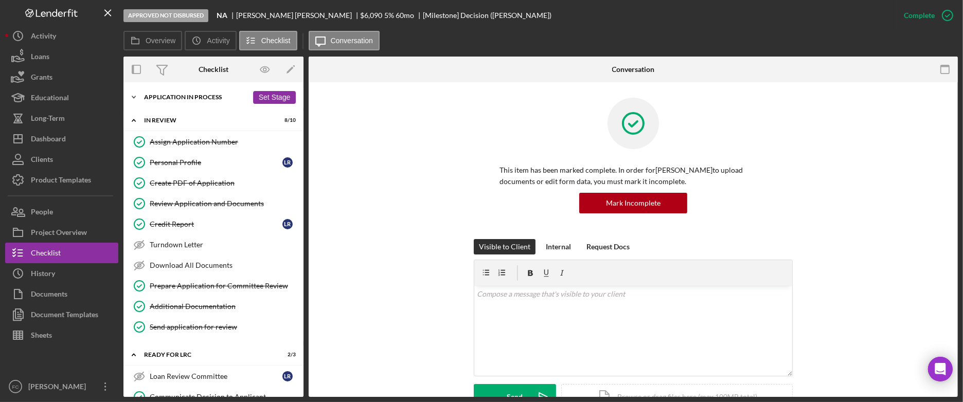
click at [224, 97] on div "Application In Process" at bounding box center [196, 97] width 104 height 6
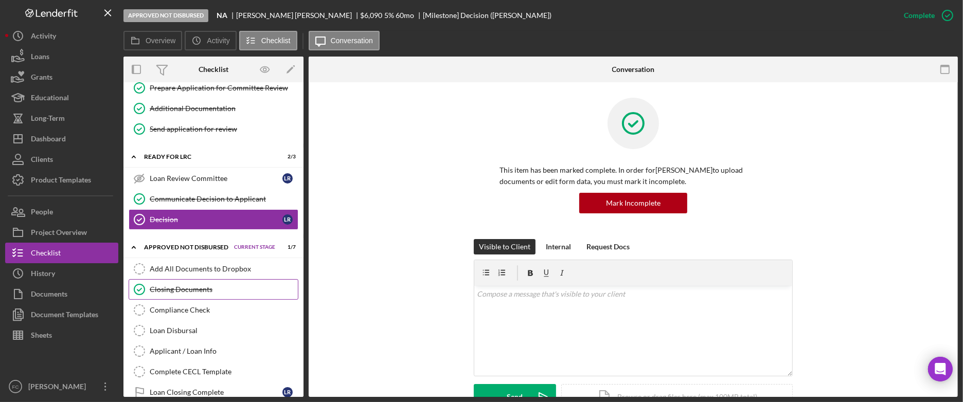
scroll to position [669, 0]
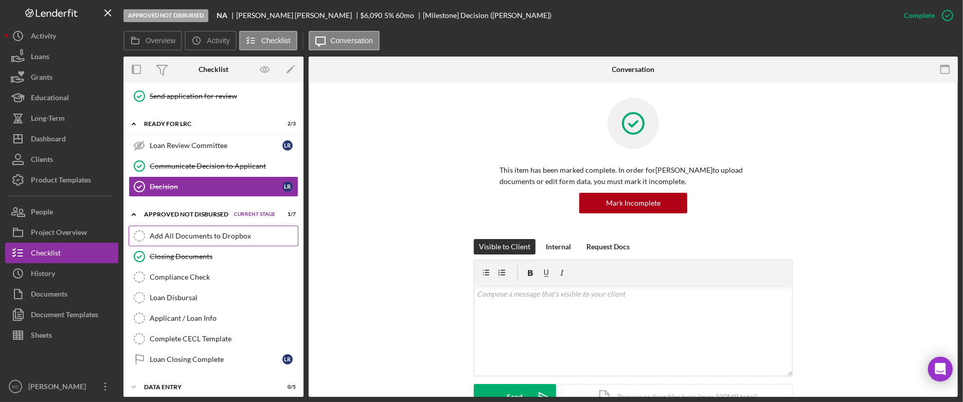
click at [228, 246] on link "Add All Documents to Dropbox Add All Documents to Dropbox" at bounding box center [214, 236] width 170 height 21
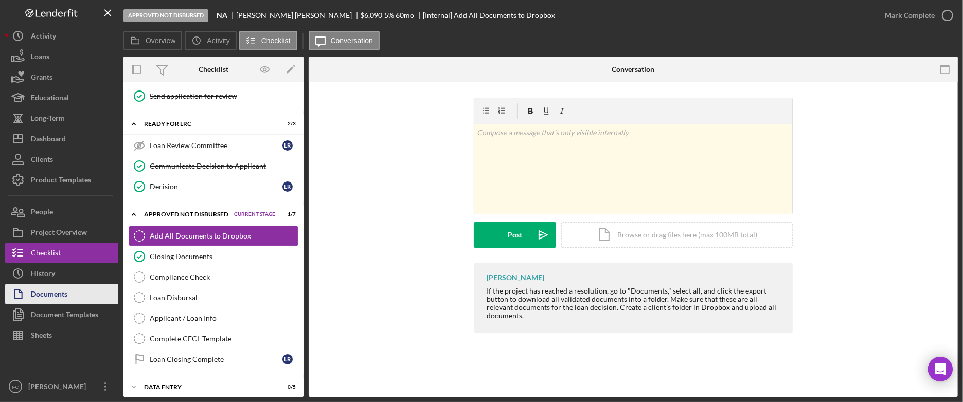
click at [81, 296] on button "Documents" at bounding box center [61, 294] width 113 height 21
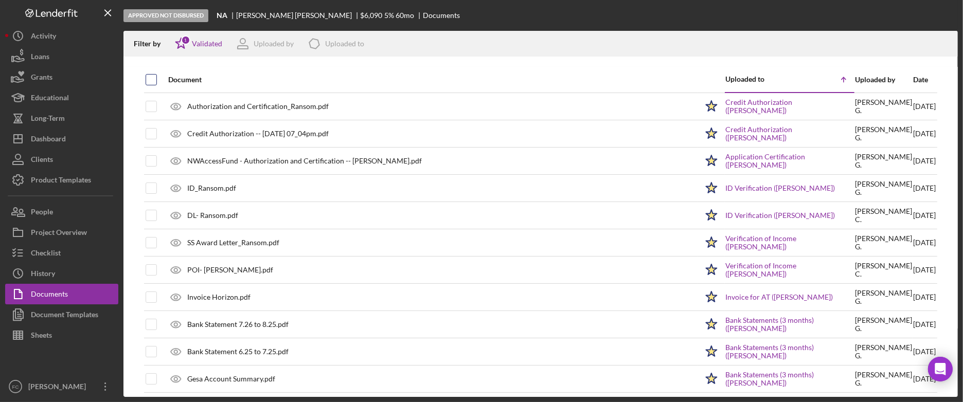
click at [152, 79] on input "checkbox" at bounding box center [151, 80] width 10 height 10
checkbox input "true"
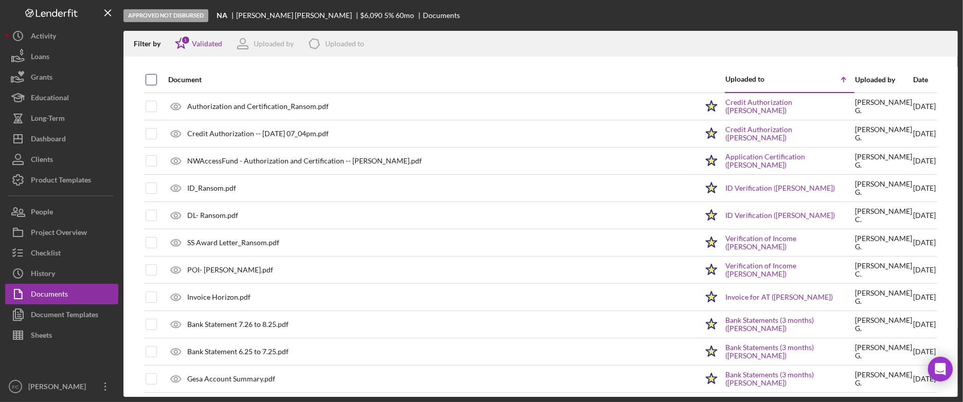
checkbox input "true"
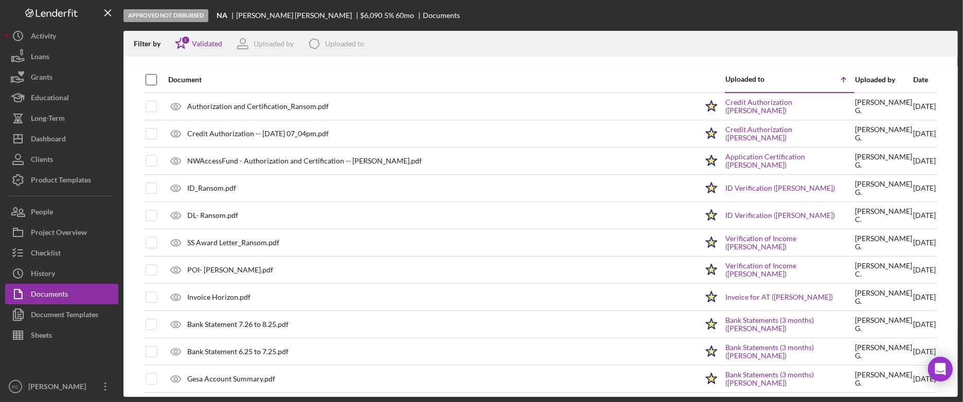
checkbox input "true"
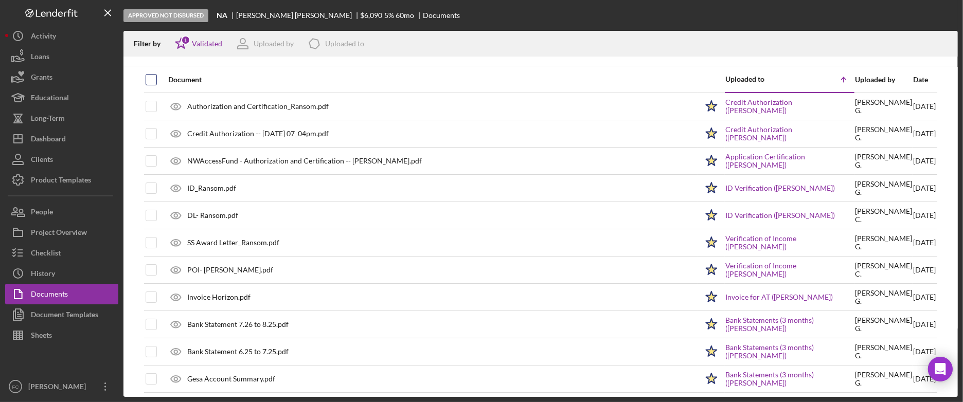
checkbox input "true"
click at [941, 39] on icon "Icon/Download" at bounding box center [944, 43] width 23 height 23
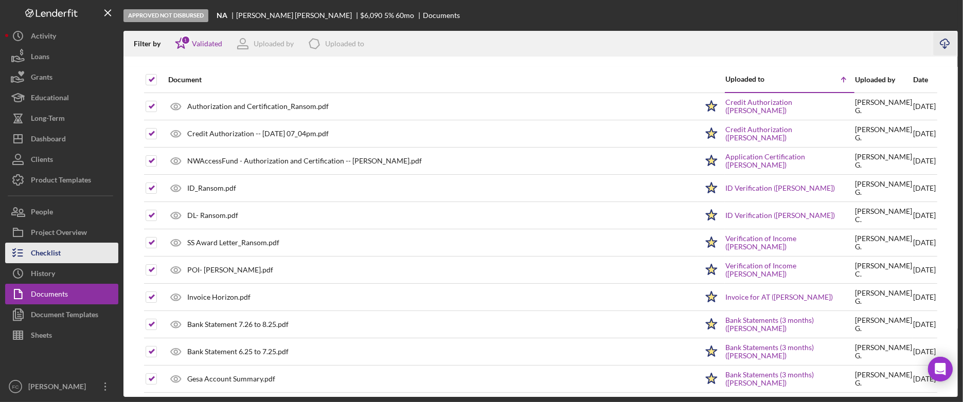
click at [59, 251] on div "Checklist" at bounding box center [46, 254] width 30 height 23
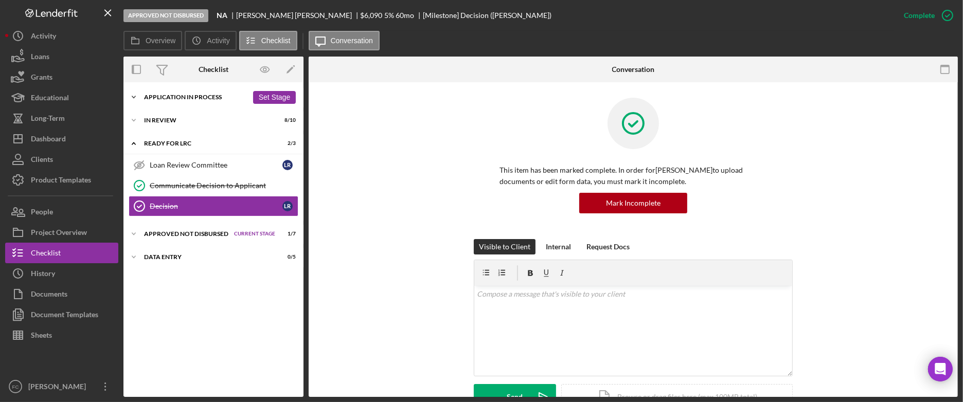
click at [158, 101] on div "Icon/Expander Application In Process 18 / 21 Set Stage" at bounding box center [213, 97] width 180 height 21
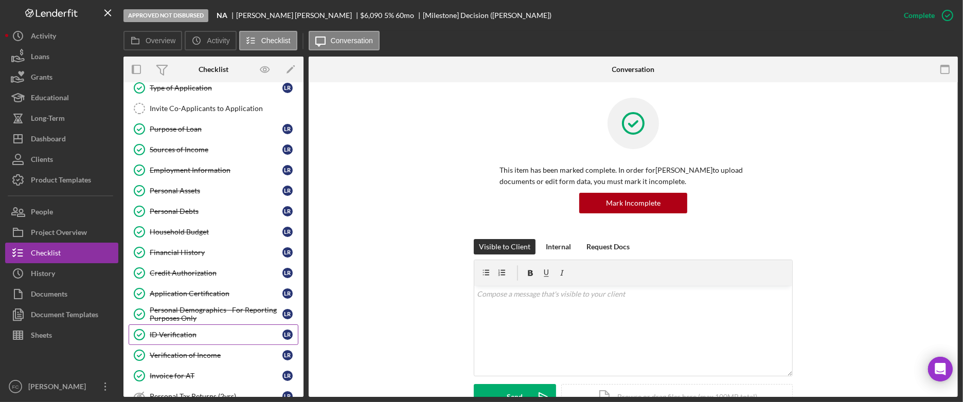
scroll to position [152, 0]
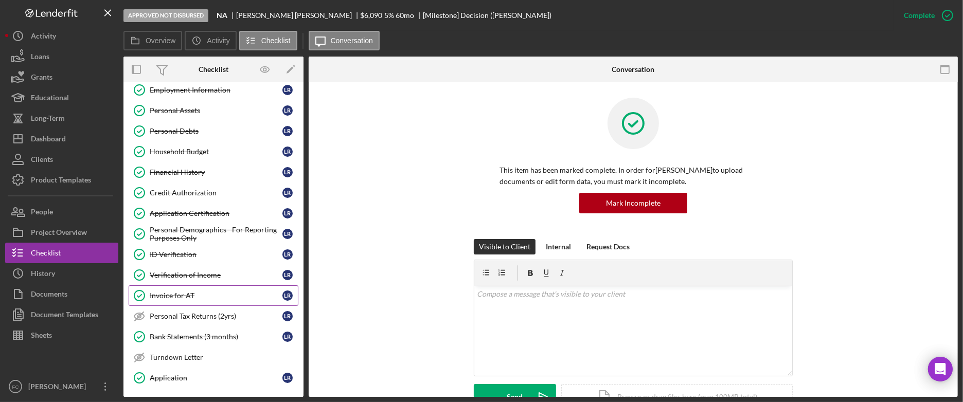
click at [195, 292] on link "Invoice for AT Invoice for AT L R" at bounding box center [214, 295] width 170 height 21
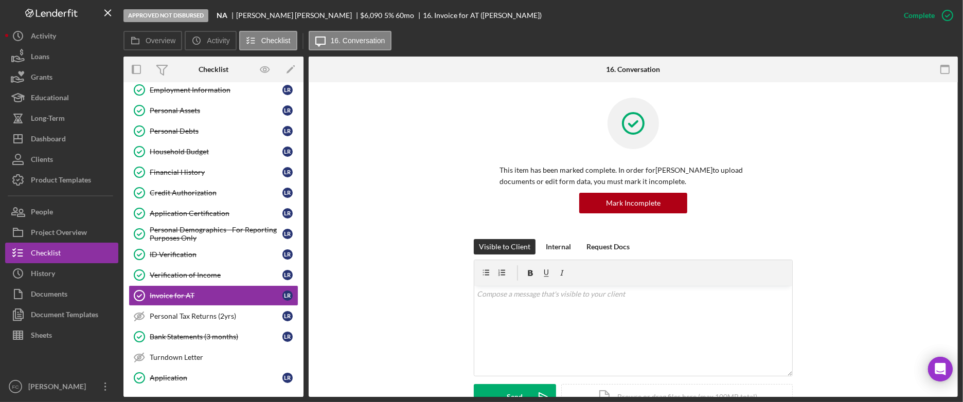
scroll to position [324, 0]
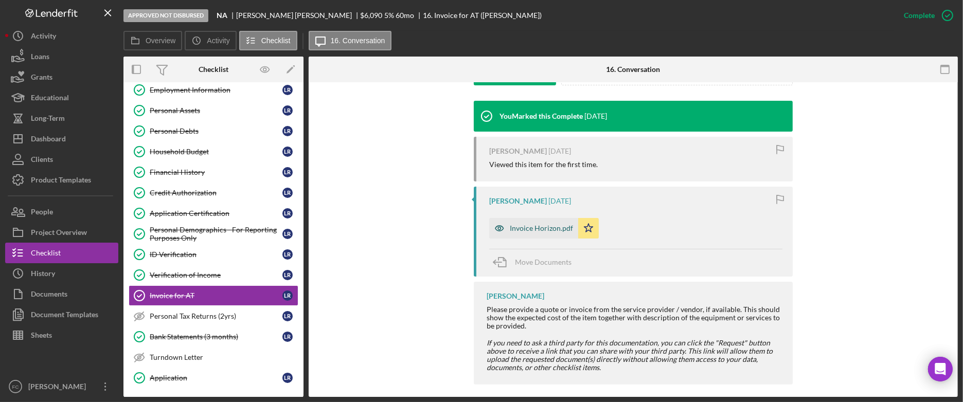
click at [543, 227] on div "Invoice Horizon.pdf" at bounding box center [541, 228] width 63 height 8
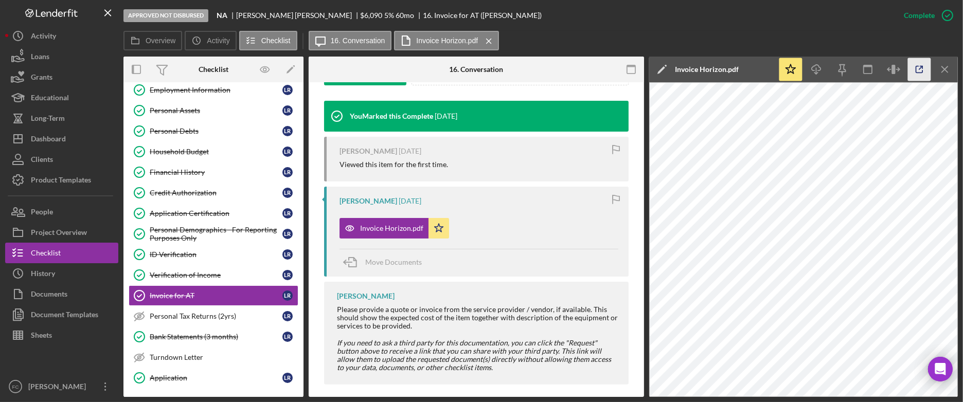
click at [917, 69] on icon "button" at bounding box center [919, 69] width 23 height 23
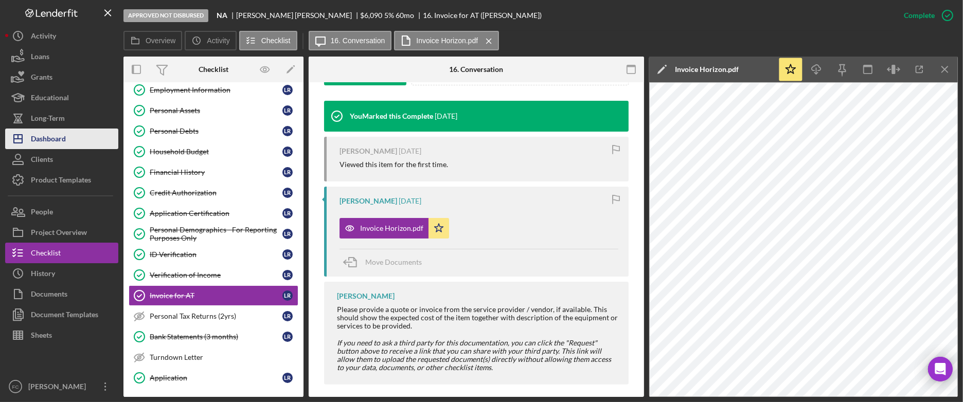
click at [82, 142] on button "Icon/Dashboard Dashboard" at bounding box center [61, 139] width 113 height 21
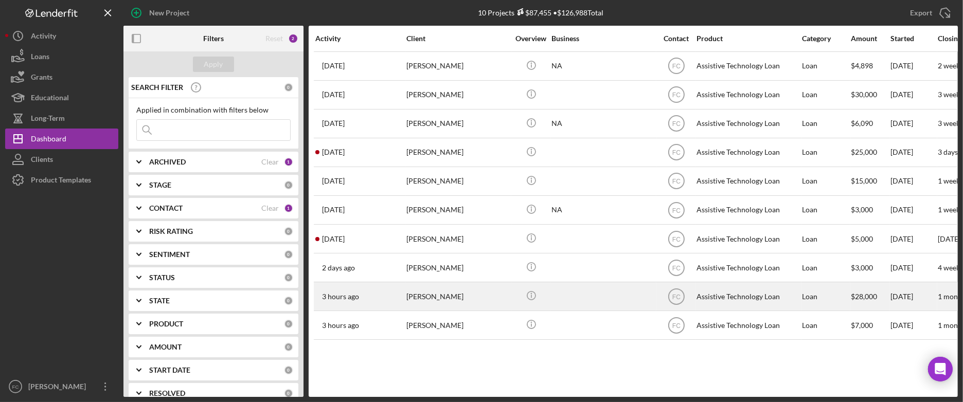
click at [457, 300] on div "[PERSON_NAME]" at bounding box center [457, 296] width 103 height 27
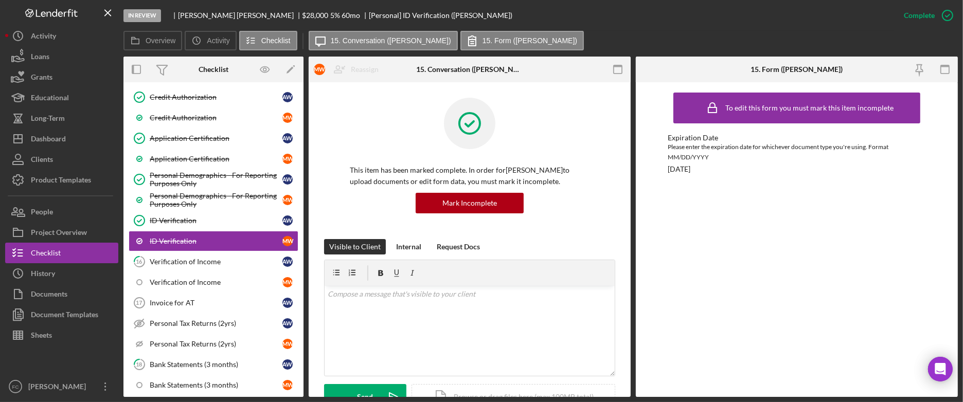
scroll to position [438, 0]
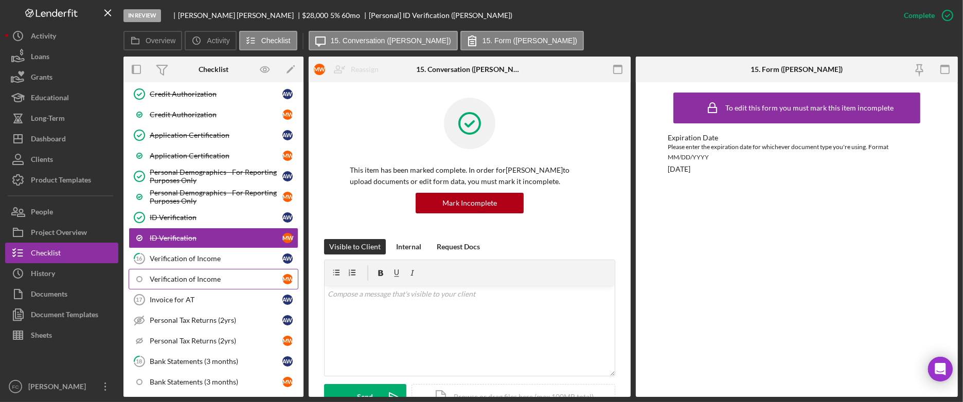
drag, startPoint x: 204, startPoint y: 267, endPoint x: 217, endPoint y: 286, distance: 23.3
click at [205, 267] on link "16 Verification of Income A W" at bounding box center [214, 258] width 170 height 21
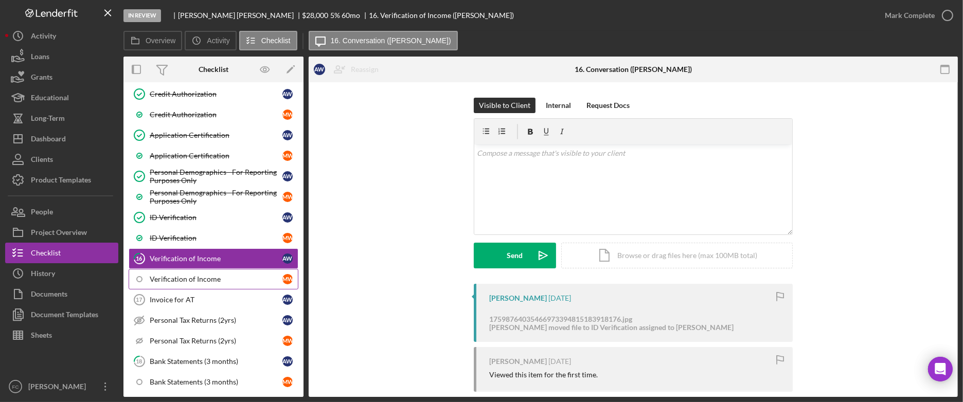
click at [211, 282] on div "Verification of Income" at bounding box center [216, 279] width 133 height 8
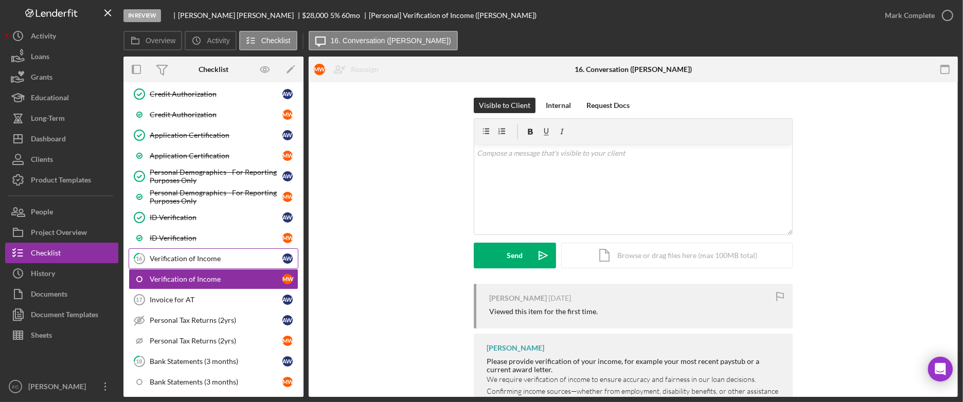
click at [215, 263] on div "Verification of Income" at bounding box center [216, 259] width 133 height 8
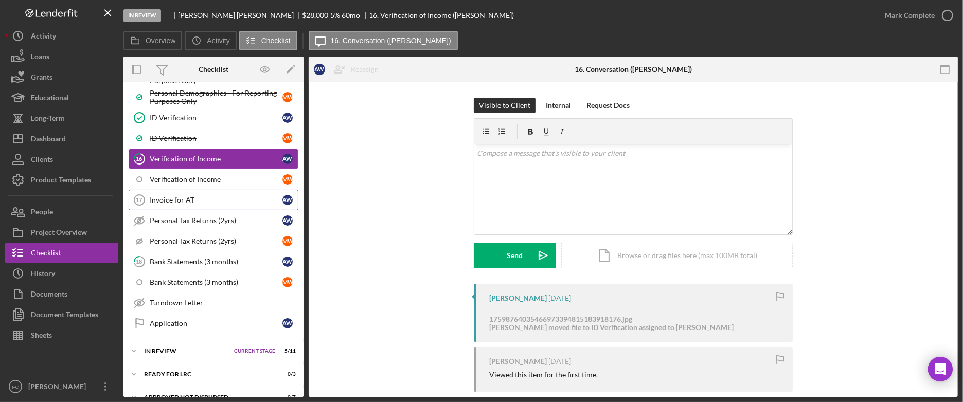
scroll to position [549, 0]
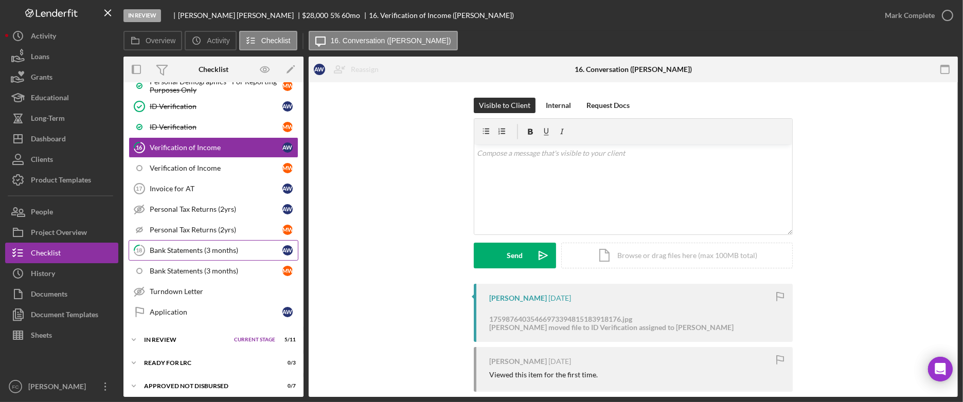
click at [210, 252] on div "Bank Statements (3 months)" at bounding box center [216, 250] width 133 height 8
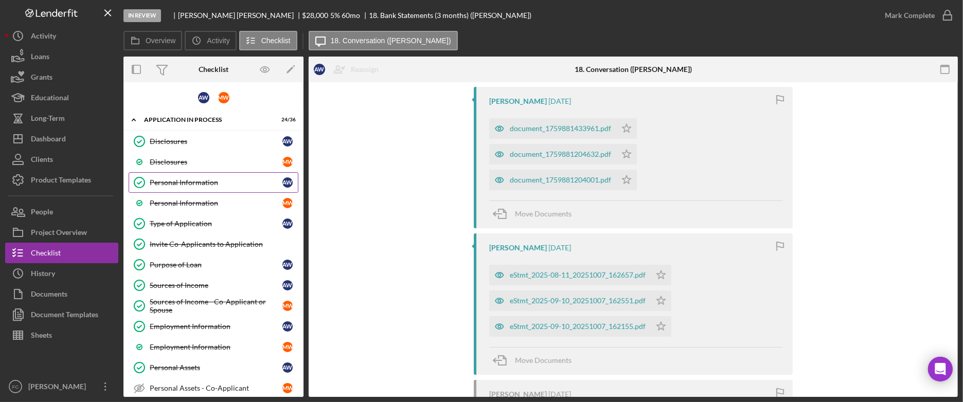
click at [186, 178] on div "Personal Information" at bounding box center [216, 182] width 133 height 8
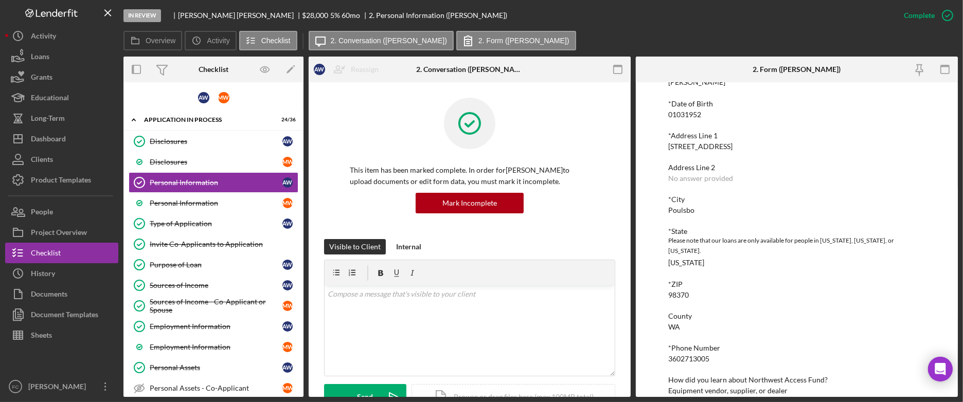
scroll to position [133, 0]
click at [255, 195] on link "Personal Information M W" at bounding box center [214, 203] width 170 height 21
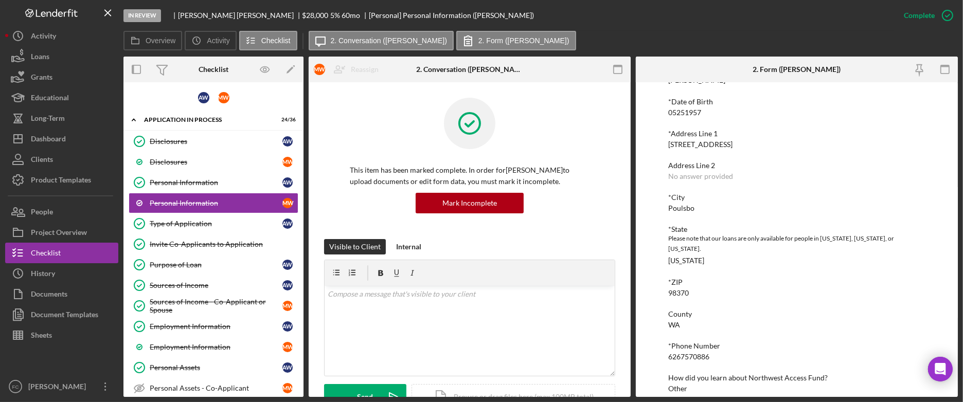
scroll to position [133, 0]
click at [221, 230] on link "Type of Application Type of Application A W" at bounding box center [214, 223] width 170 height 21
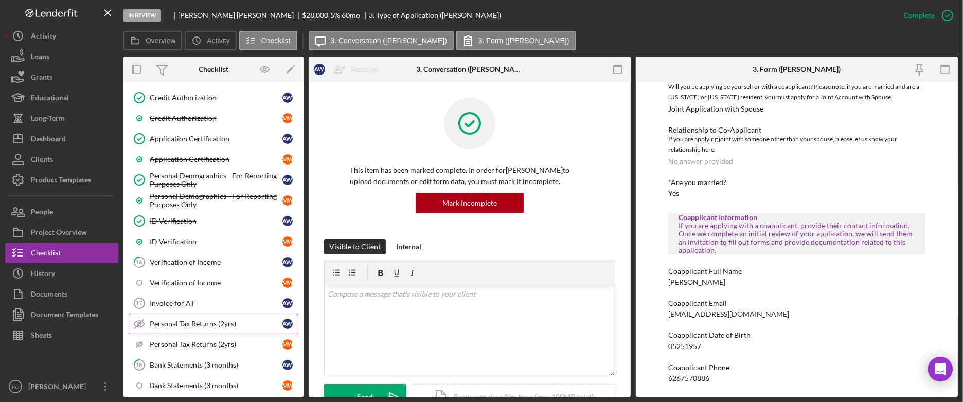
scroll to position [461, 0]
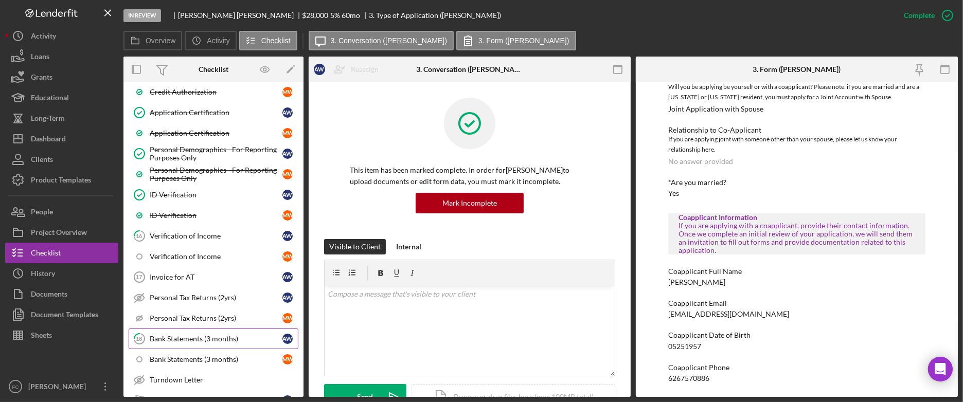
click at [206, 336] on link "18 Bank Statements (3 months) A W" at bounding box center [214, 339] width 170 height 21
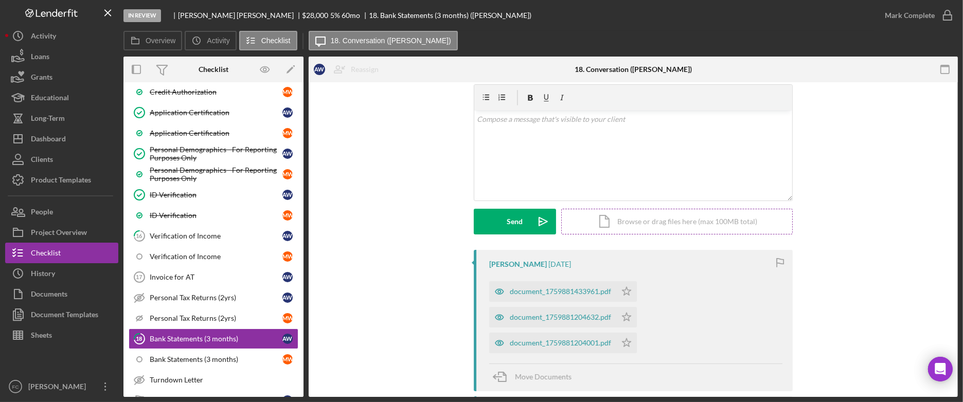
scroll to position [130, 0]
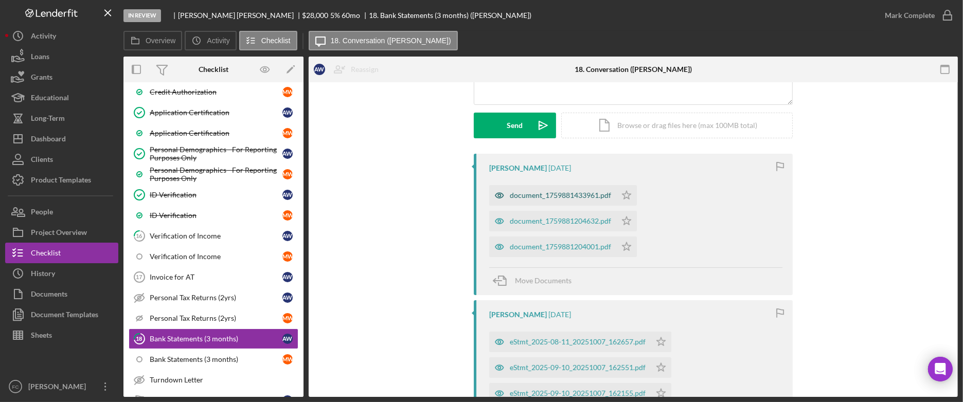
click at [556, 197] on div "document_1759881433961.pdf" at bounding box center [560, 195] width 101 height 8
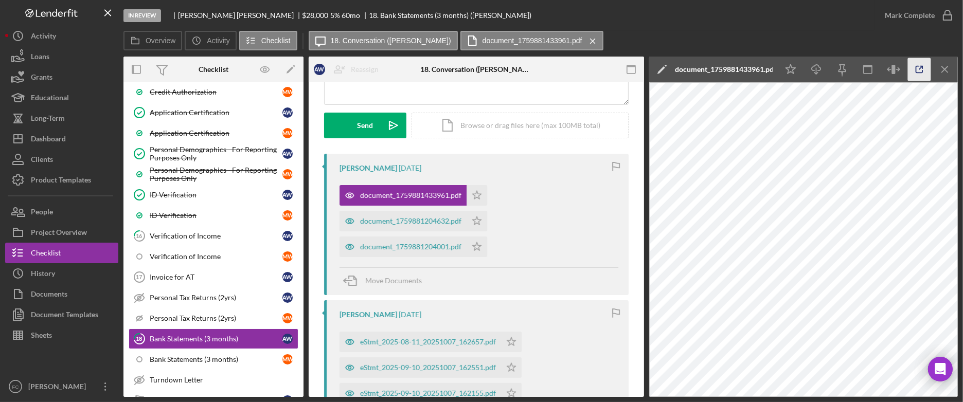
click at [918, 75] on icon "button" at bounding box center [919, 69] width 23 height 23
click at [434, 345] on div "eStmt_2025-08-11_20251007_162657.pdf" at bounding box center [428, 342] width 136 height 8
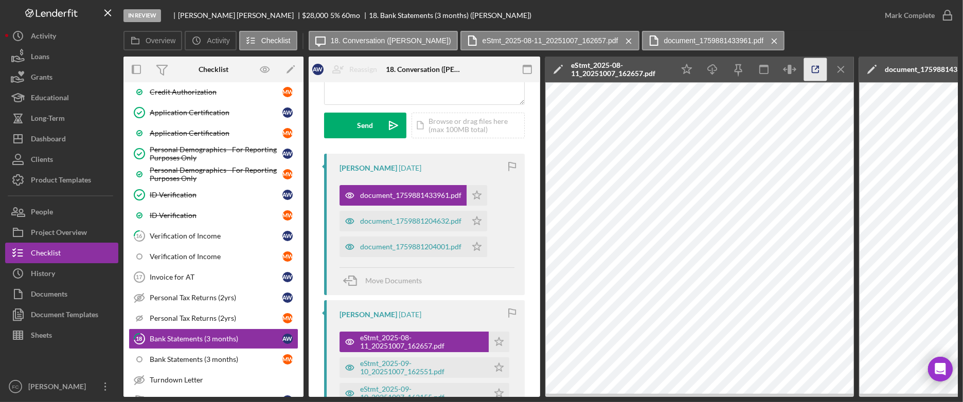
click at [812, 70] on icon "button" at bounding box center [815, 69] width 7 height 7
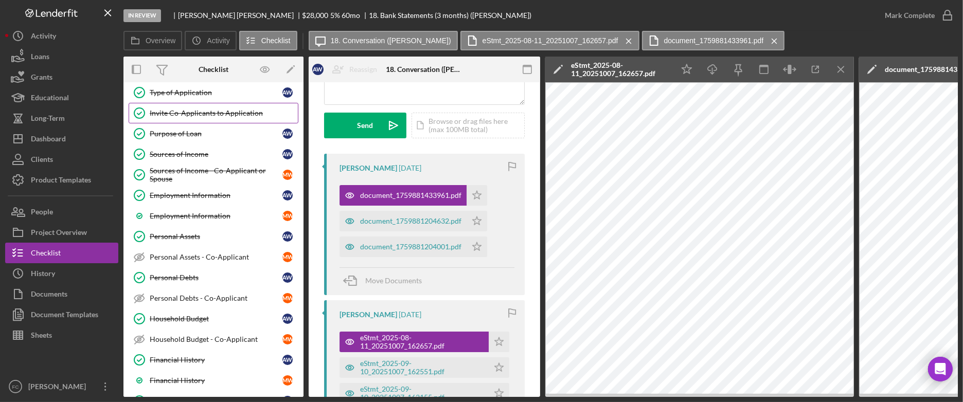
scroll to position [0, 0]
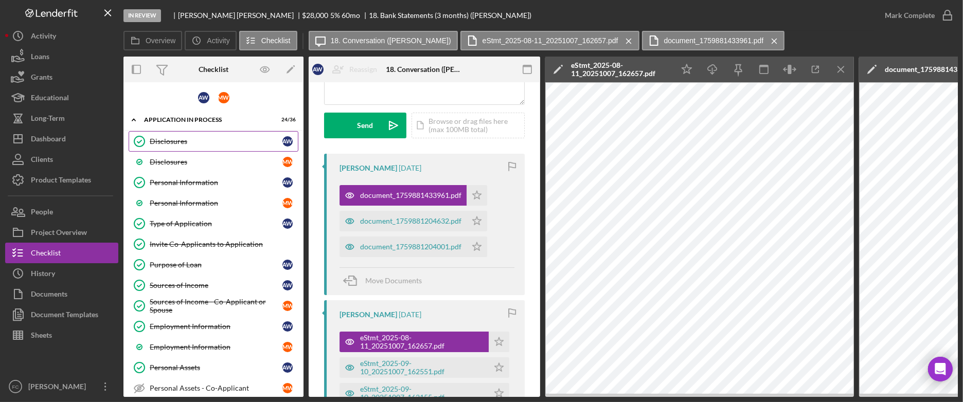
click at [196, 141] on div "Disclosures" at bounding box center [216, 141] width 133 height 8
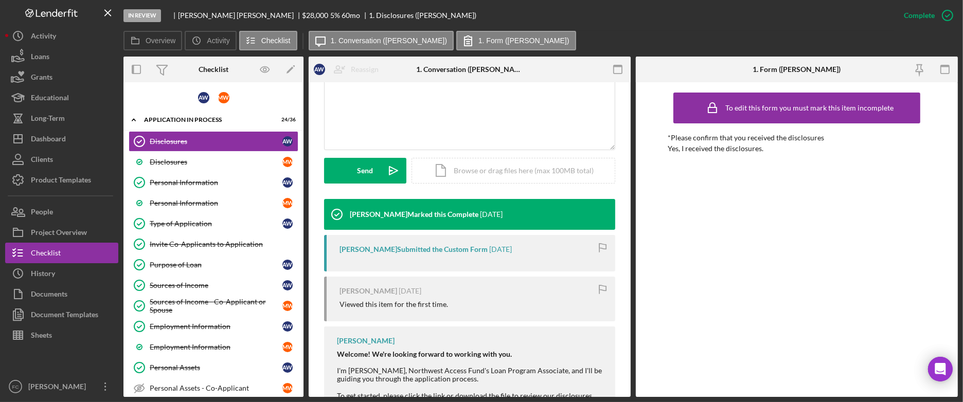
scroll to position [373, 0]
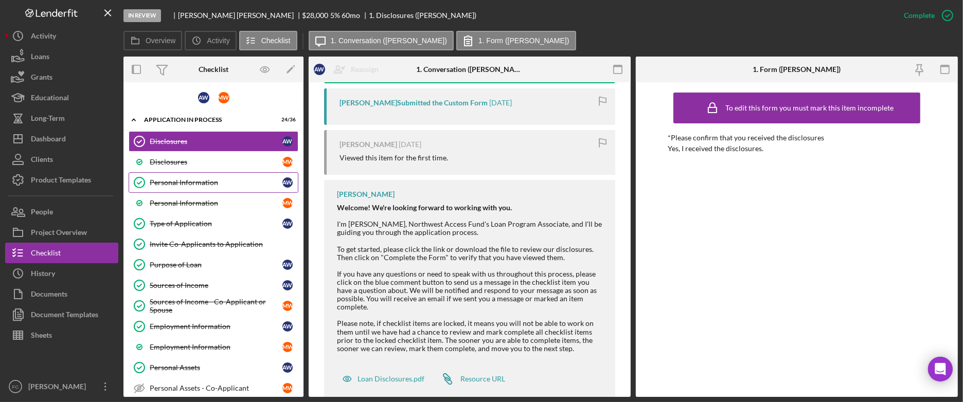
click at [206, 182] on div "Personal Information" at bounding box center [216, 182] width 133 height 8
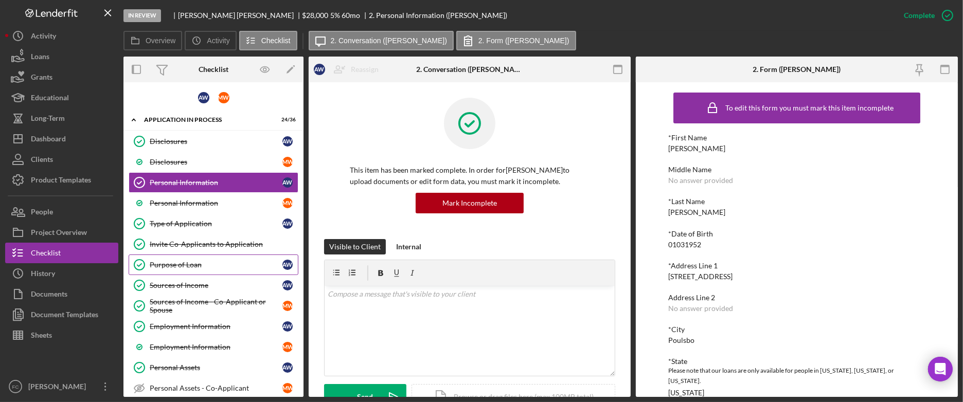
click at [182, 262] on div "Purpose of Loan" at bounding box center [216, 265] width 133 height 8
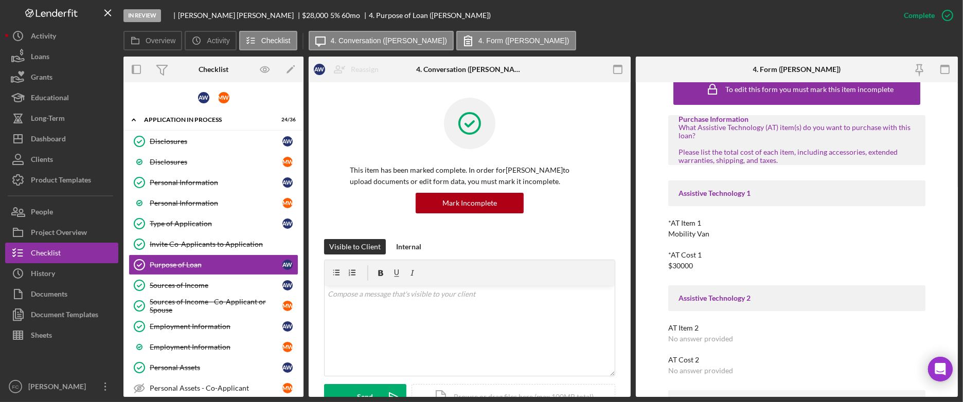
scroll to position [21, 0]
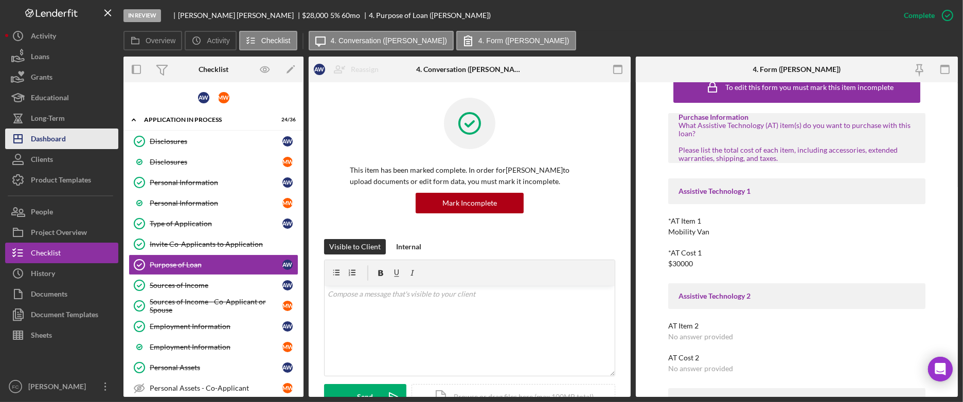
click at [60, 138] on div "Dashboard" at bounding box center [48, 140] width 35 height 23
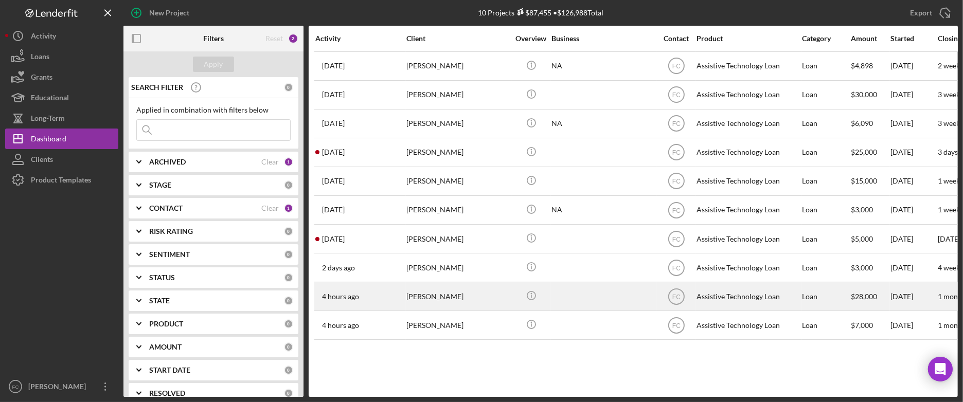
click at [424, 299] on div "[PERSON_NAME]" at bounding box center [457, 296] width 103 height 27
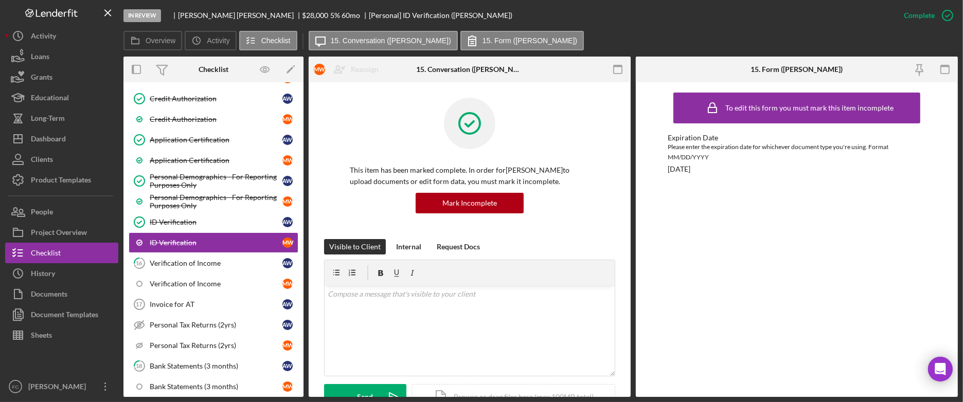
scroll to position [438, 0]
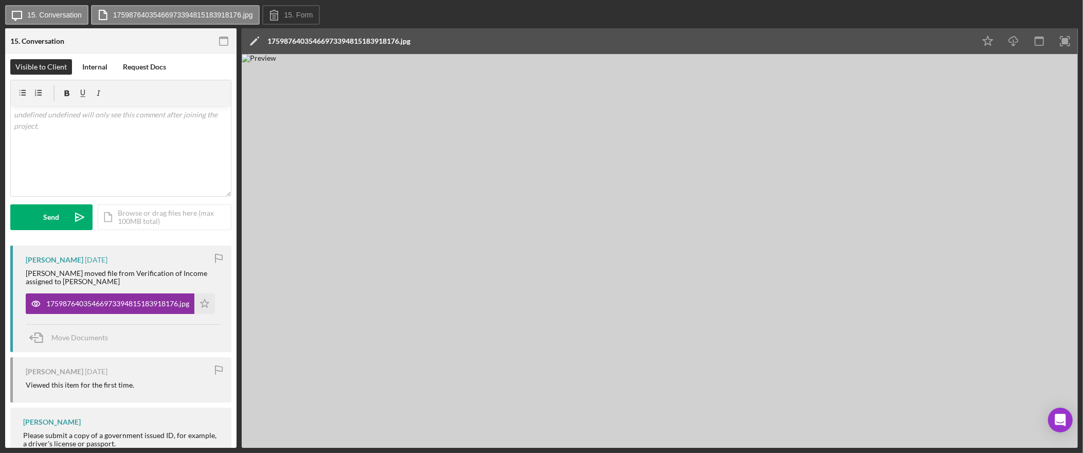
click at [690, 236] on img at bounding box center [660, 250] width 836 height 393
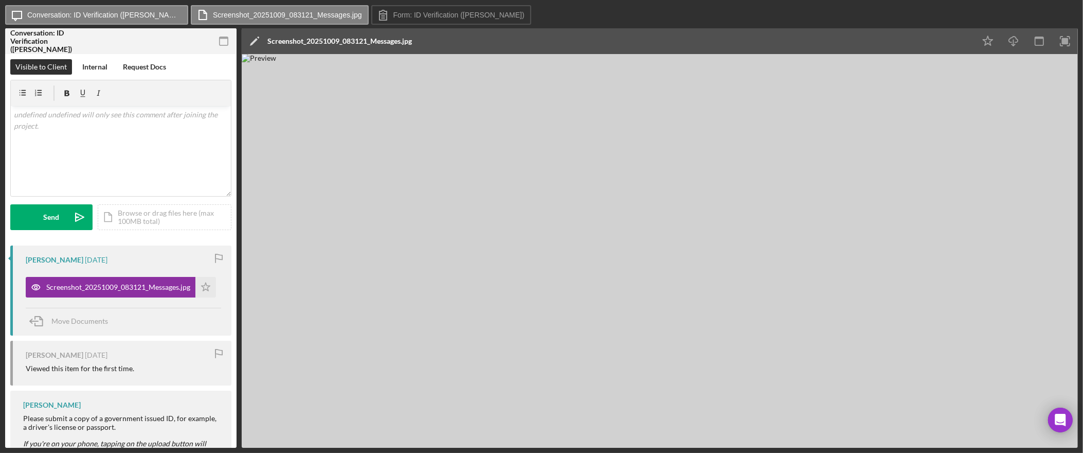
click at [723, 226] on img at bounding box center [660, 250] width 836 height 393
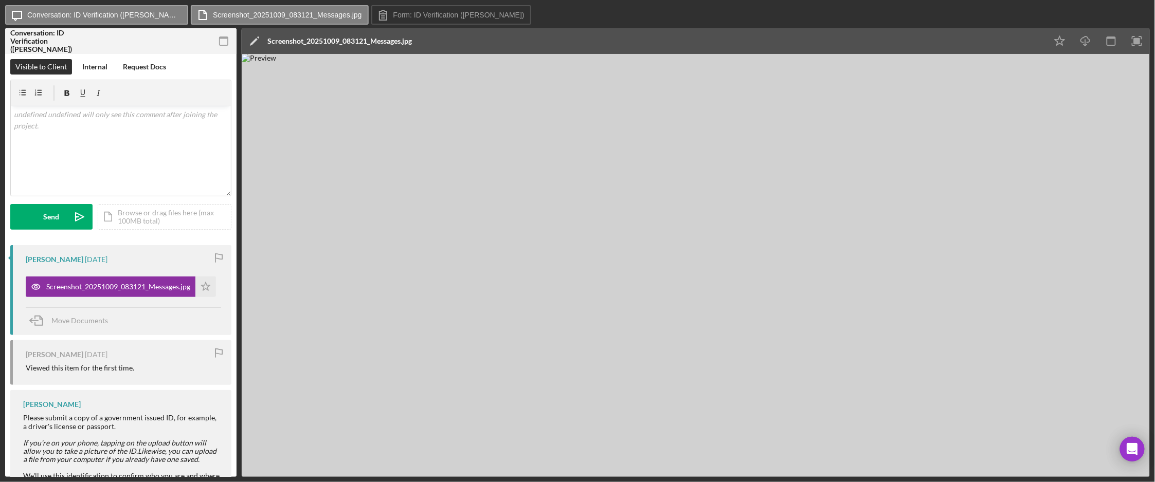
click at [905, 140] on img at bounding box center [696, 265] width 908 height 423
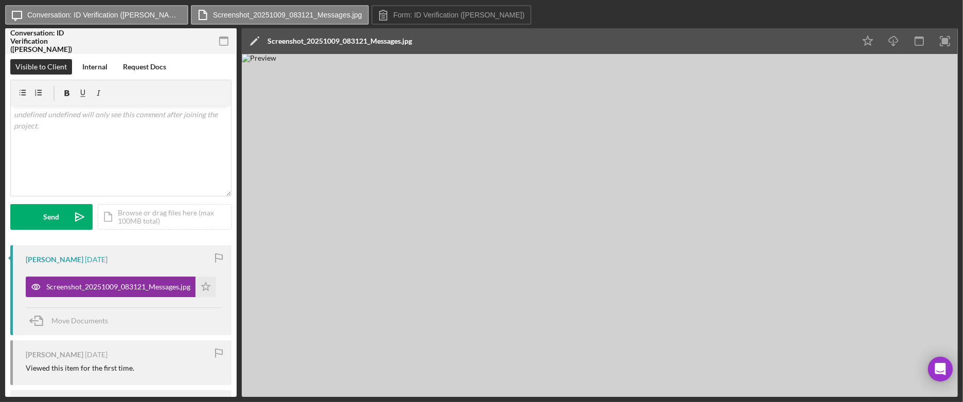
click at [620, 203] on img at bounding box center [600, 225] width 716 height 343
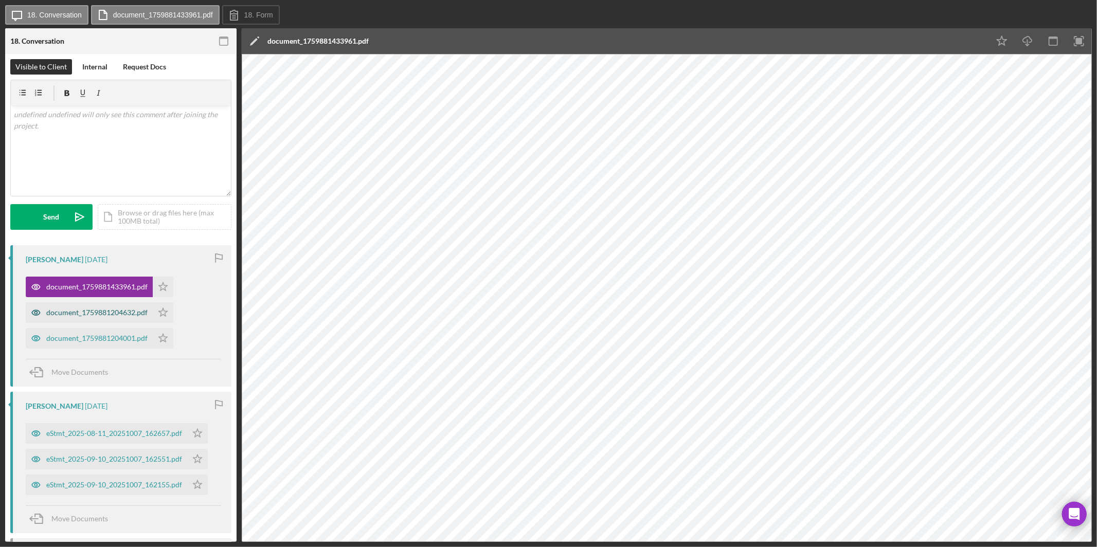
click at [74, 313] on div "document_1759881204632.pdf" at bounding box center [96, 313] width 101 height 8
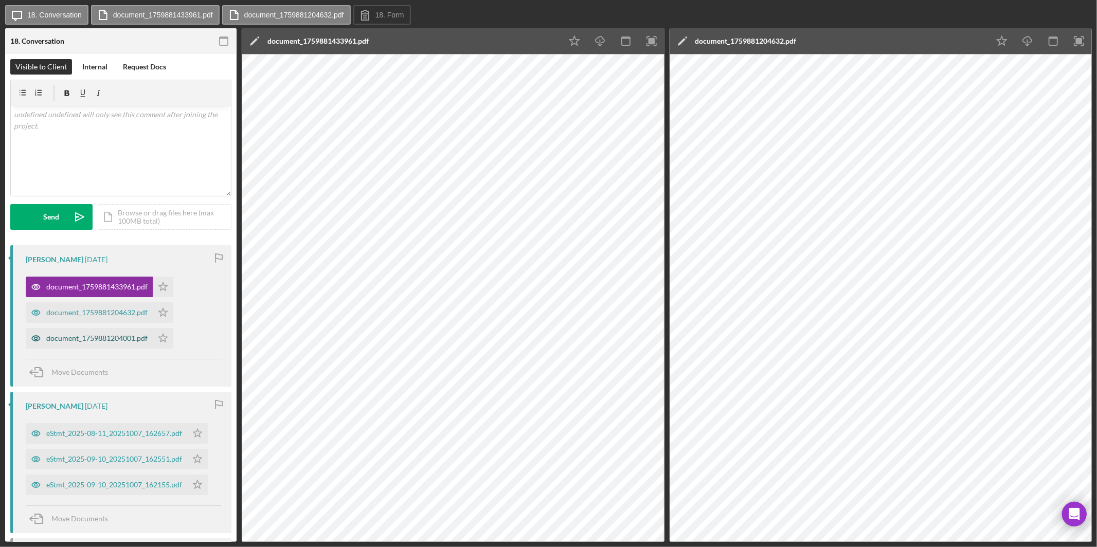
click at [76, 336] on div "document_1759881204001.pdf" at bounding box center [96, 338] width 101 height 8
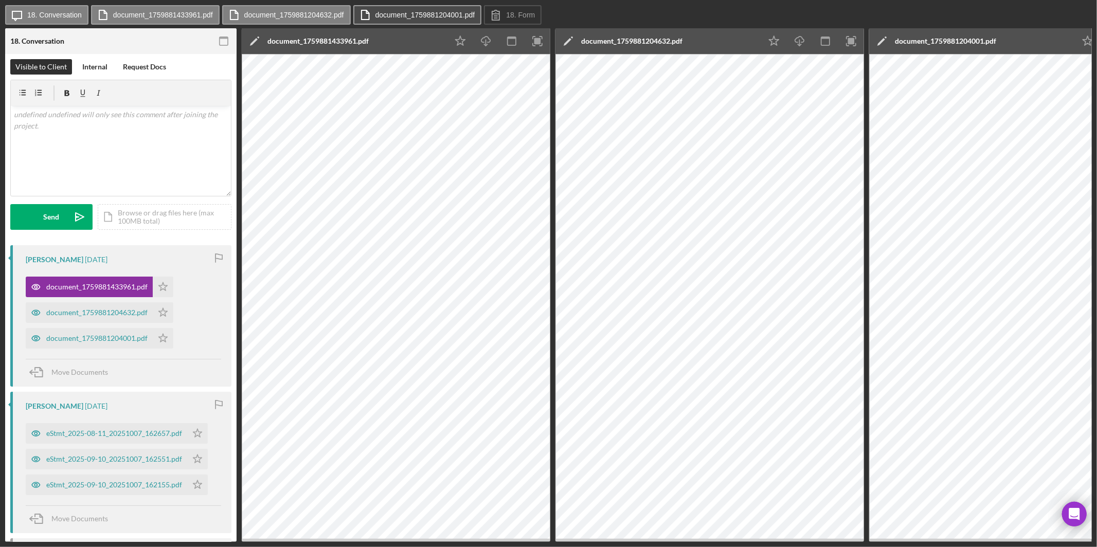
click at [401, 13] on label "document_1759881204001.pdf" at bounding box center [425, 15] width 100 height 8
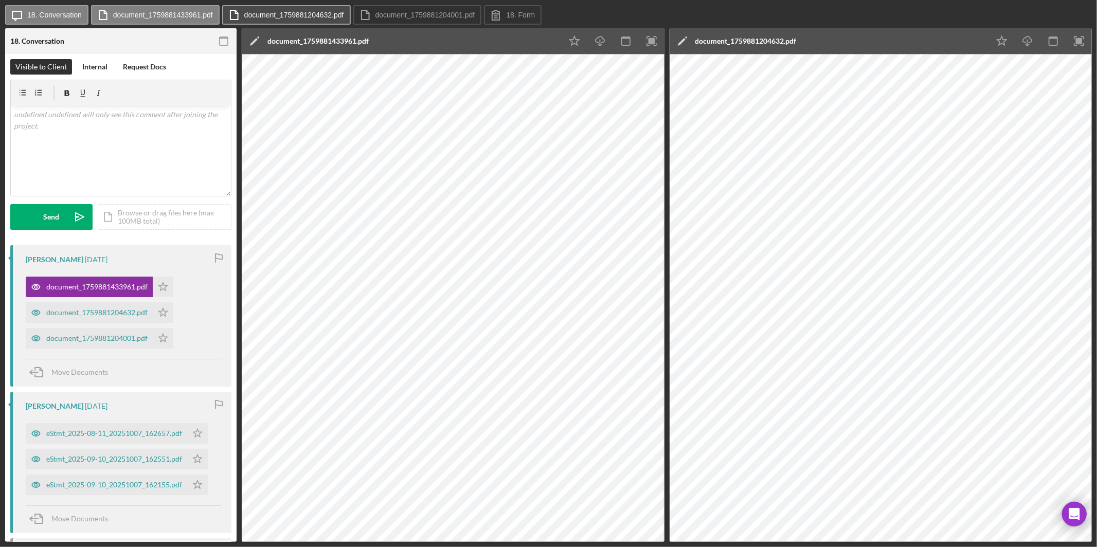
click at [314, 12] on label "document_1759881204632.pdf" at bounding box center [294, 15] width 100 height 8
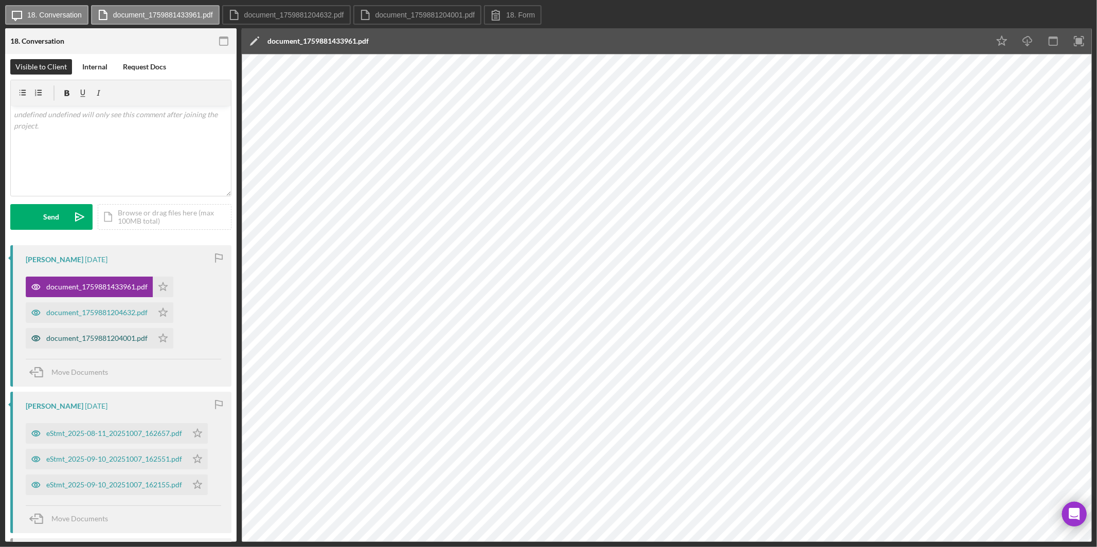
click at [86, 338] on div "document_1759881204001.pdf" at bounding box center [96, 338] width 101 height 8
click at [85, 337] on div "document_1759881204001.pdf" at bounding box center [96, 338] width 101 height 8
click at [962, 43] on icon "button" at bounding box center [1078, 41] width 9 height 9
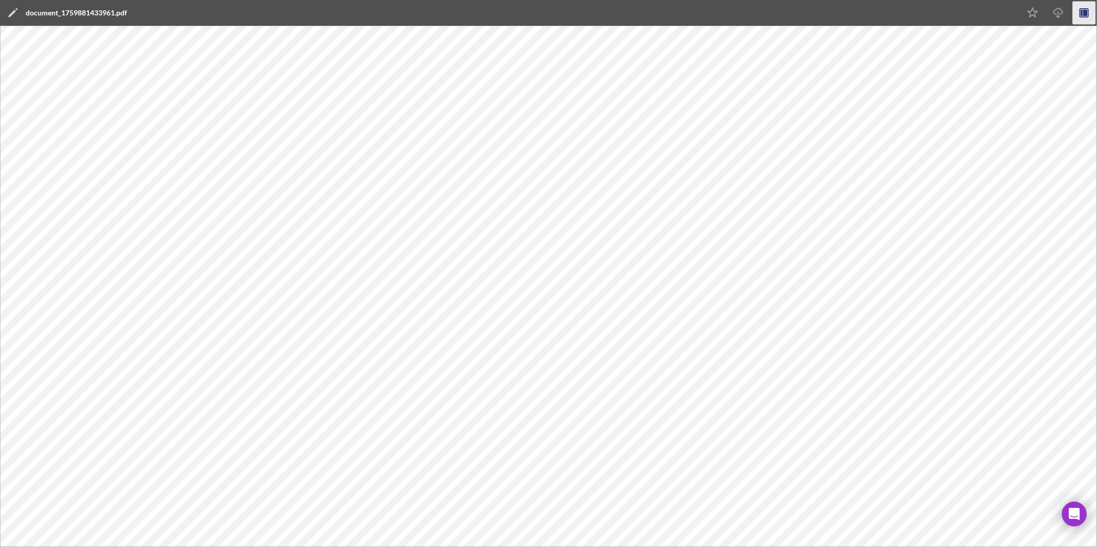
click at [962, 11] on icon "button" at bounding box center [1084, 13] width 23 height 23
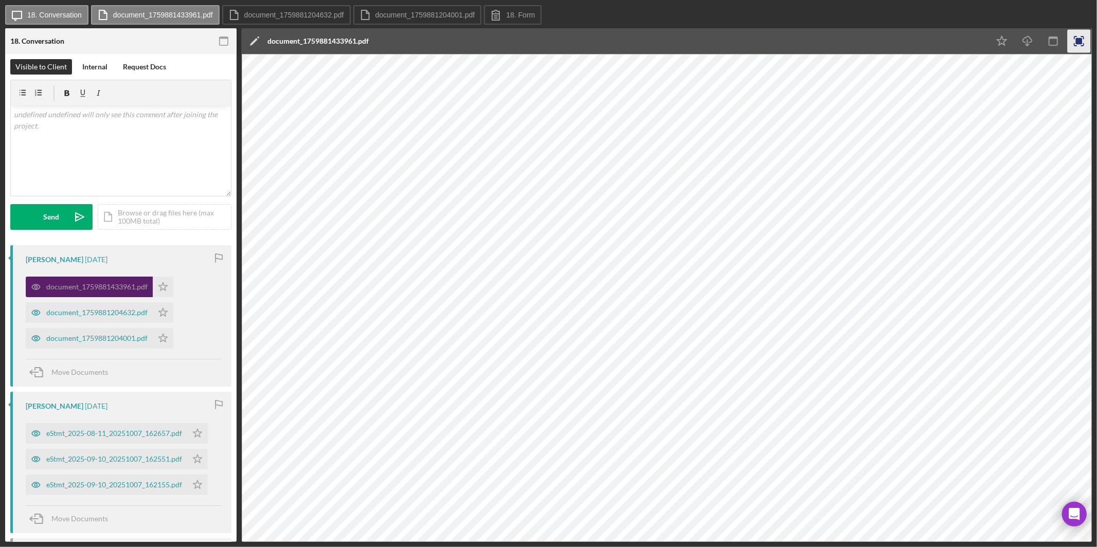
click at [110, 291] on div "document_1759881433961.pdf" at bounding box center [96, 287] width 101 height 8
click at [101, 312] on div "document_1759881204632.pdf" at bounding box center [96, 313] width 101 height 8
click at [101, 313] on div "document_1759881204632.pdf" at bounding box center [96, 313] width 101 height 8
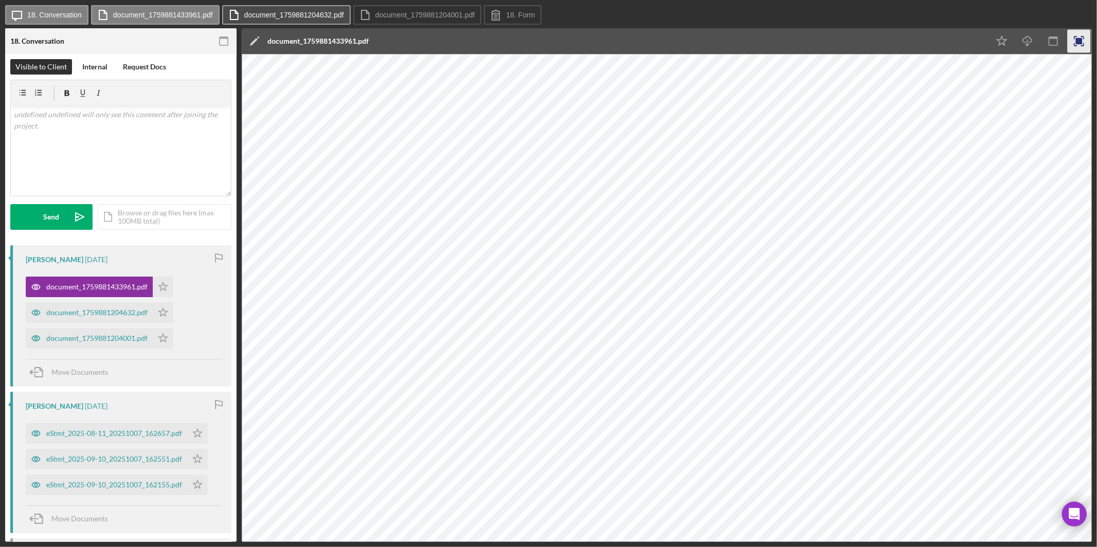
click at [288, 12] on label "document_1759881204632.pdf" at bounding box center [294, 15] width 100 height 8
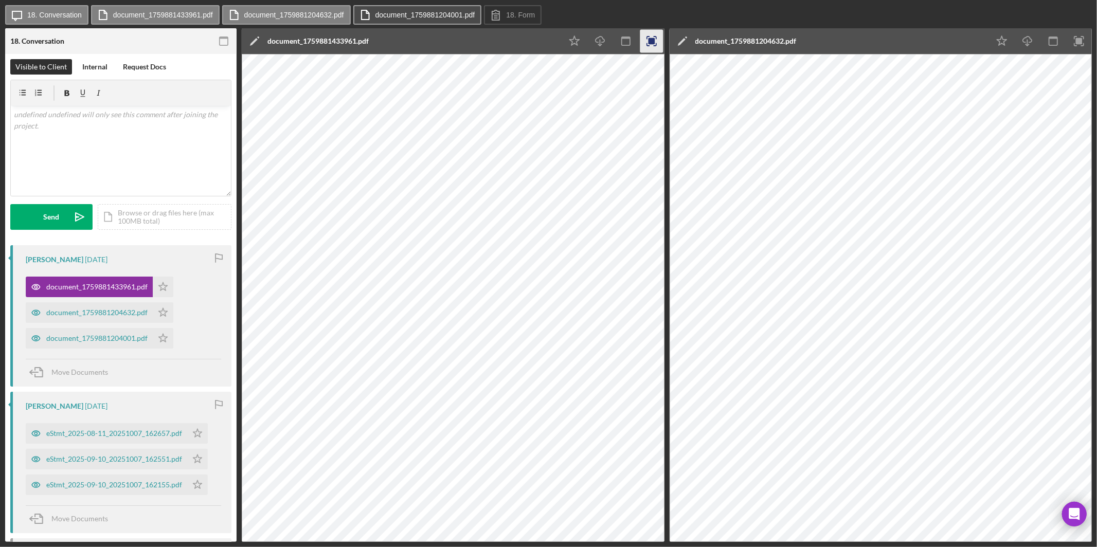
click at [407, 13] on label "document_1759881204001.pdf" at bounding box center [425, 15] width 100 height 8
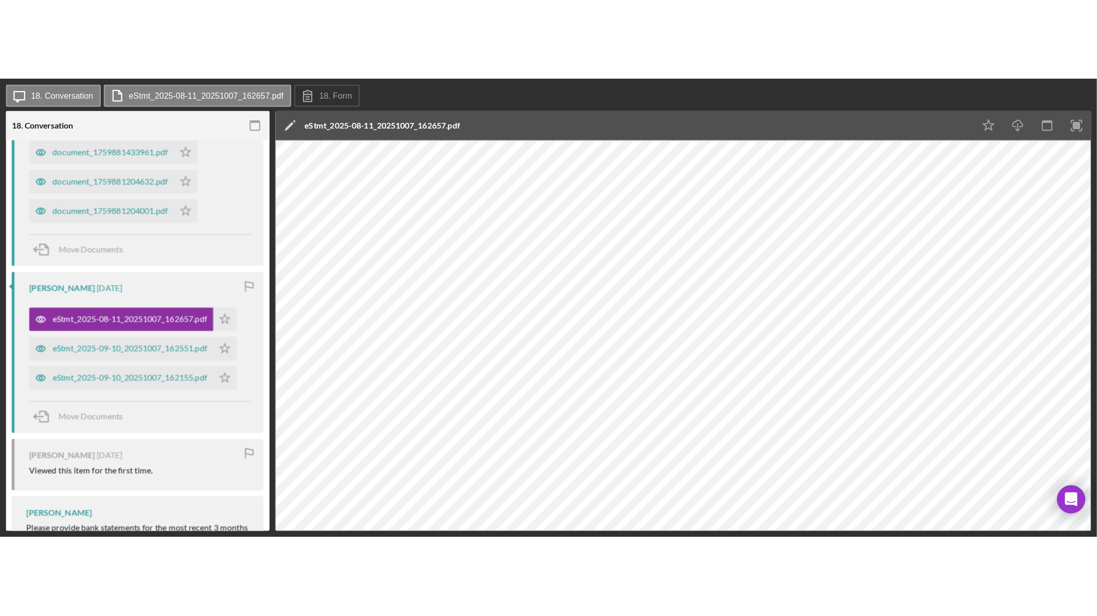
scroll to position [335, 0]
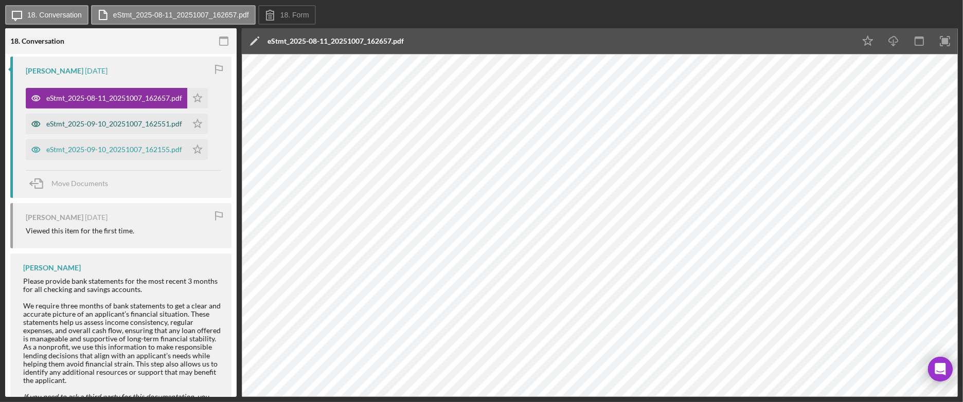
click at [104, 131] on div "eStmt_2025-09-10_20251007_162551.pdf" at bounding box center [106, 124] width 161 height 21
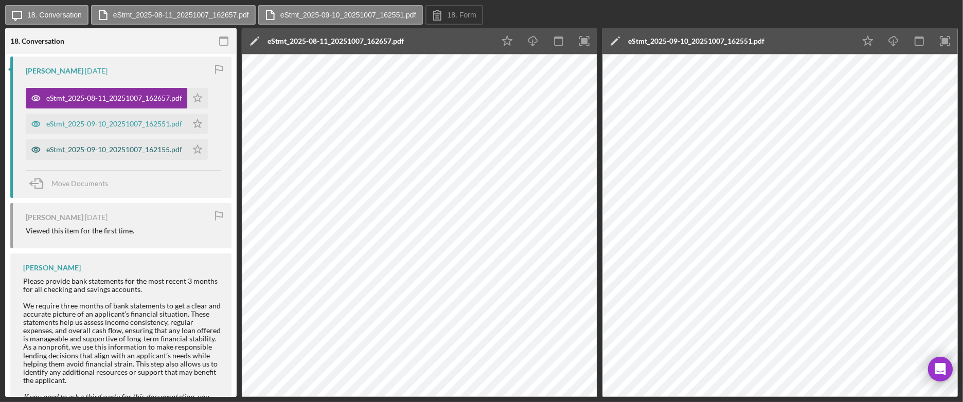
click at [110, 148] on div "eStmt_2025-09-10_20251007_162155.pdf" at bounding box center [114, 150] width 136 height 8
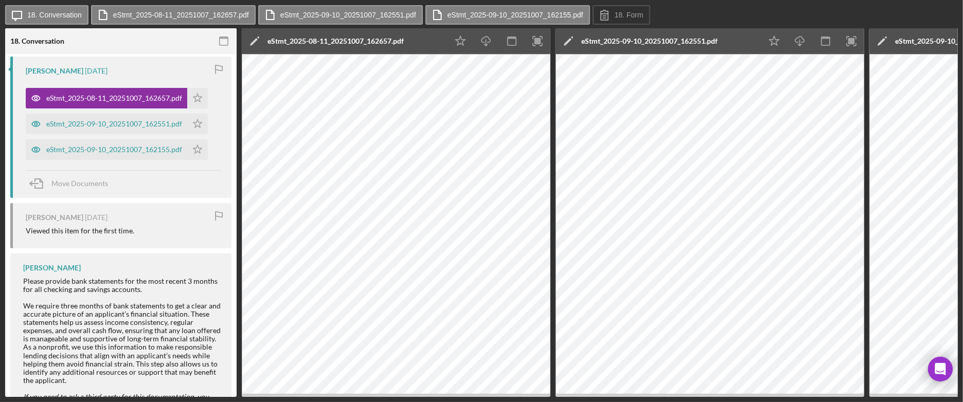
click at [932, 40] on div "eStmt_2025-09-10_20251007_162155.pdf" at bounding box center [963, 41] width 136 height 8
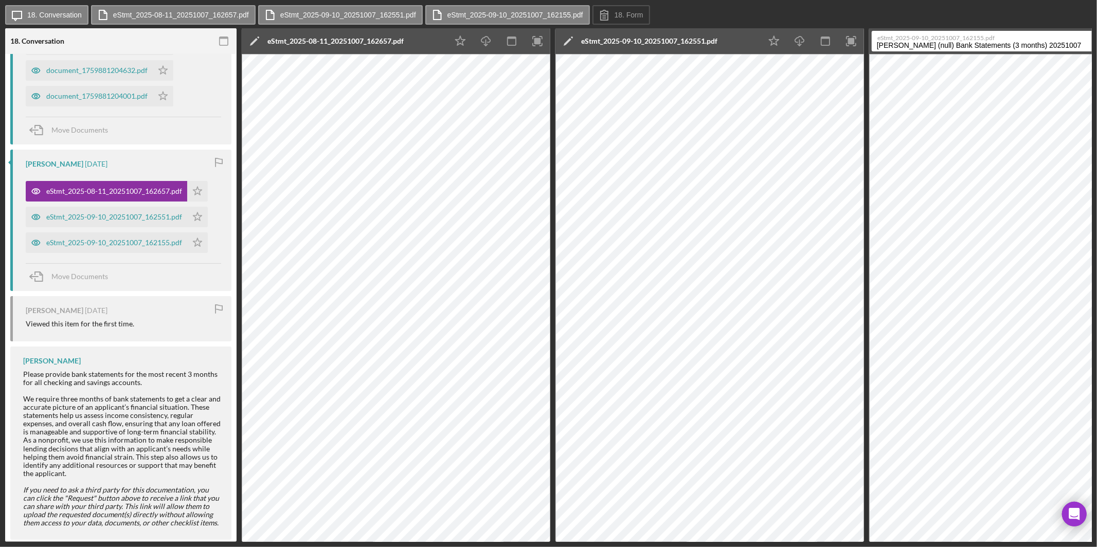
scroll to position [254, 0]
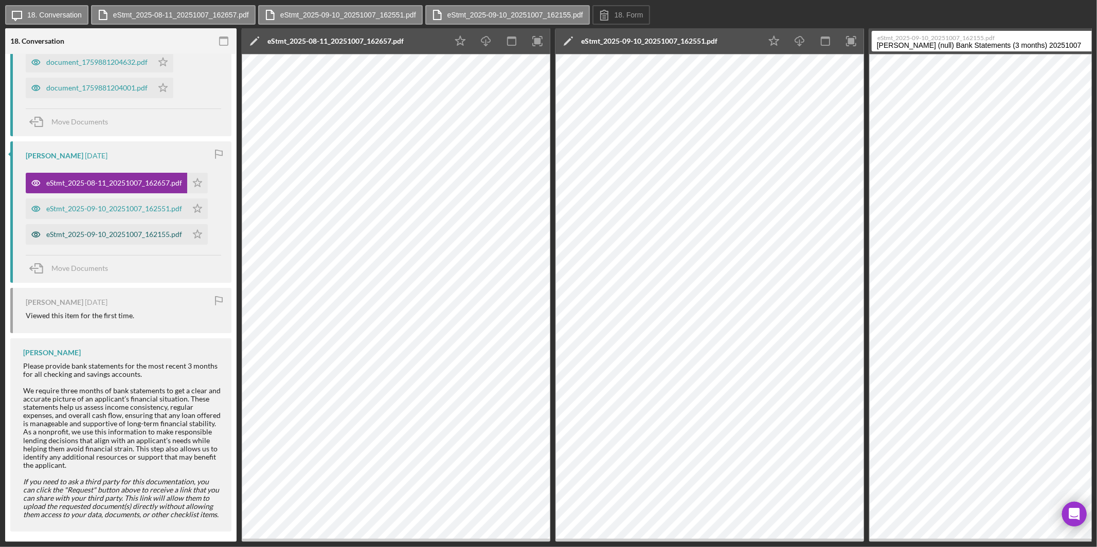
click at [131, 232] on div "eStmt_2025-09-10_20251007_162155.pdf" at bounding box center [114, 234] width 136 height 8
click at [129, 230] on div "eStmt_2025-09-10_20251007_162155.pdf" at bounding box center [114, 234] width 136 height 8
click at [117, 200] on div "eStmt_2025-09-10_20251007_162551.pdf" at bounding box center [106, 209] width 161 height 21
drag, startPoint x: 119, startPoint y: 181, endPoint x: 135, endPoint y: 180, distance: 15.4
click at [119, 180] on div "eStmt_2025-08-11_20251007_162657.pdf" at bounding box center [114, 183] width 136 height 8
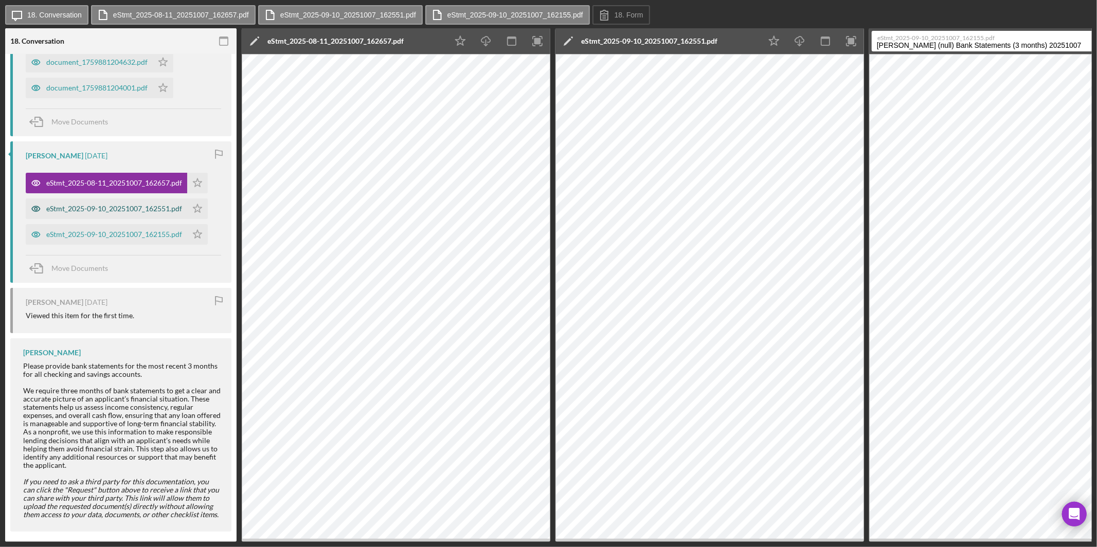
click at [137, 208] on div "eStmt_2025-09-10_20251007_162551.pdf" at bounding box center [114, 209] width 136 height 8
click at [482, 17] on label "eStmt_2025-09-10_20251007_162155.pdf" at bounding box center [515, 15] width 136 height 8
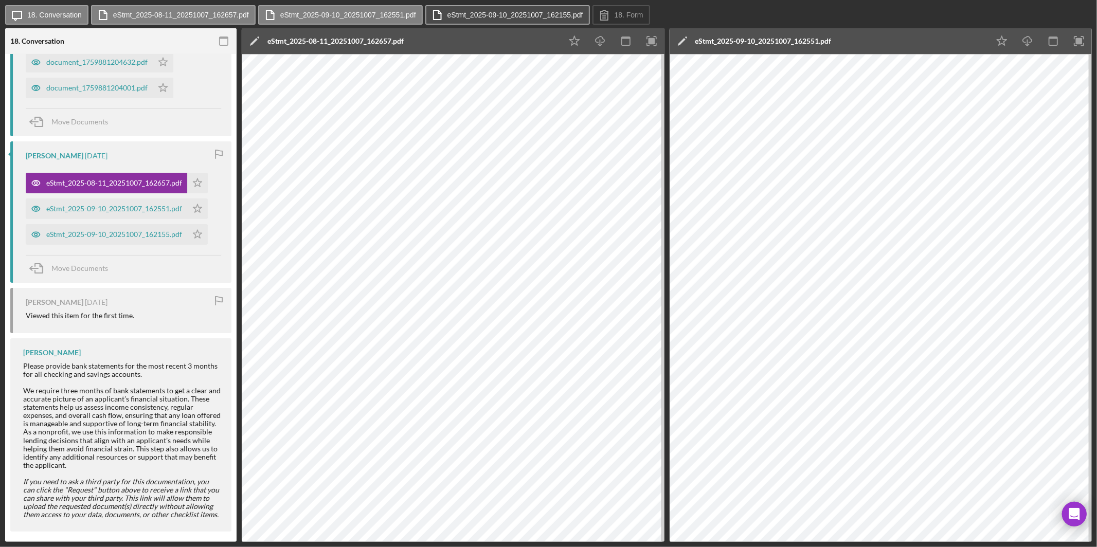
scroll to position [250, 0]
click at [499, 16] on label "eStmt_2025-09-10_20251007_162155.pdf" at bounding box center [515, 15] width 136 height 8
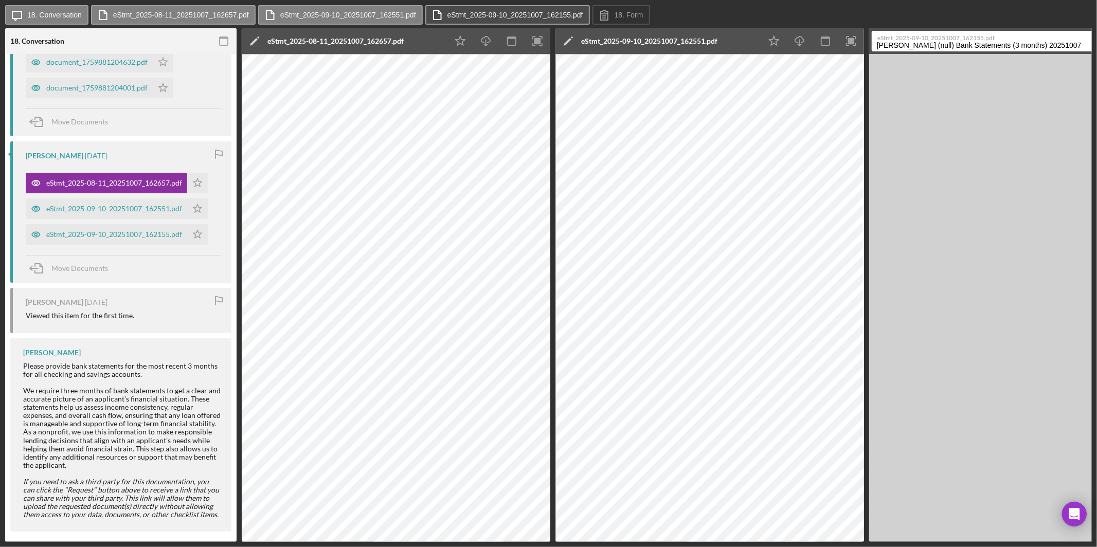
scroll to position [254, 0]
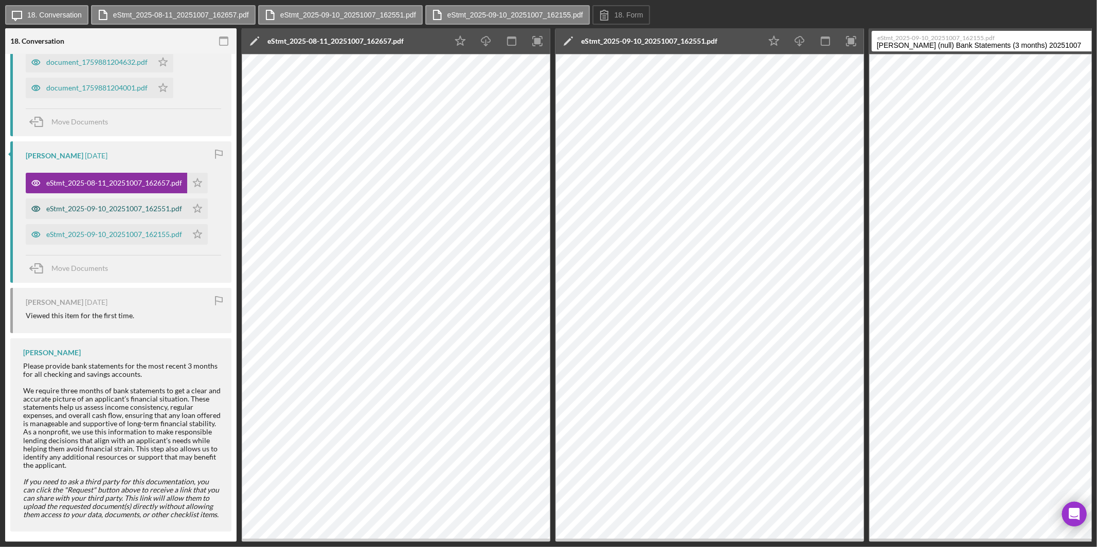
click at [106, 205] on div "eStmt_2025-09-10_20251007_162551.pdf" at bounding box center [114, 209] width 136 height 8
click at [105, 209] on div "eStmt_2025-09-10_20251007_162551.pdf" at bounding box center [114, 209] width 136 height 8
click at [103, 238] on div "eStmt_2025-09-10_20251007_162155.pdf" at bounding box center [106, 234] width 161 height 21
click at [103, 236] on div "eStmt_2025-09-10_20251007_162155.pdf" at bounding box center [114, 234] width 136 height 8
drag, startPoint x: 103, startPoint y: 236, endPoint x: 116, endPoint y: 213, distance: 26.3
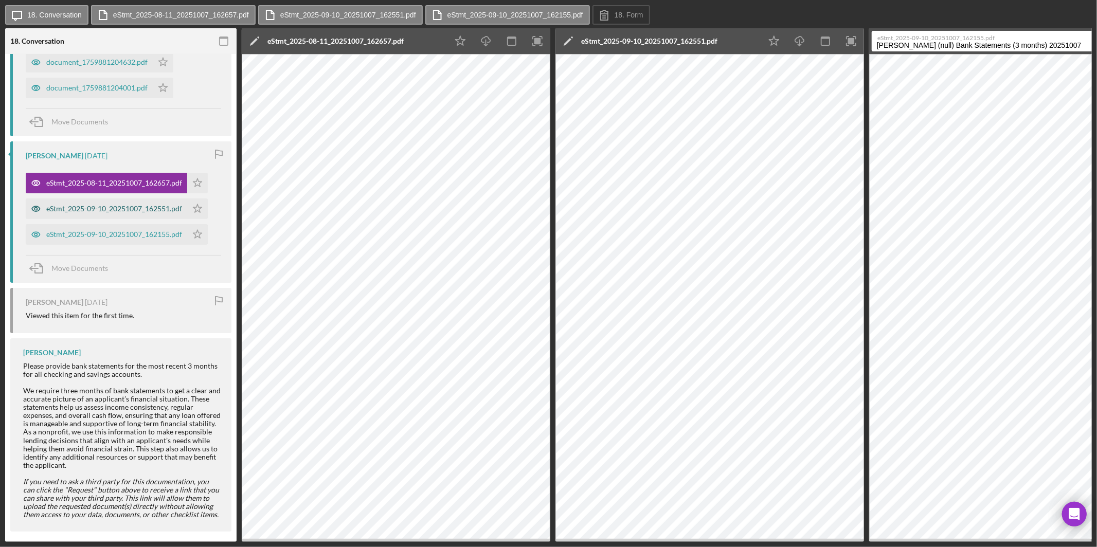
click at [103, 236] on div "eStmt_2025-09-10_20251007_162155.pdf" at bounding box center [114, 234] width 136 height 8
click at [178, 12] on label "eStmt_2025-08-11_20251007_162657.pdf" at bounding box center [181, 15] width 136 height 8
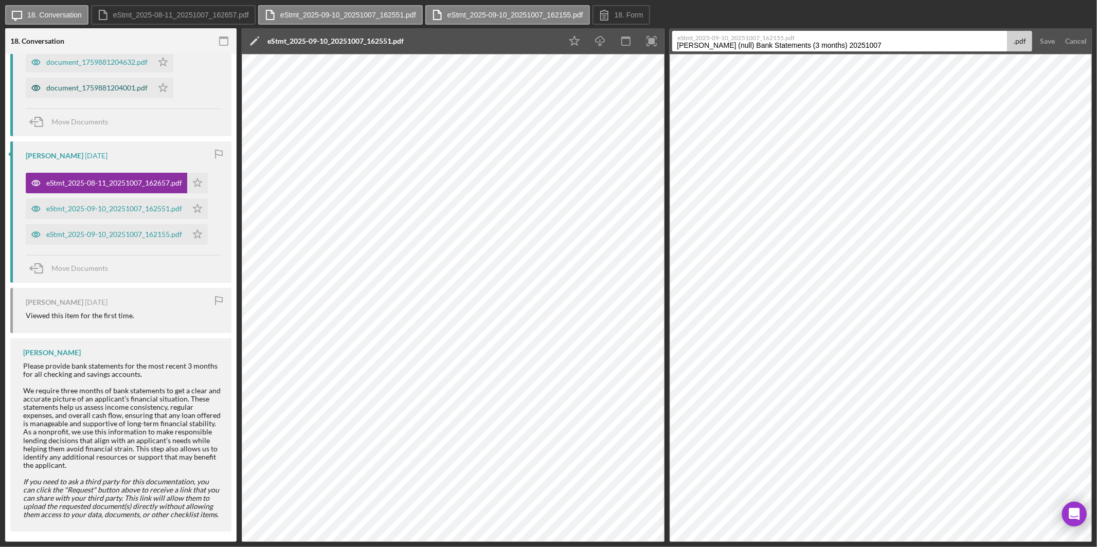
click at [96, 88] on div "document_1759881204001.pdf" at bounding box center [96, 88] width 101 height 8
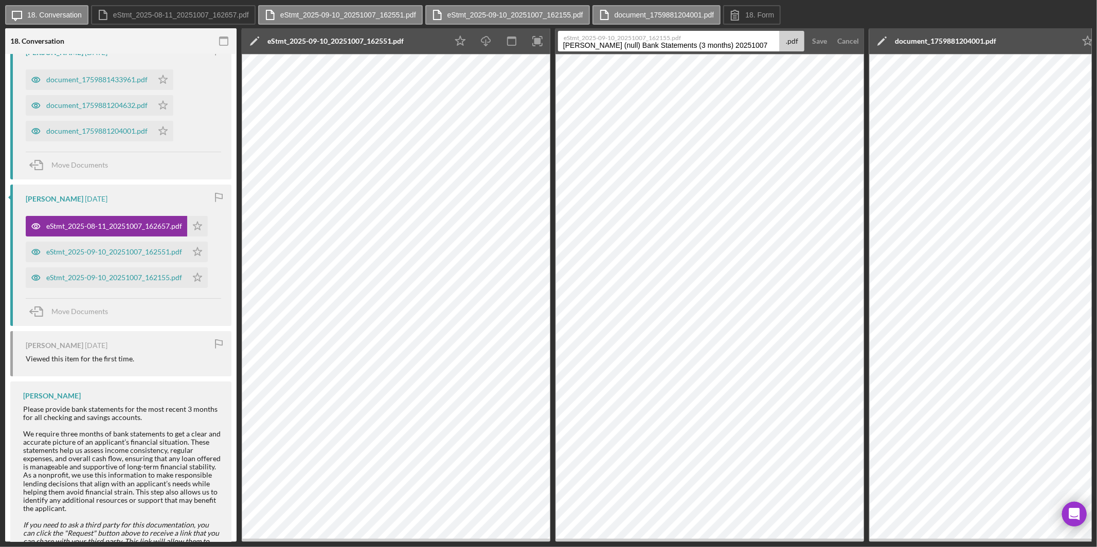
scroll to position [218, 0]
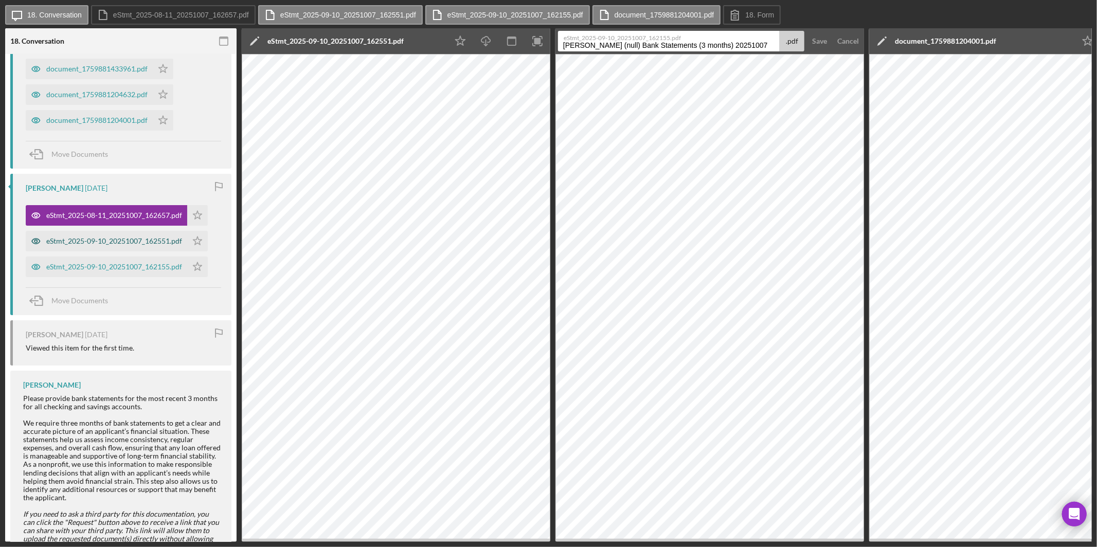
click at [133, 240] on div "eStmt_2025-09-10_20251007_162551.pdf" at bounding box center [114, 241] width 136 height 8
click at [128, 267] on div "eStmt_2025-09-10_20251007_162155.pdf" at bounding box center [114, 267] width 136 height 8
click at [226, 15] on label "eStmt_2025-08-11_20251007_162657.pdf" at bounding box center [181, 15] width 136 height 8
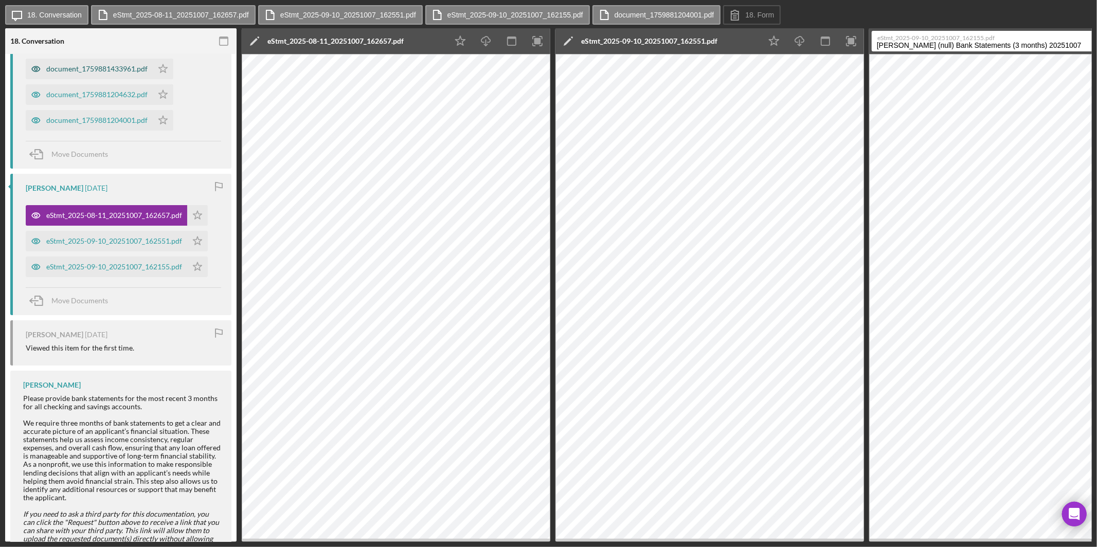
click at [105, 66] on div "document_1759881433961.pdf" at bounding box center [96, 69] width 101 height 8
